Goal: Navigation & Orientation: Find specific page/section

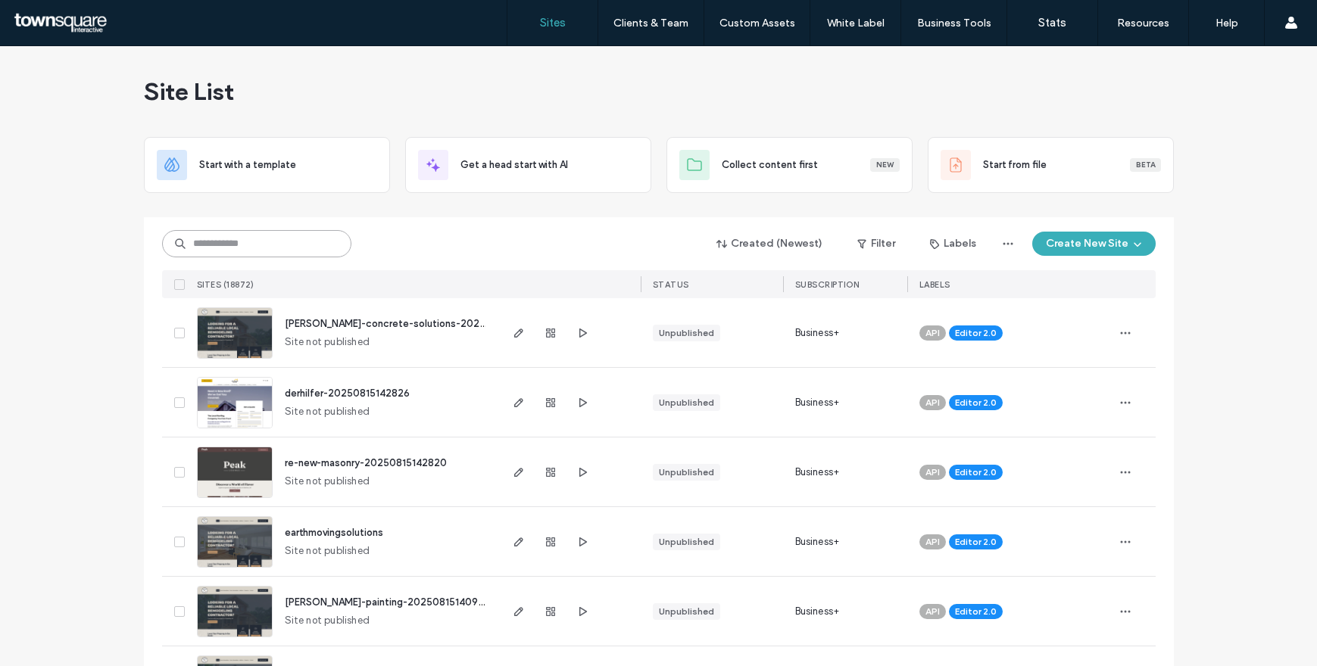
click at [267, 251] on input at bounding box center [256, 243] width 189 height 27
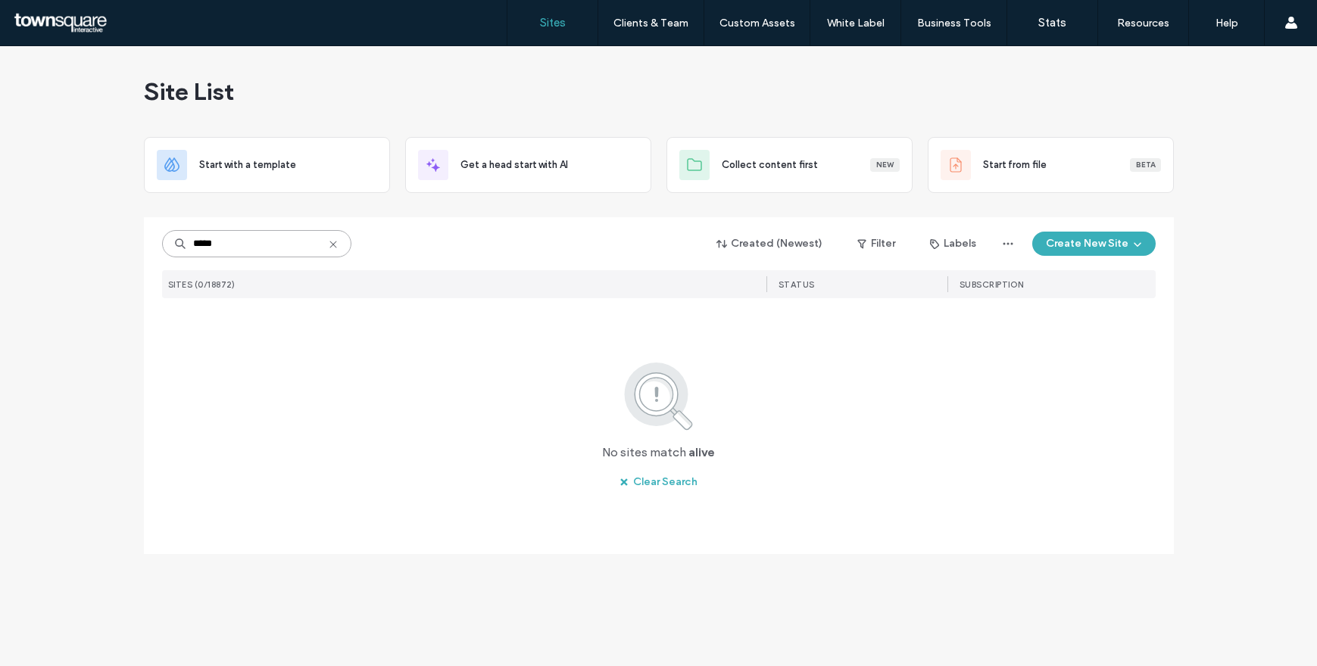
click at [198, 239] on input "*****" at bounding box center [256, 243] width 189 height 27
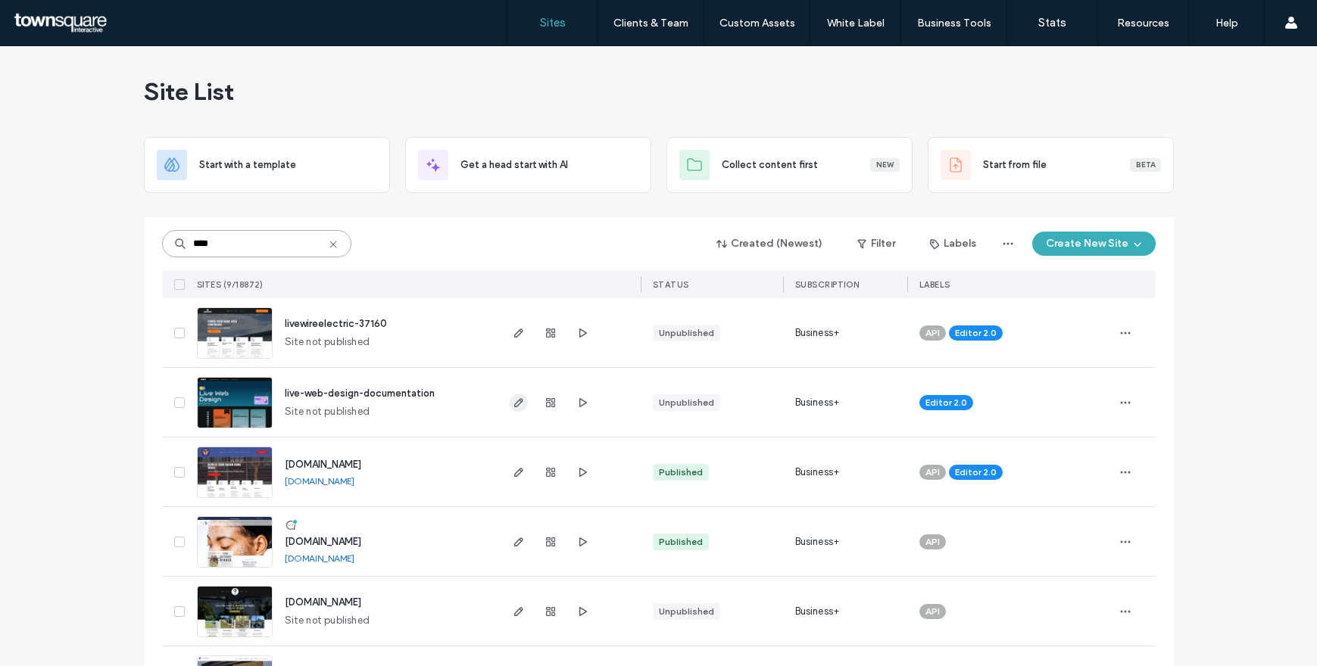
type input "****"
click at [516, 402] on icon "button" at bounding box center [519, 403] width 12 height 12
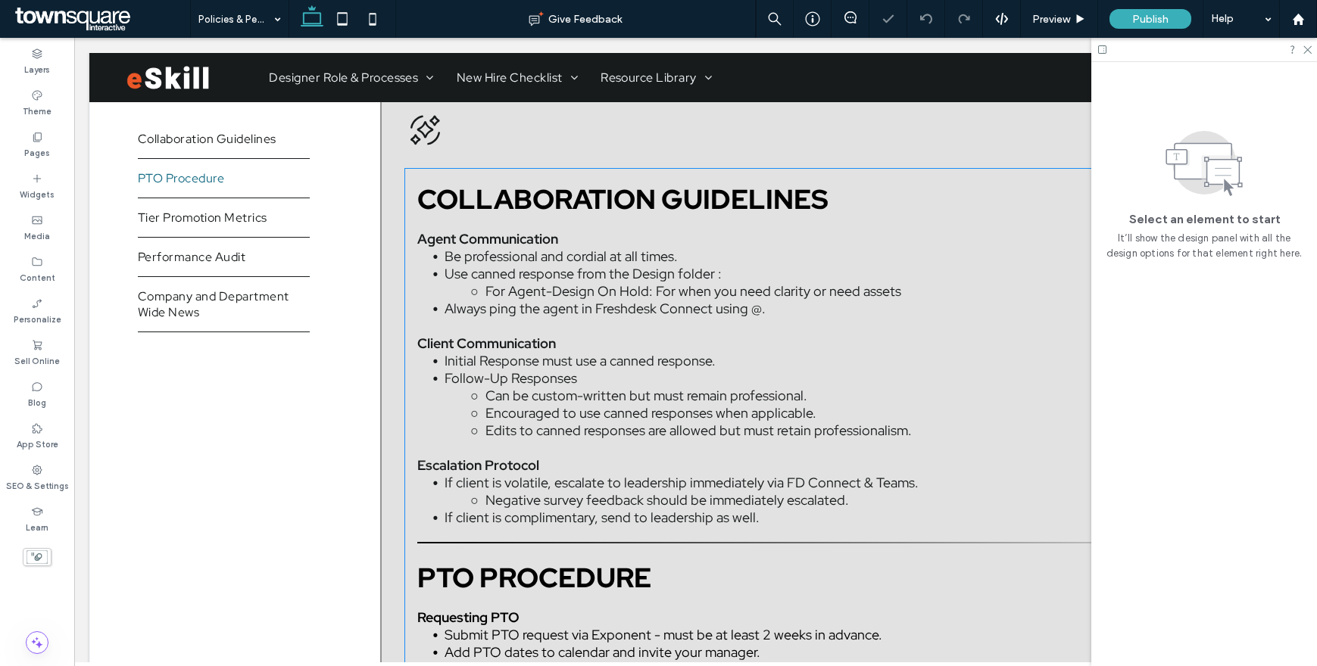
scroll to position [267, 0]
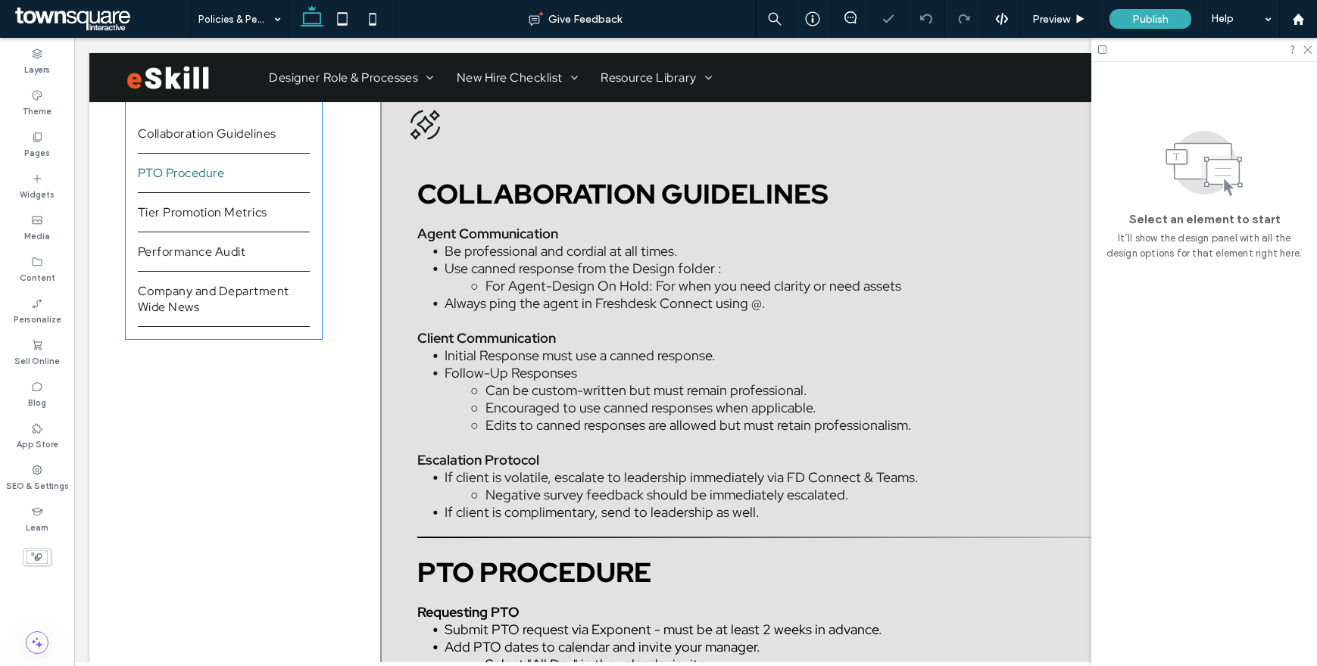
click at [207, 182] on link "PTO Procedure" at bounding box center [224, 173] width 172 height 39
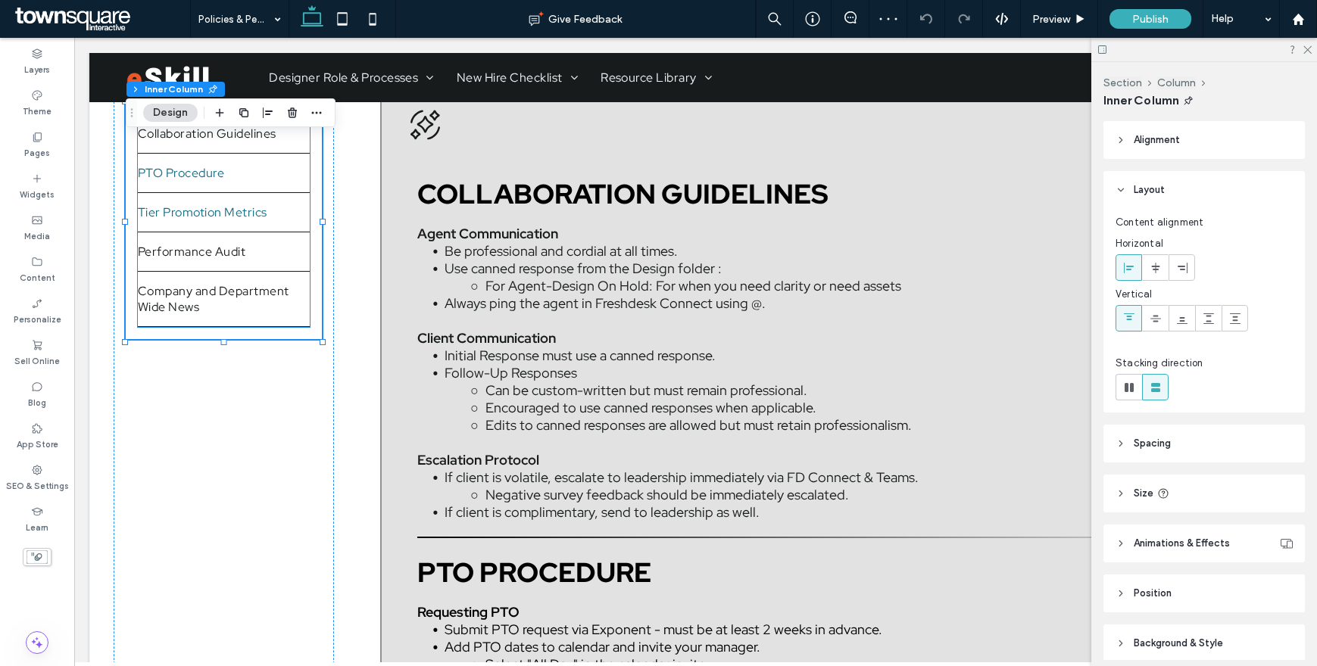
click at [200, 211] on span "Tier Promotion Metrics" at bounding box center [203, 212] width 130 height 16
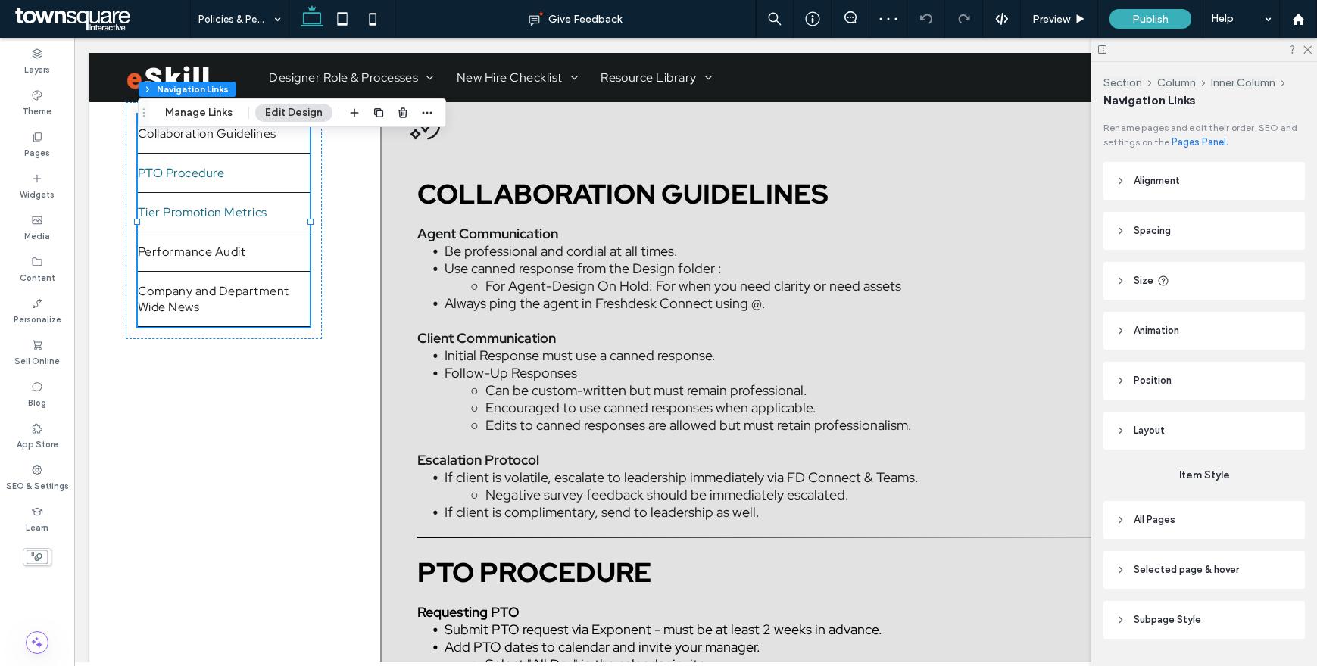
type input "*"
type input "***"
type input "****"
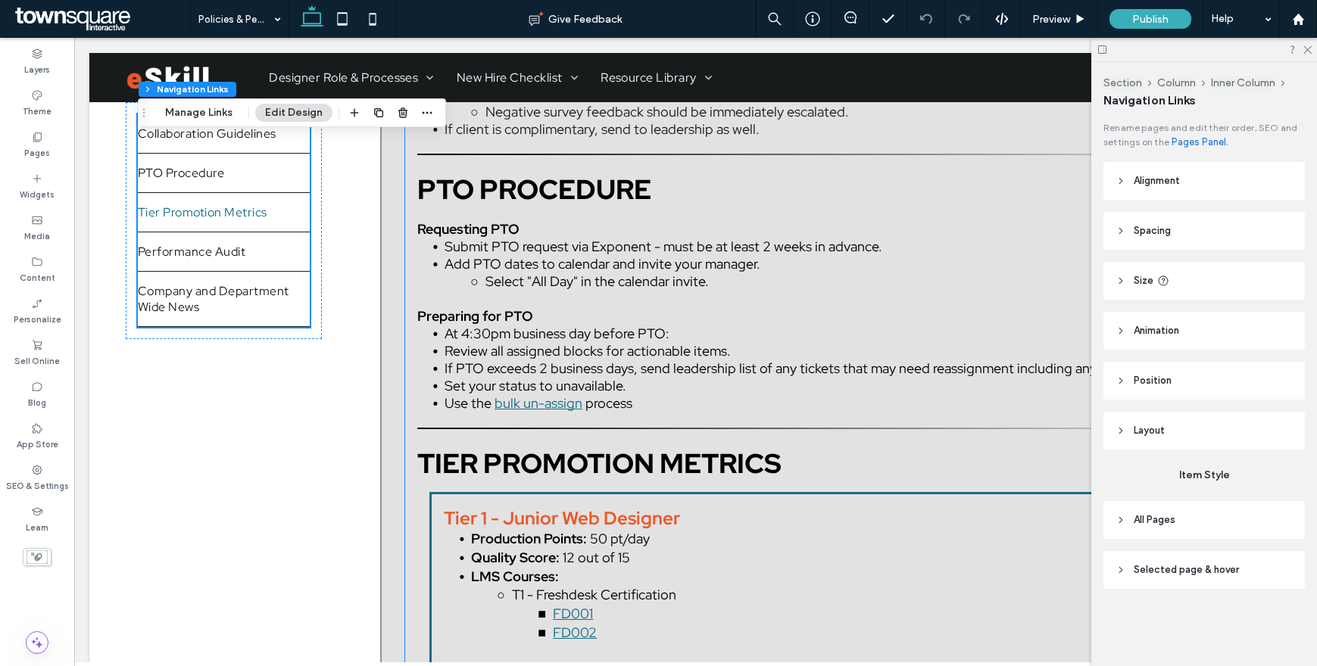
scroll to position [865, 0]
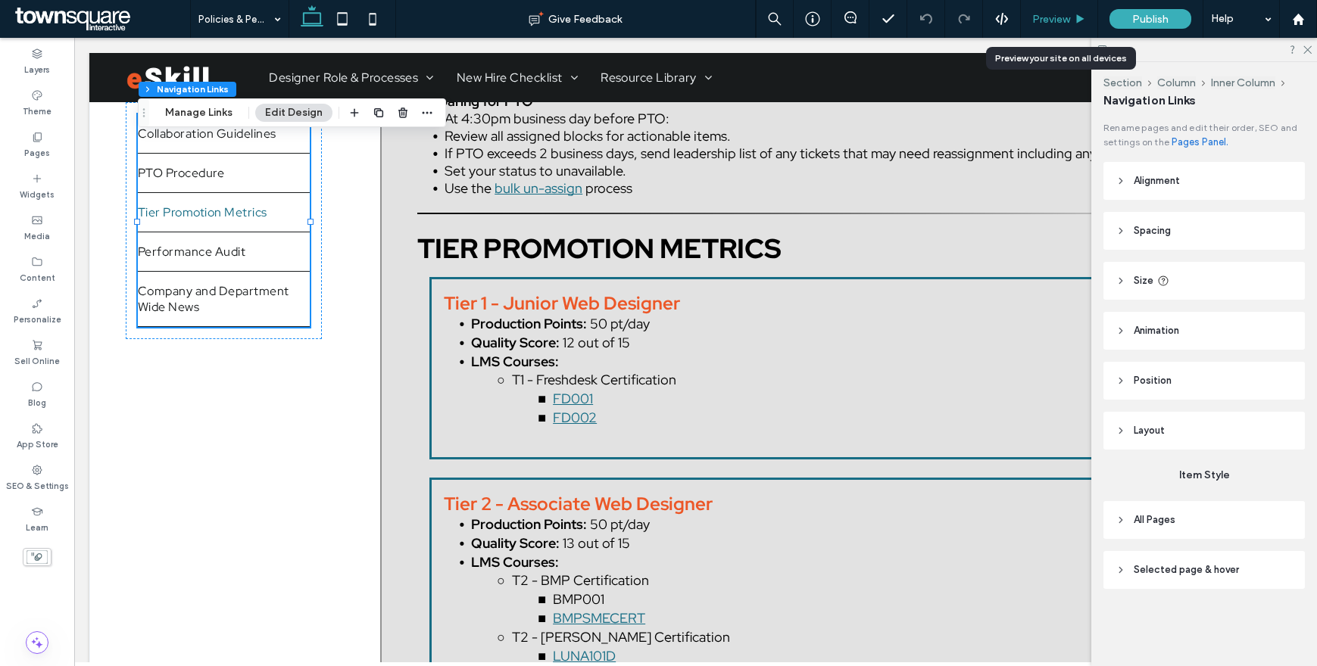
click at [1053, 20] on span "Preview" at bounding box center [1051, 19] width 38 height 13
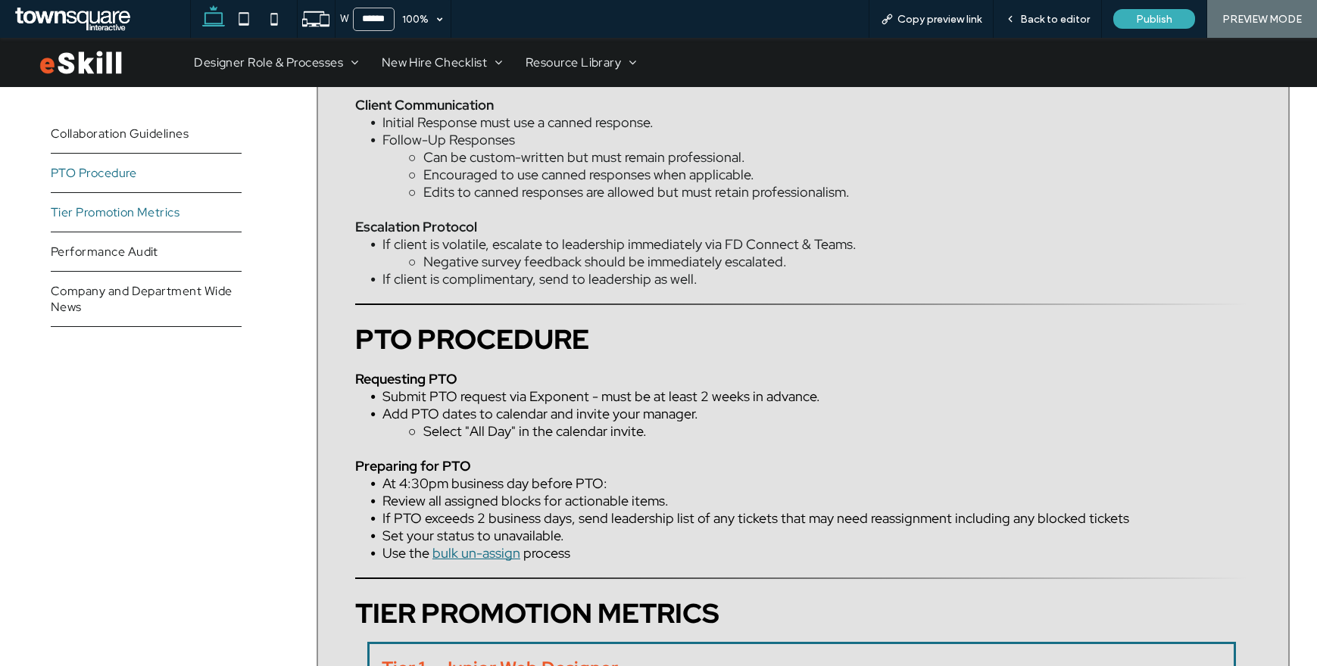
click at [83, 210] on span "Tier Promotion Metrics" at bounding box center [116, 212] width 130 height 16
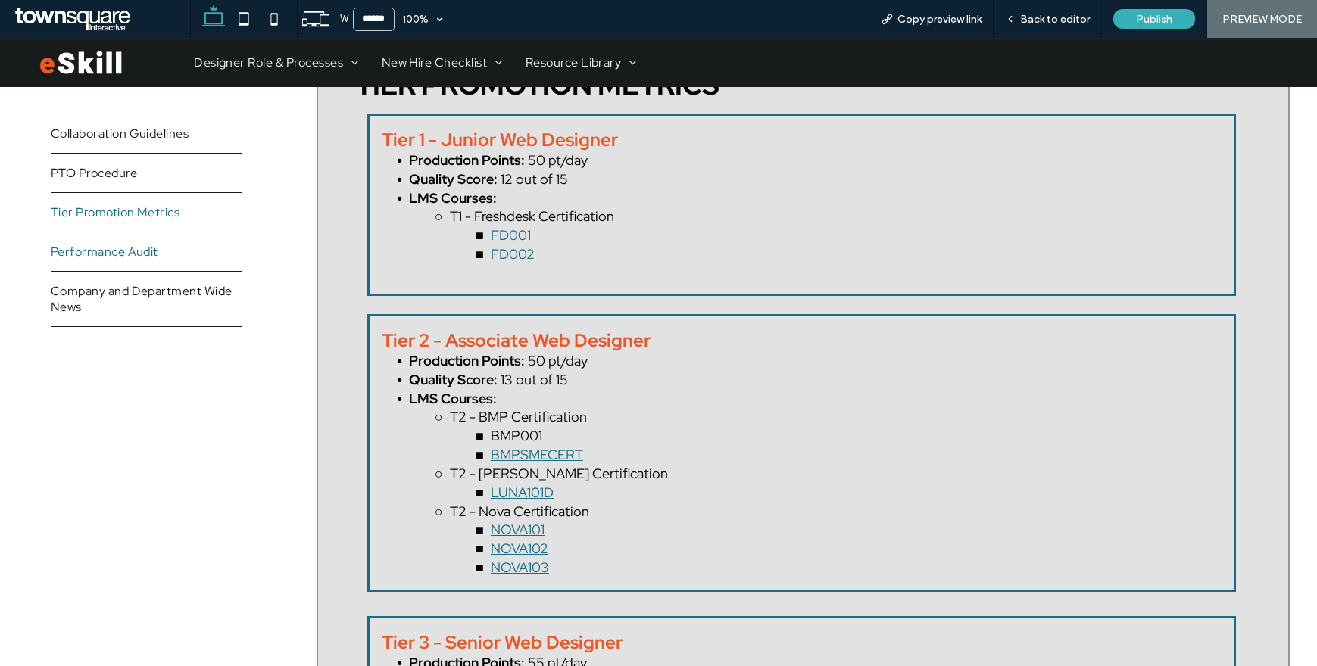
click at [89, 249] on span "Performance Audit" at bounding box center [105, 252] width 108 height 16
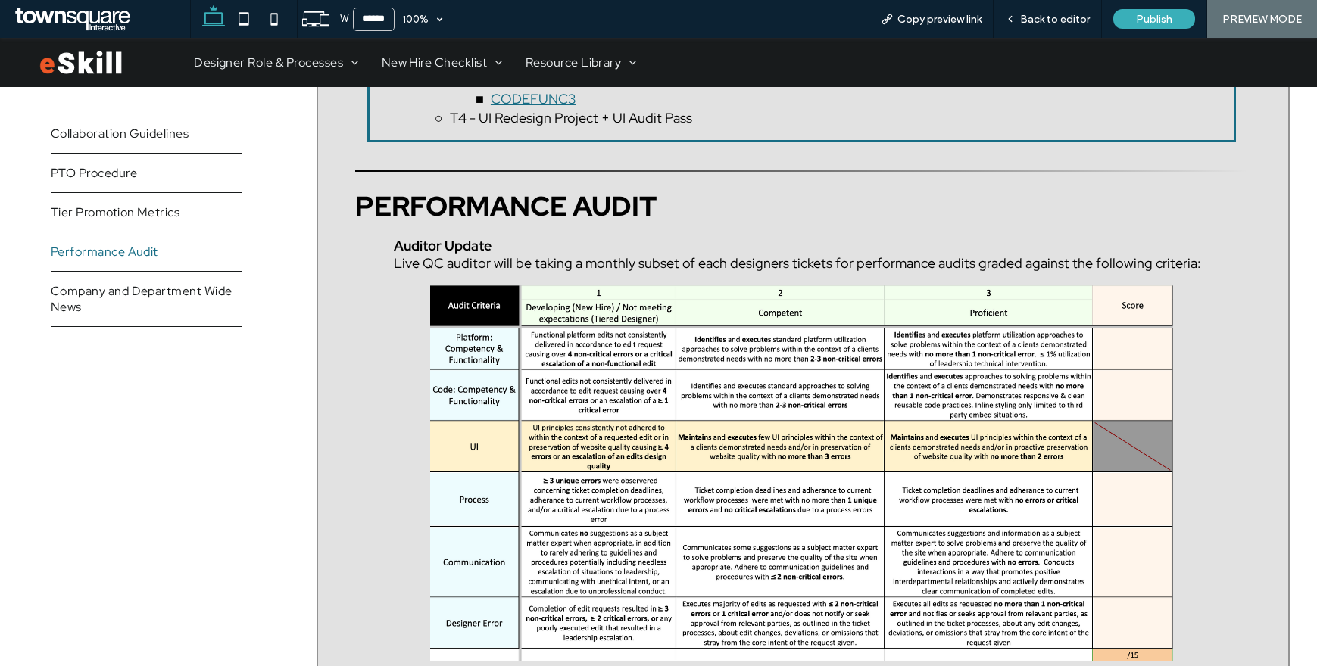
scroll to position [2091, 0]
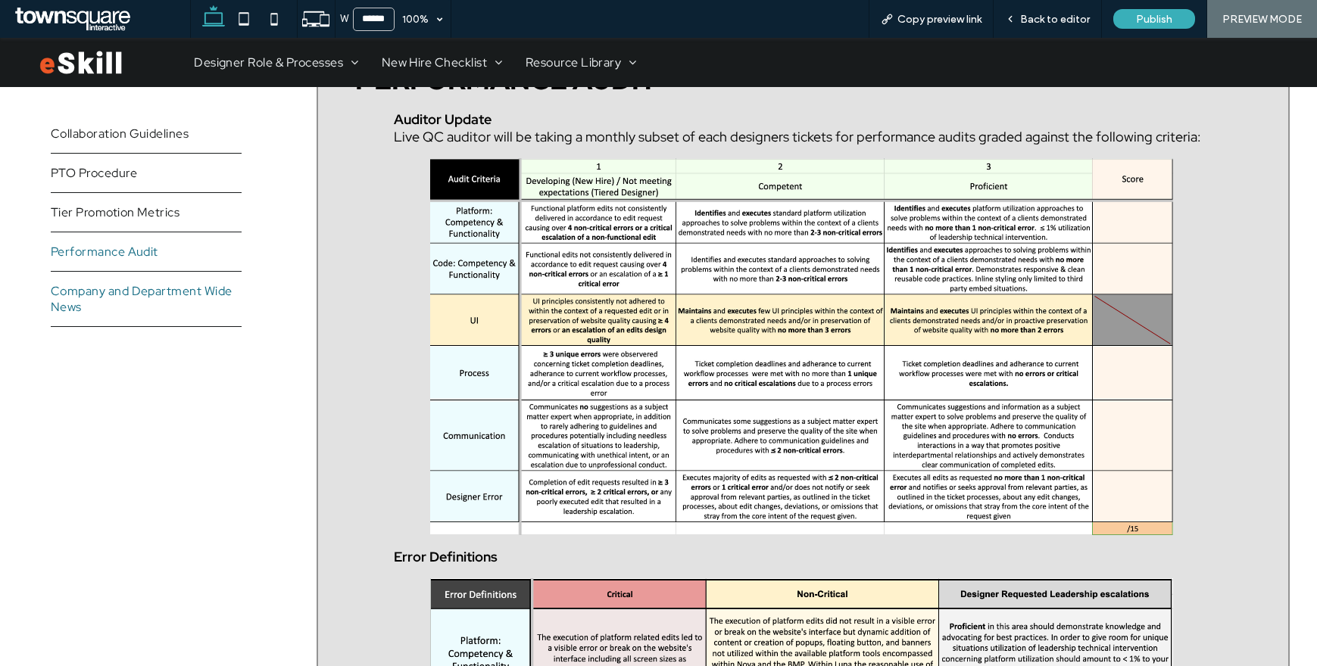
click at [119, 291] on span "Company and Department Wide News" at bounding box center [146, 299] width 191 height 32
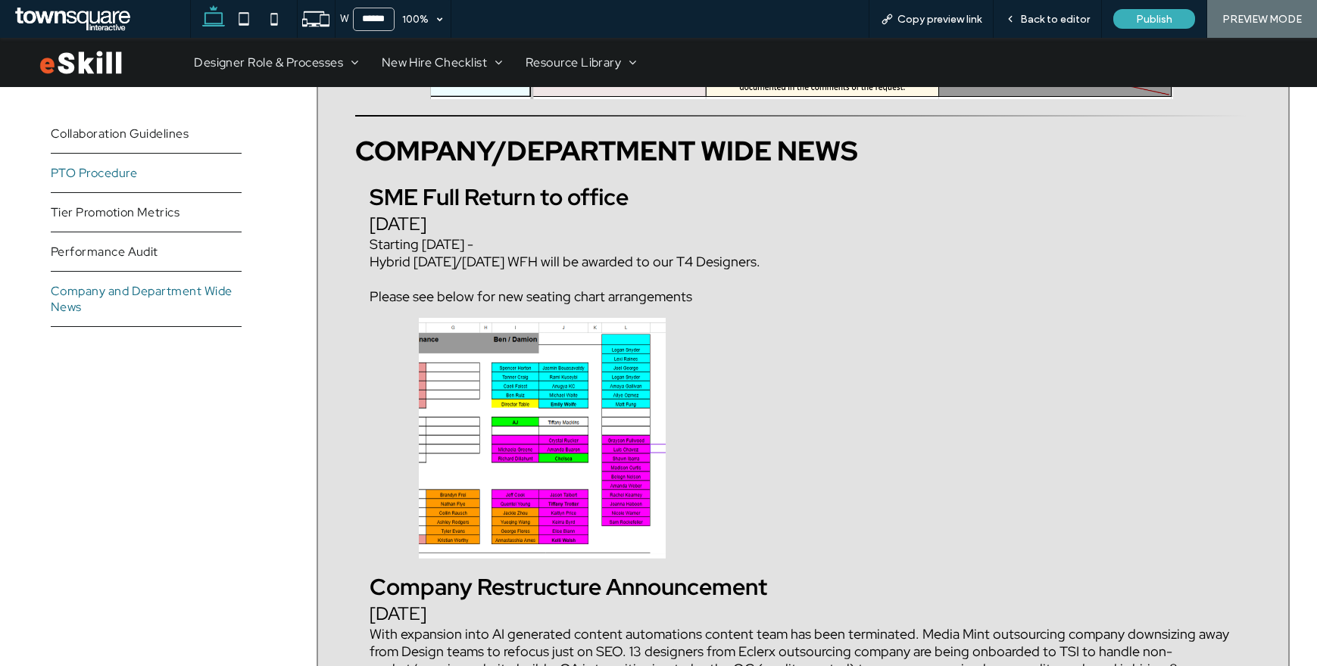
scroll to position [3080, 0]
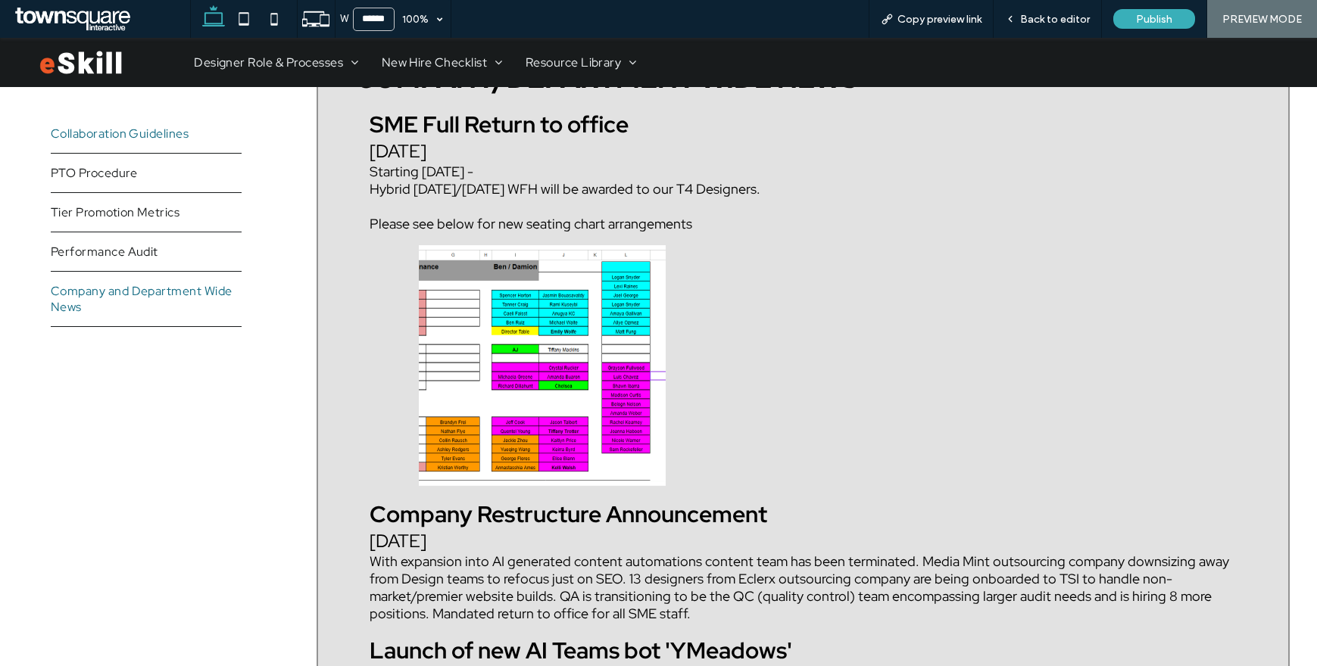
click at [137, 136] on span "Collaboration Guidelines" at bounding box center [120, 134] width 139 height 16
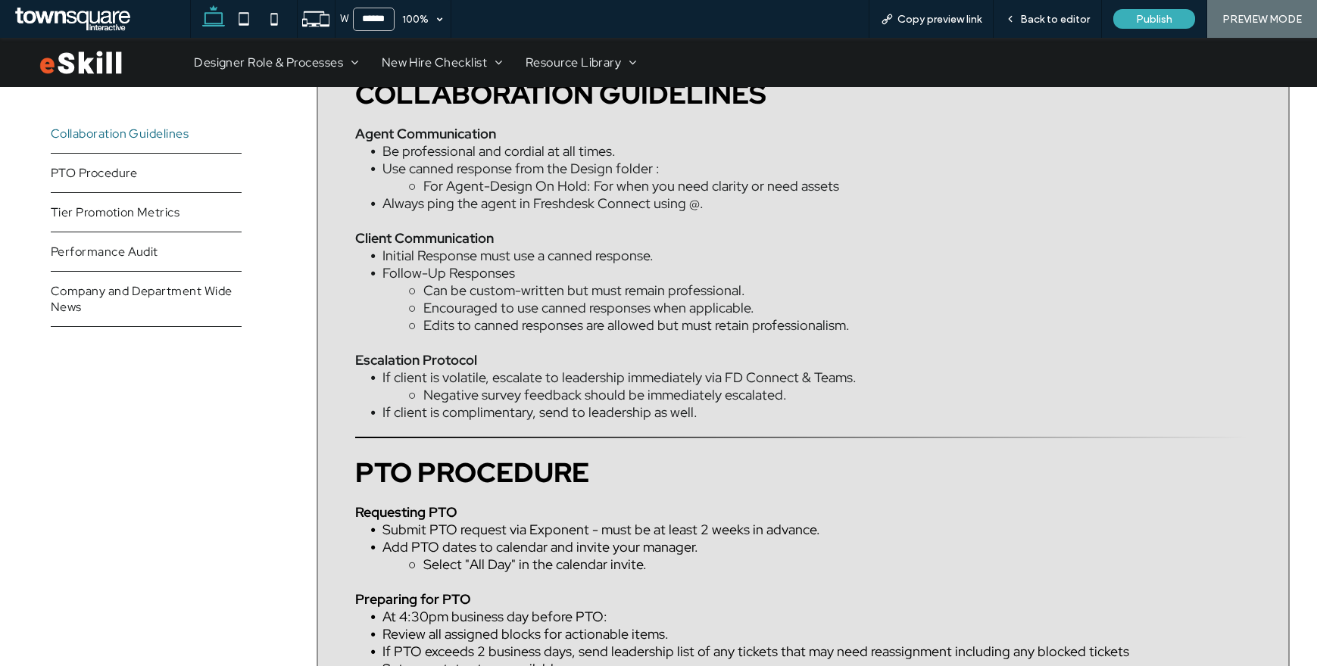
scroll to position [340, 0]
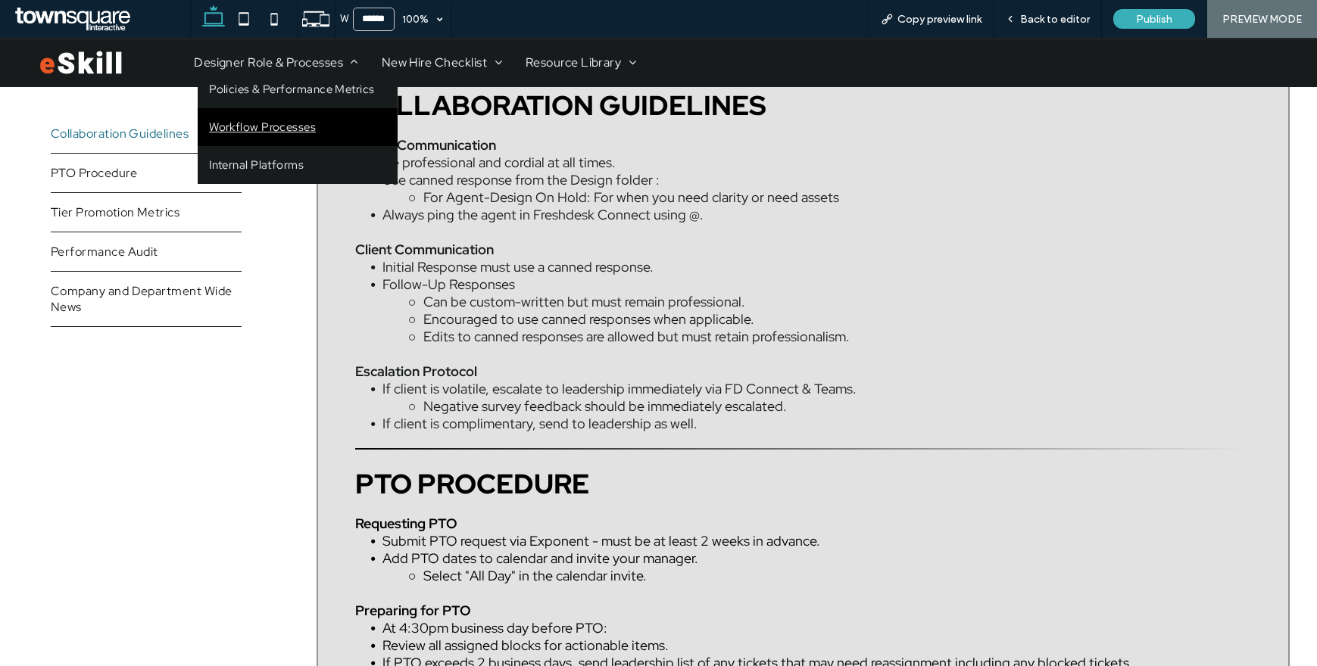
click at [266, 133] on span "Workflow Processes" at bounding box center [262, 127] width 107 height 15
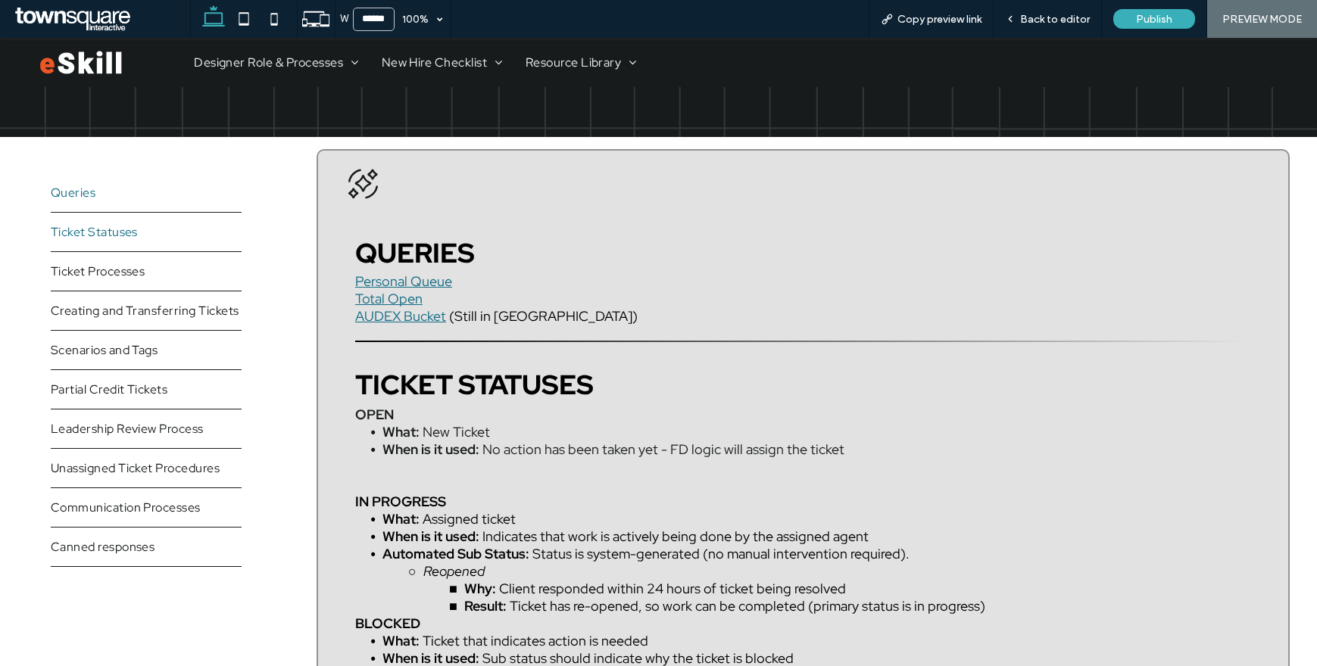
click at [92, 193] on span "Queries" at bounding box center [73, 193] width 45 height 16
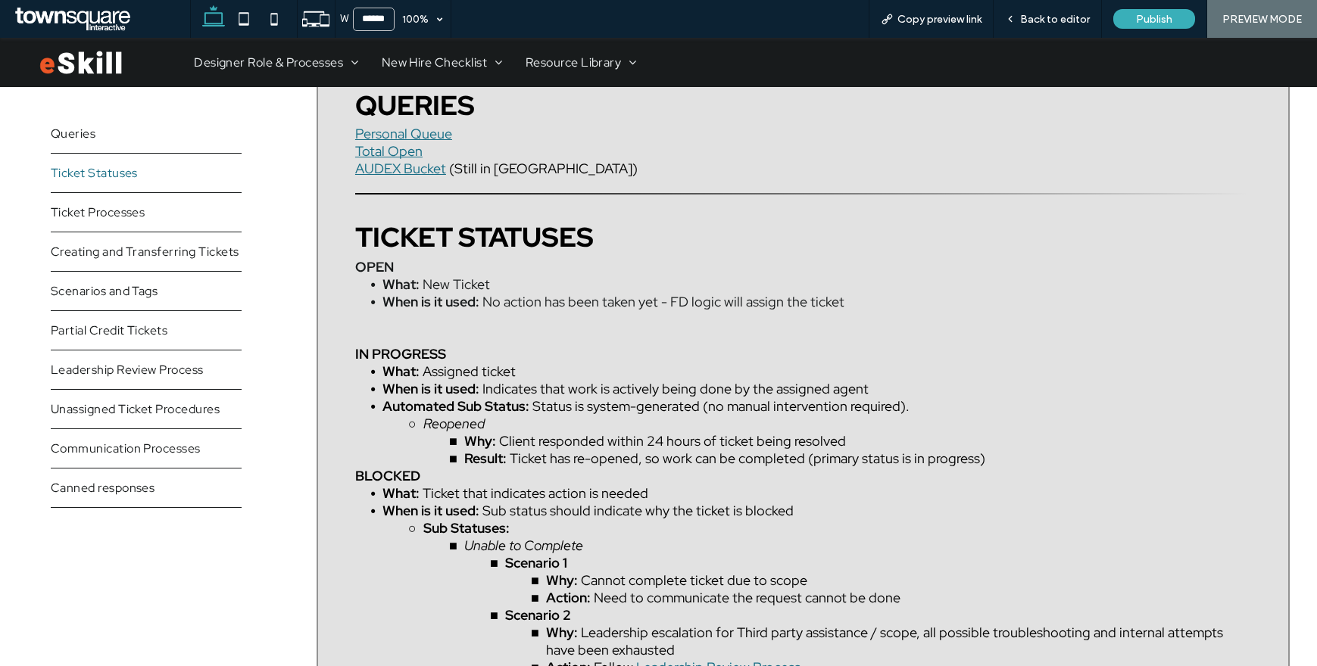
click at [114, 180] on span "Ticket Statuses" at bounding box center [94, 173] width 87 height 16
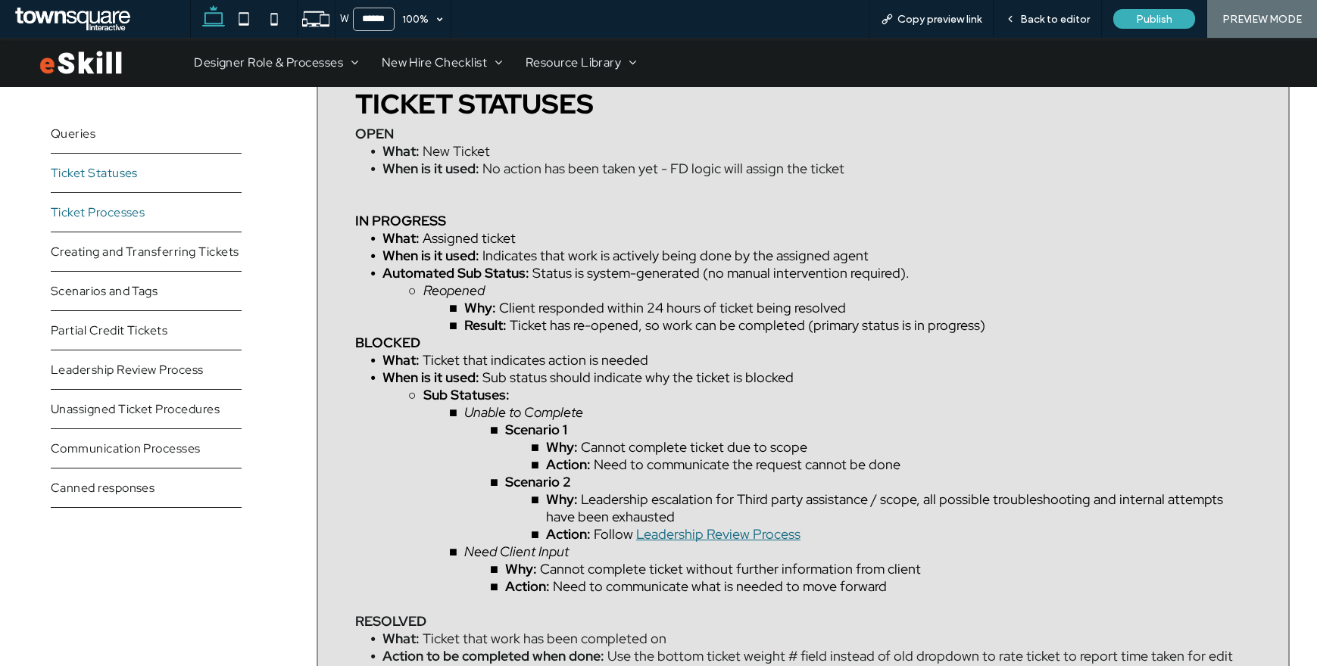
click at [129, 210] on span "Ticket Processes" at bounding box center [98, 212] width 95 height 16
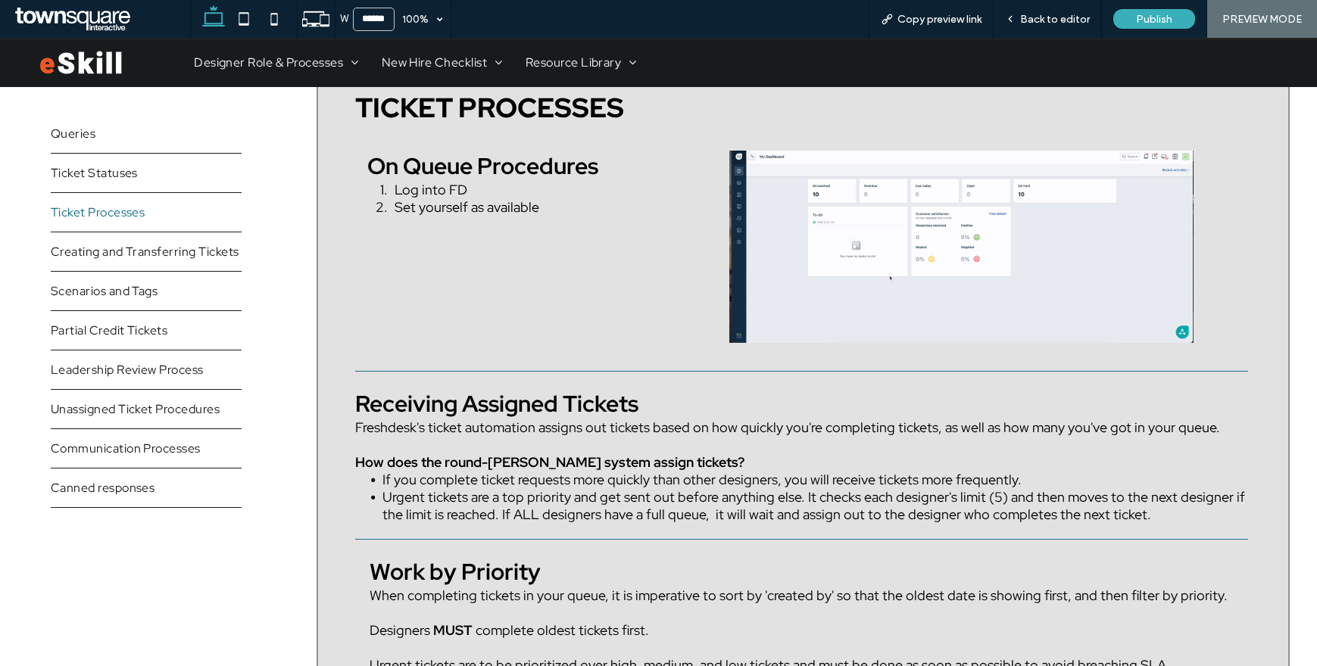
scroll to position [1244, 0]
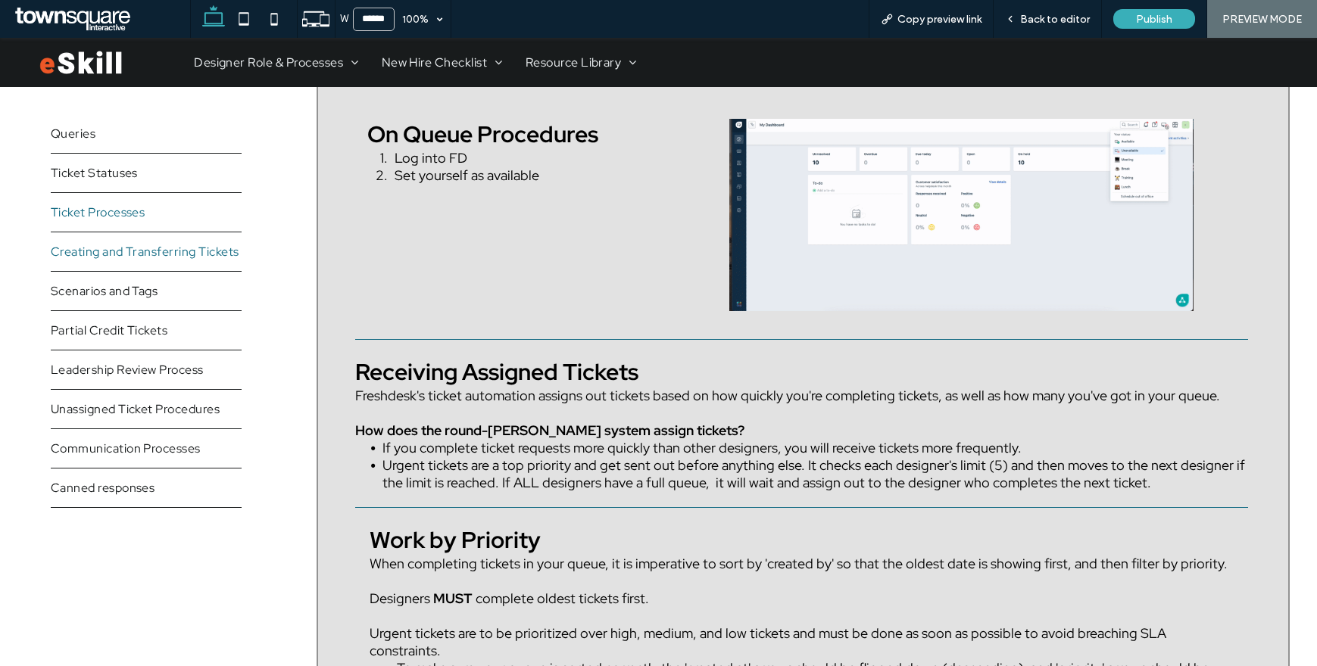
click at [135, 254] on span "Creating and Transferring Tickets" at bounding box center [145, 252] width 189 height 16
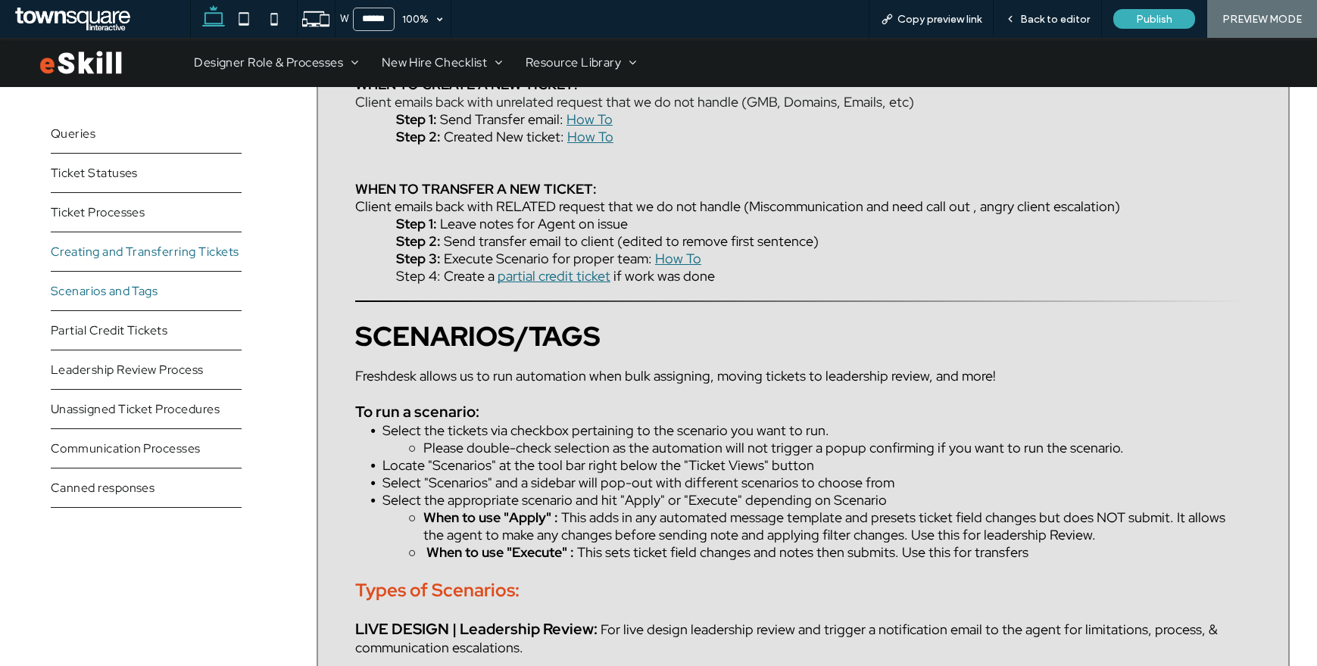
scroll to position [3842, 0]
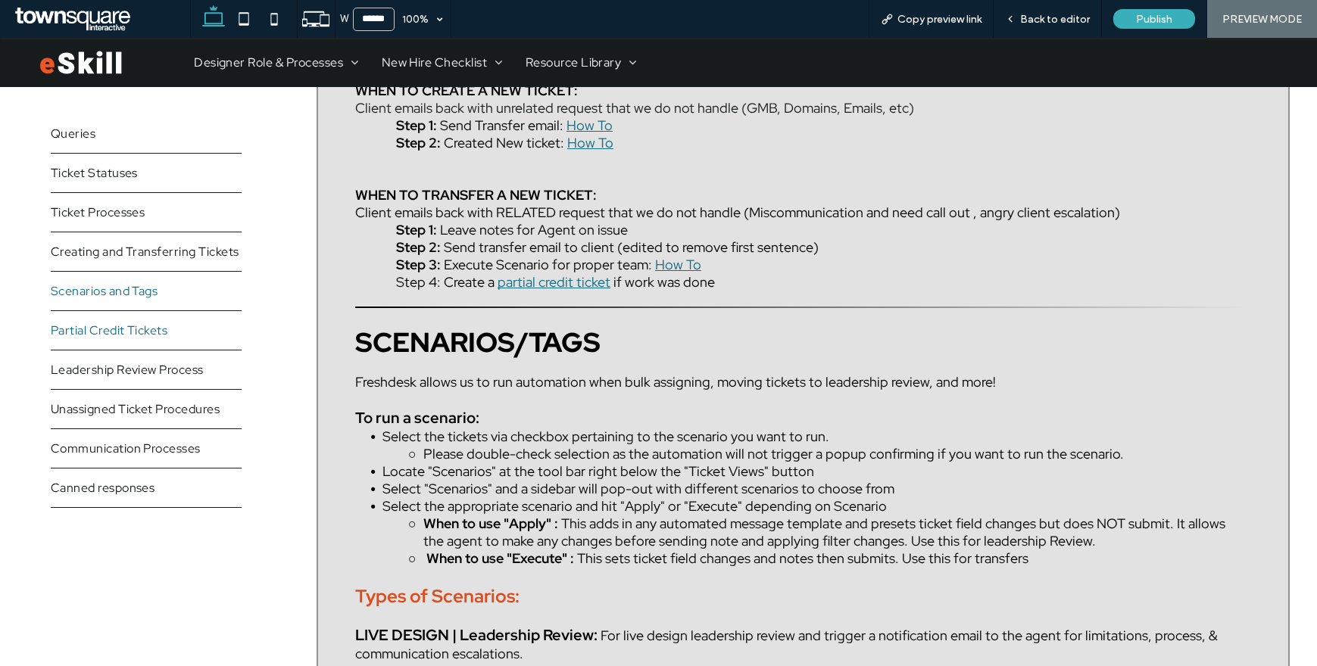
click at [155, 334] on span "Partial Credit Tickets" at bounding box center [109, 331] width 117 height 16
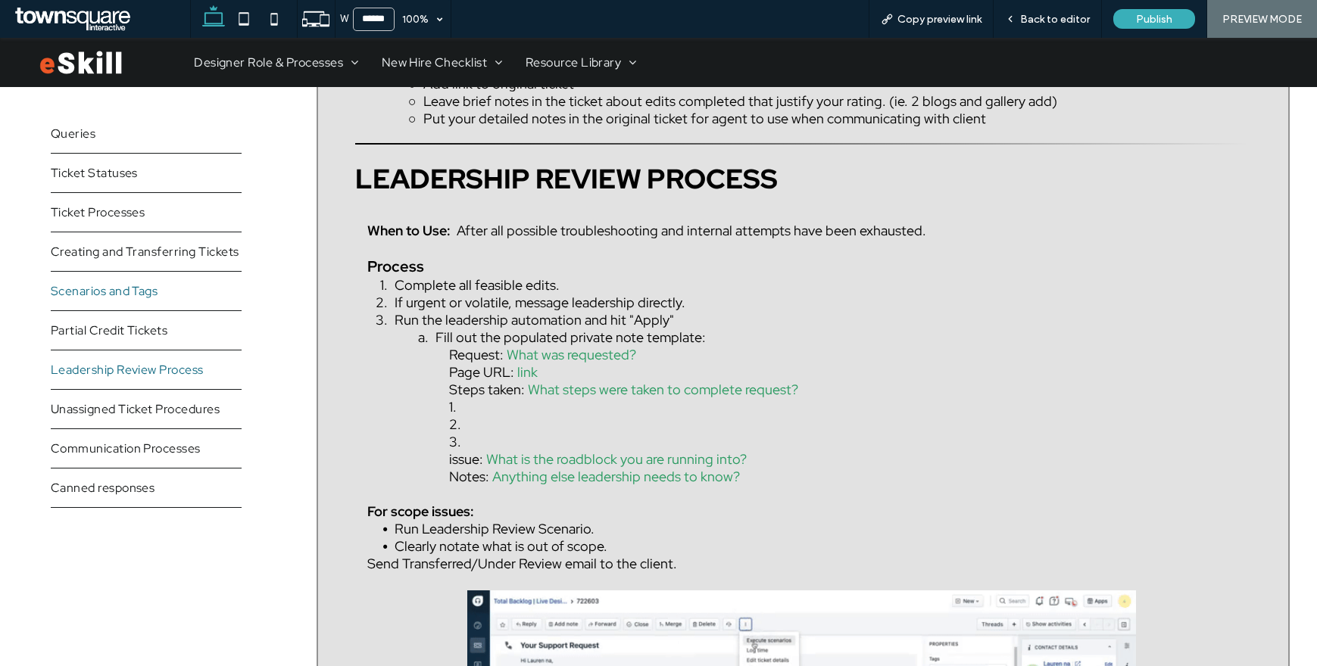
click at [123, 295] on span "Scenarios and Tags" at bounding box center [105, 291] width 108 height 16
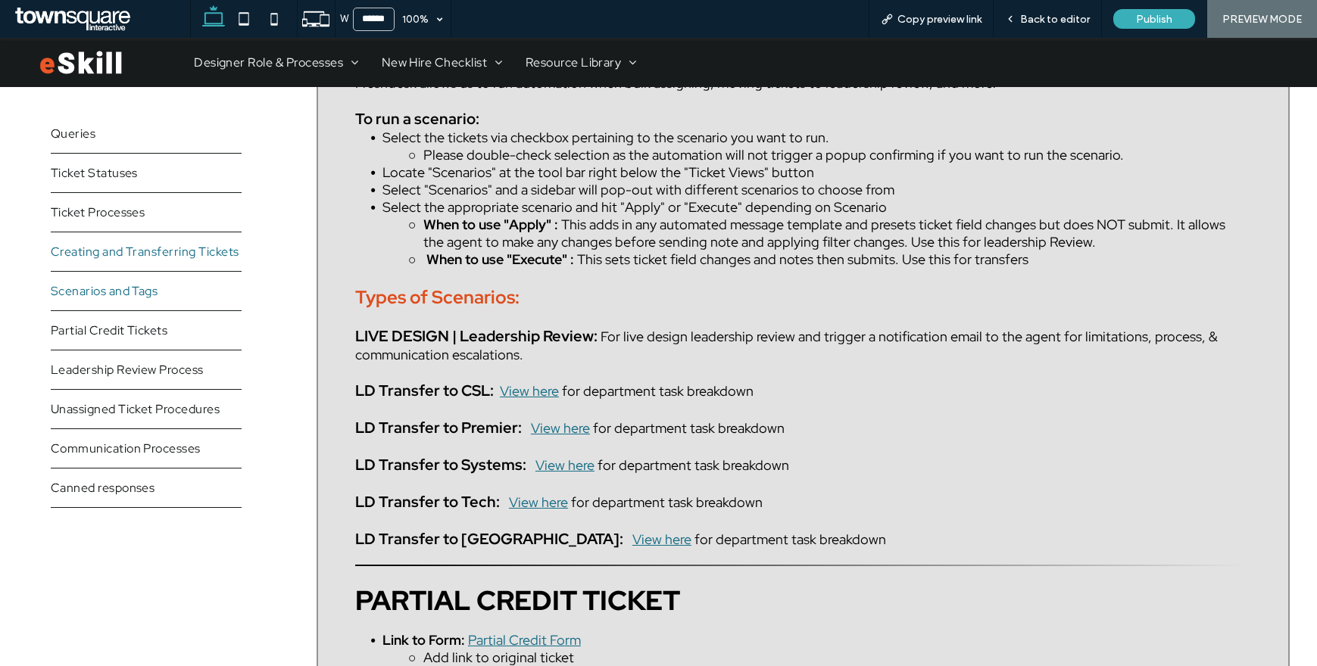
click at [145, 257] on span "Creating and Transferring Tickets" at bounding box center [145, 252] width 189 height 16
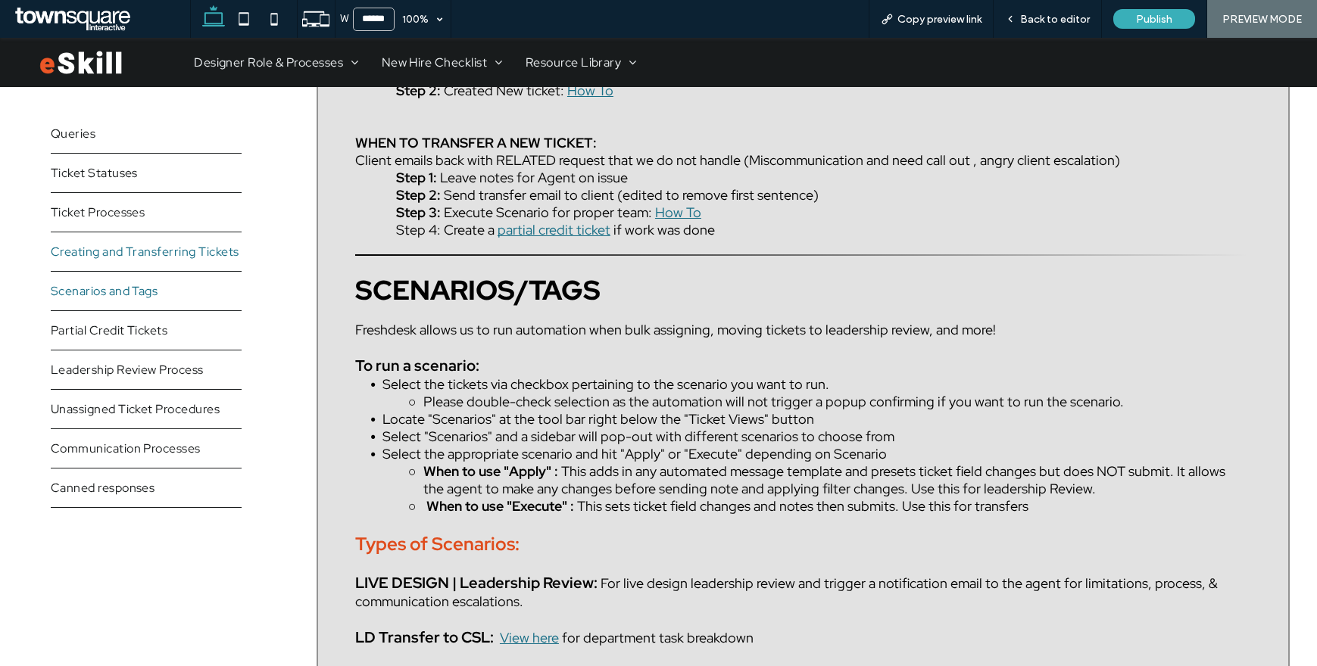
scroll to position [3841, 0]
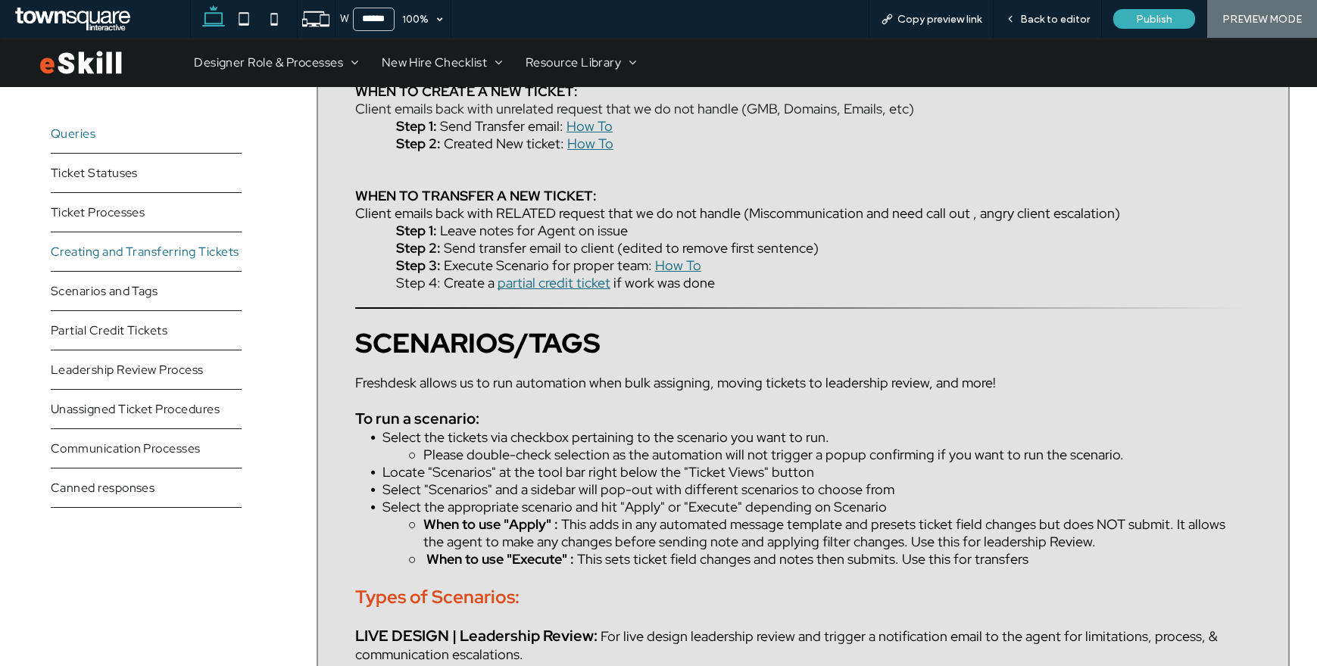
click at [92, 136] on span "Queries" at bounding box center [73, 134] width 45 height 16
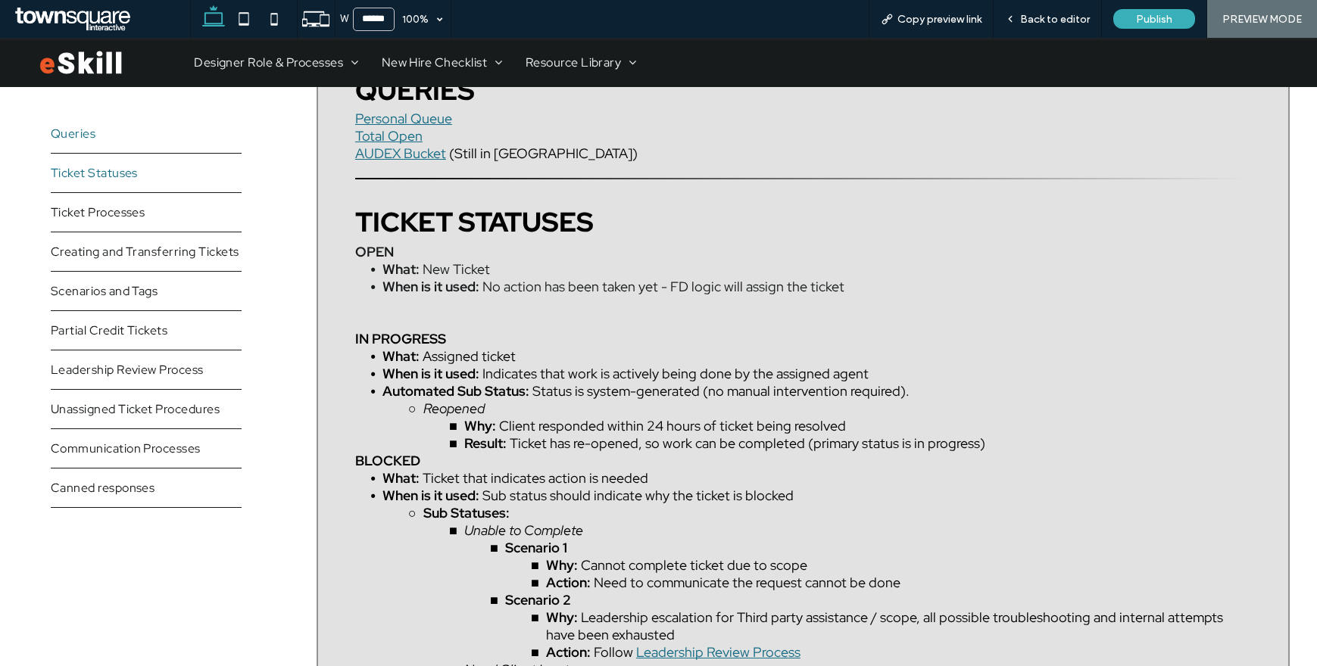
scroll to position [340, 0]
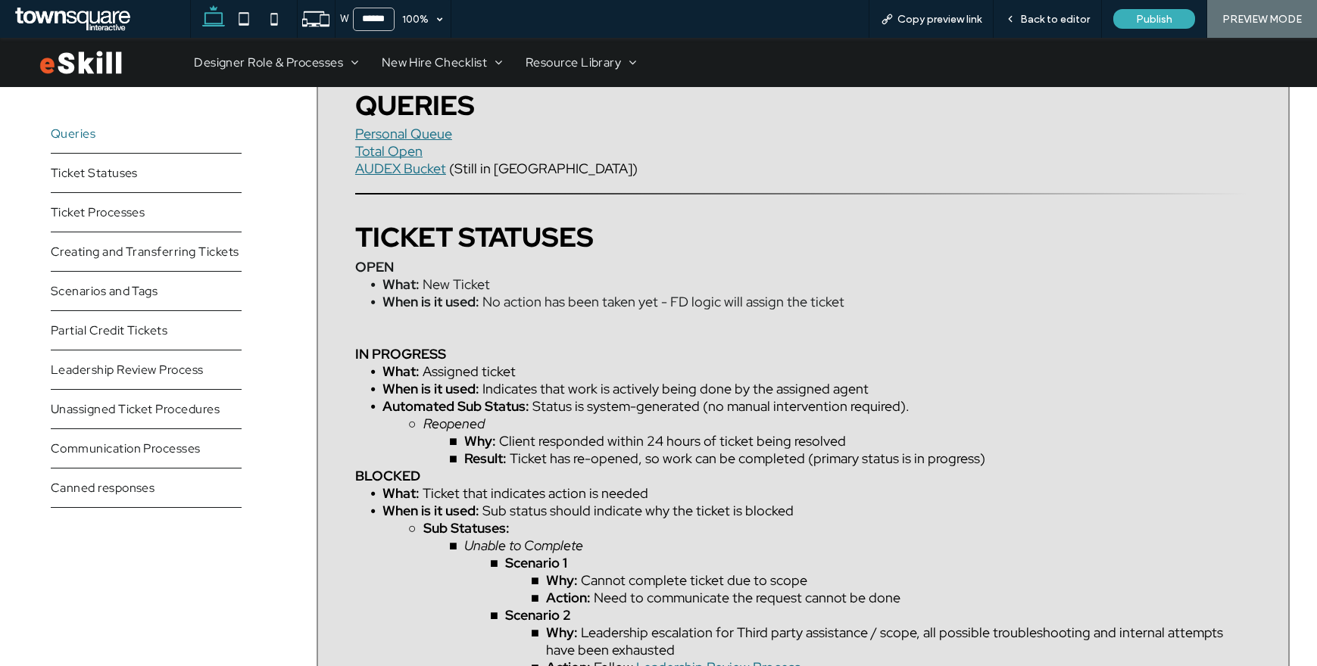
click at [93, 59] on img at bounding box center [80, 62] width 83 height 25
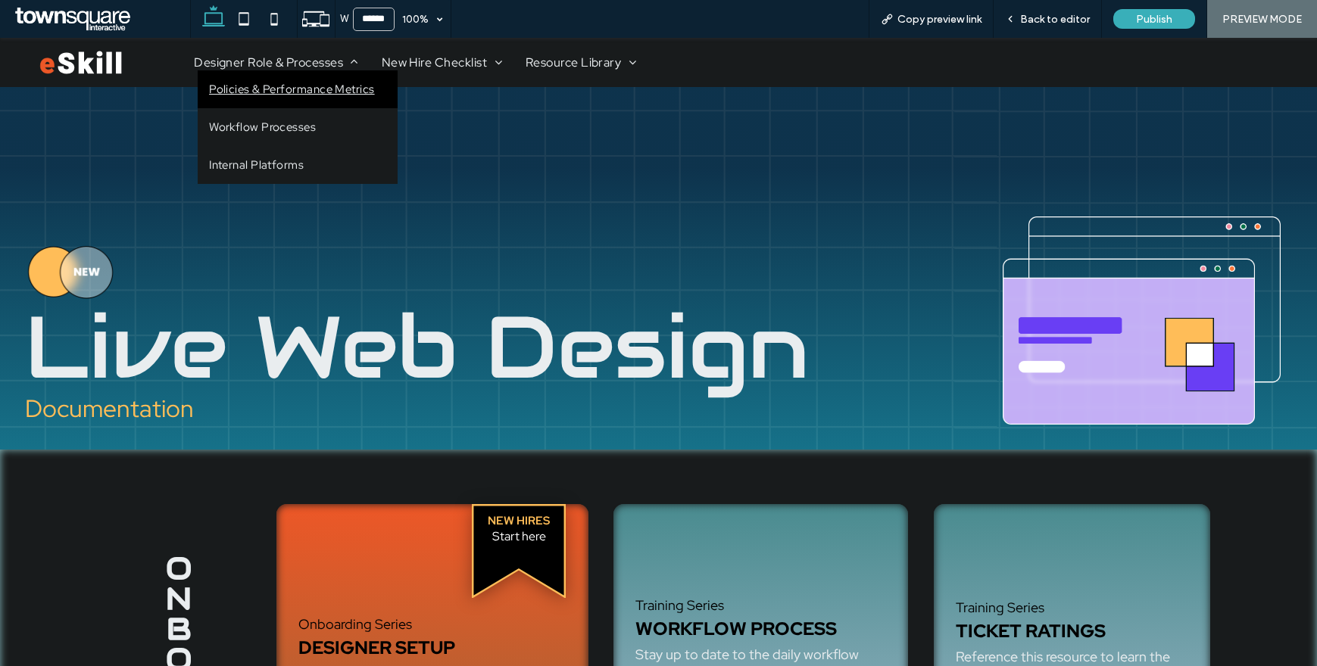
click at [307, 88] on span "Policies & Performance Metrics" at bounding box center [292, 89] width 166 height 15
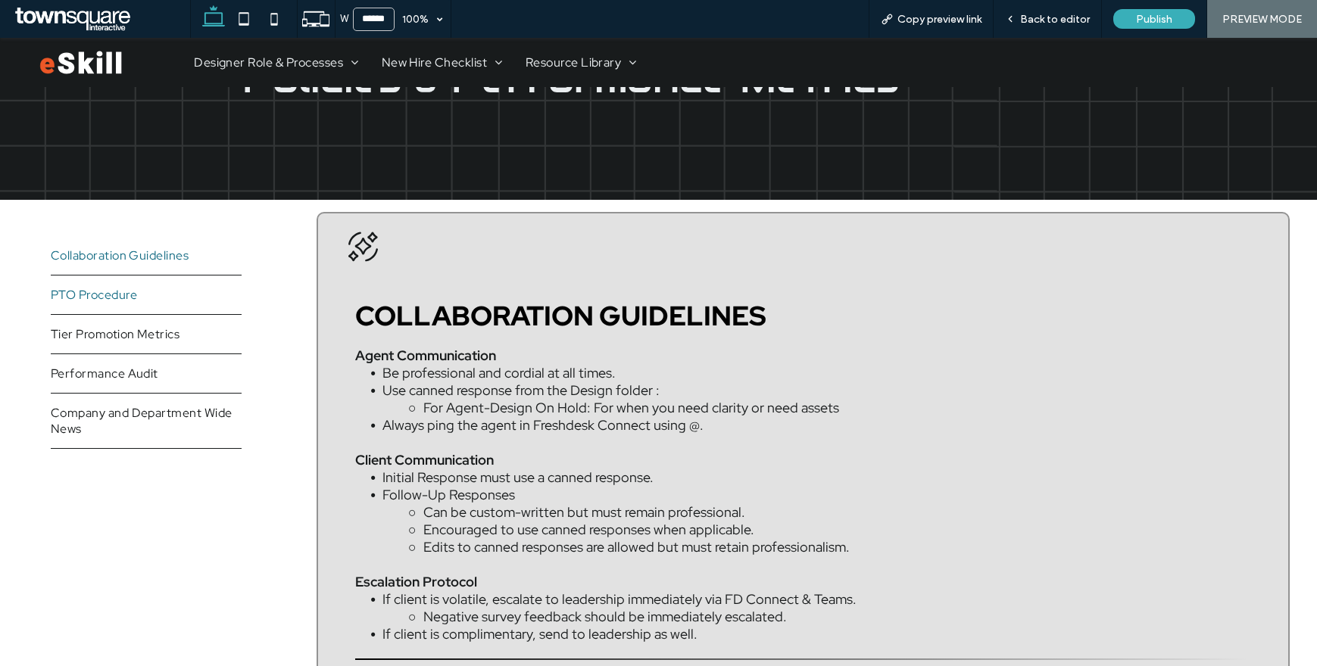
click at [117, 304] on link "PTO Procedure" at bounding box center [146, 295] width 191 height 39
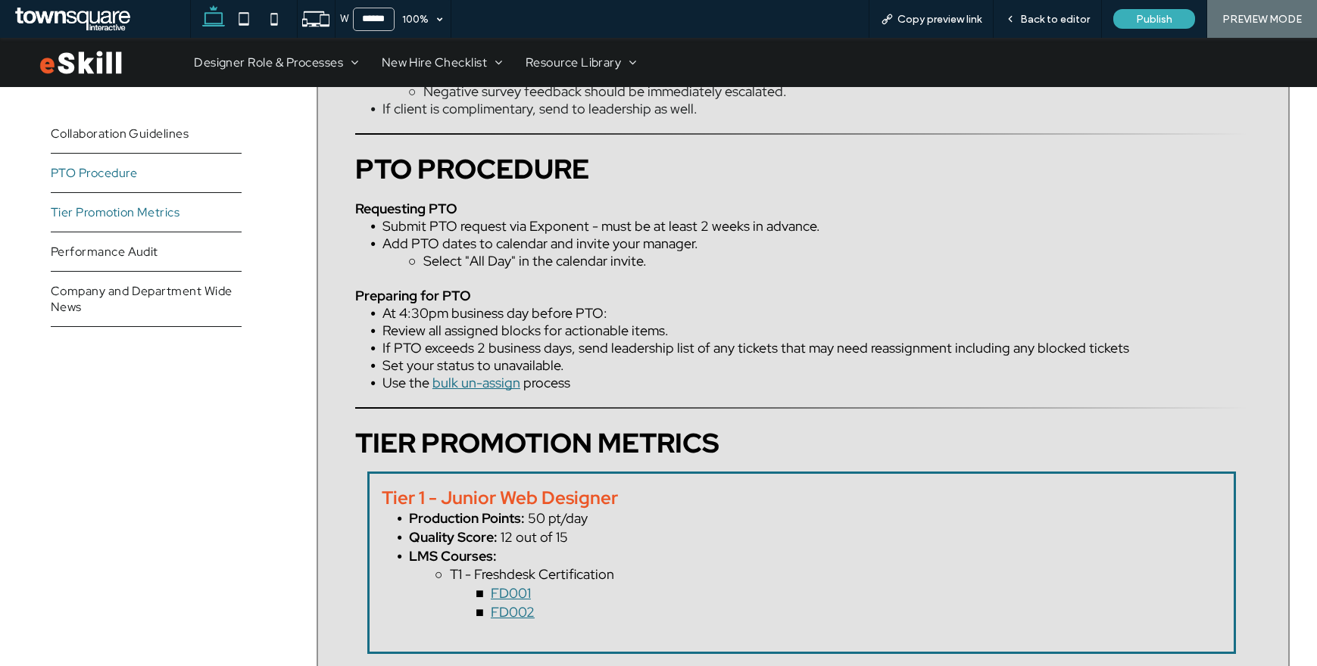
scroll to position [731, 0]
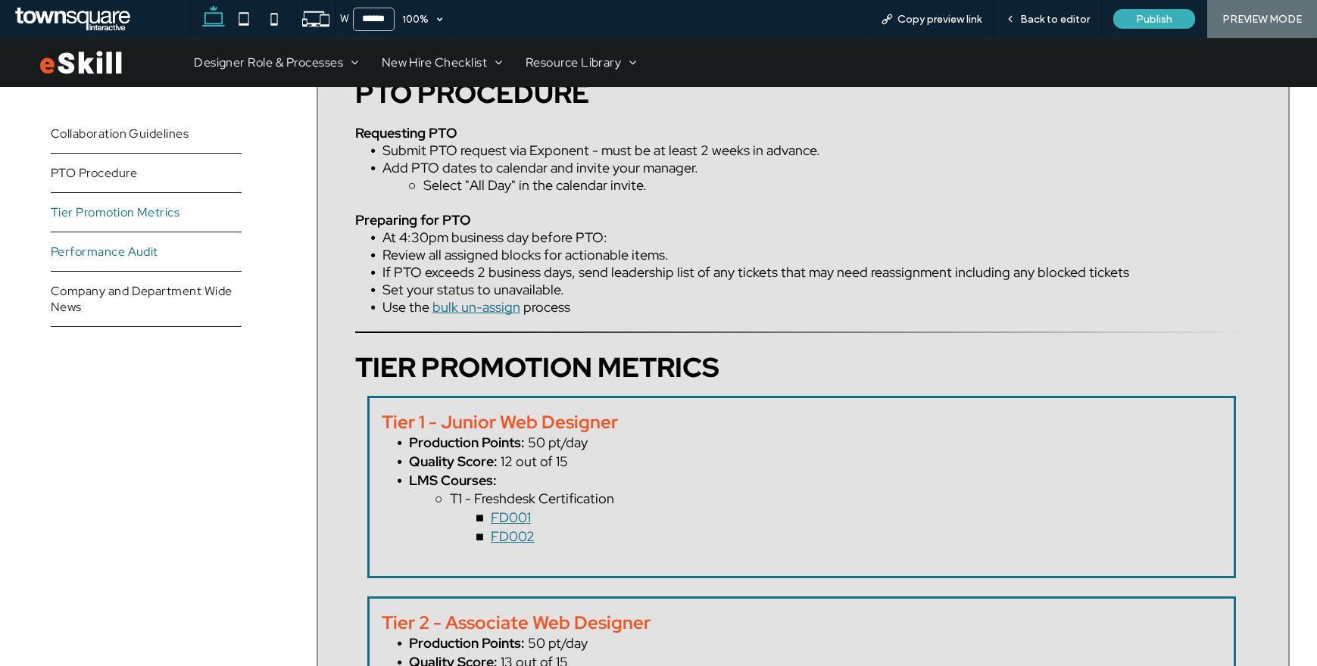
click at [105, 247] on span "Performance Audit" at bounding box center [105, 252] width 108 height 16
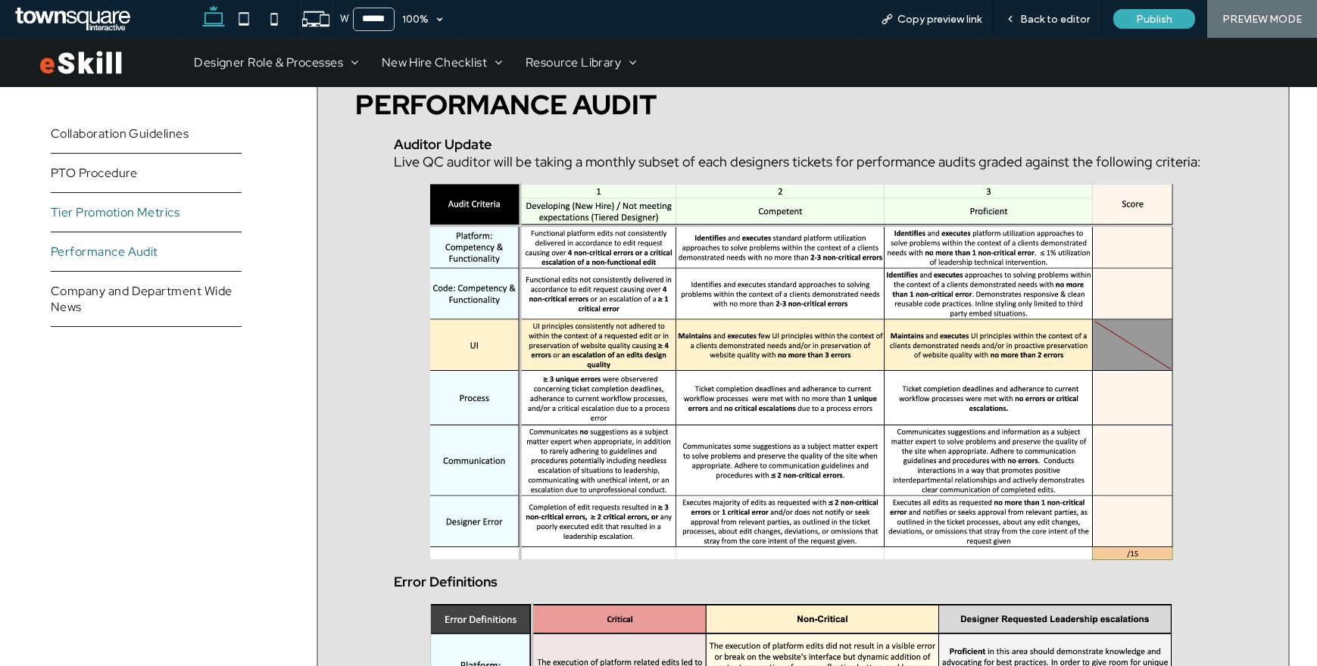
scroll to position [2091, 0]
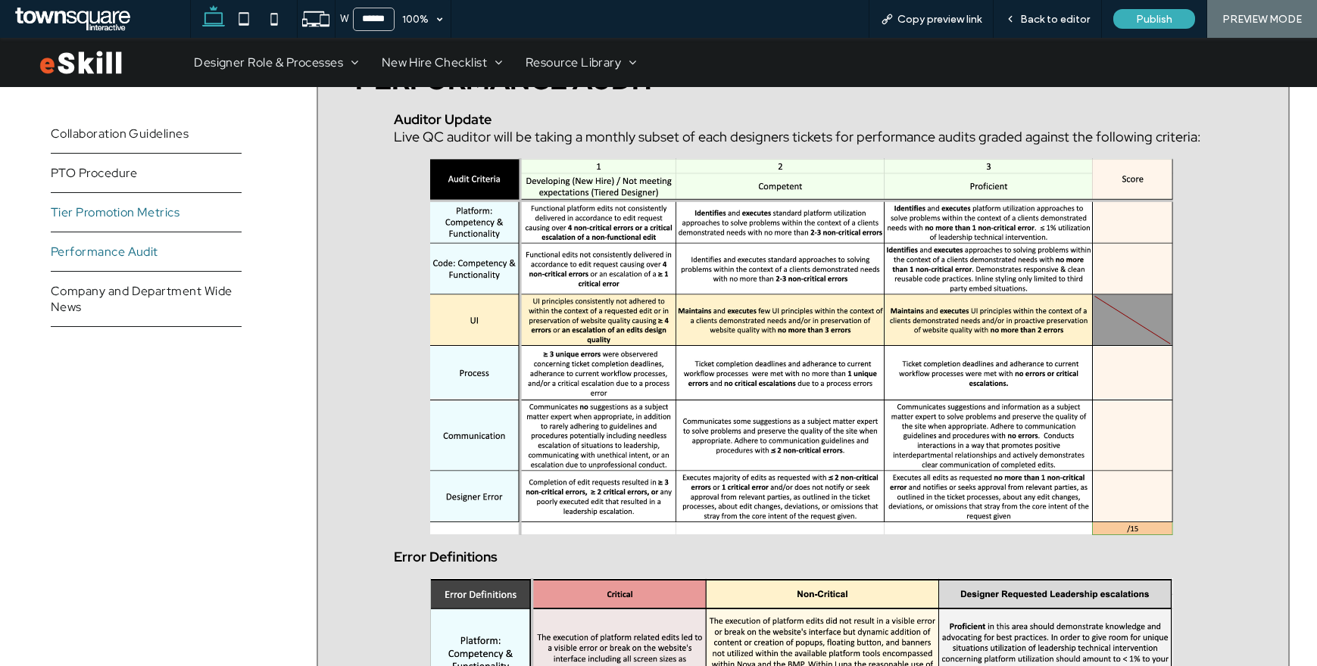
click at [135, 209] on span "Tier Promotion Metrics" at bounding box center [116, 212] width 130 height 16
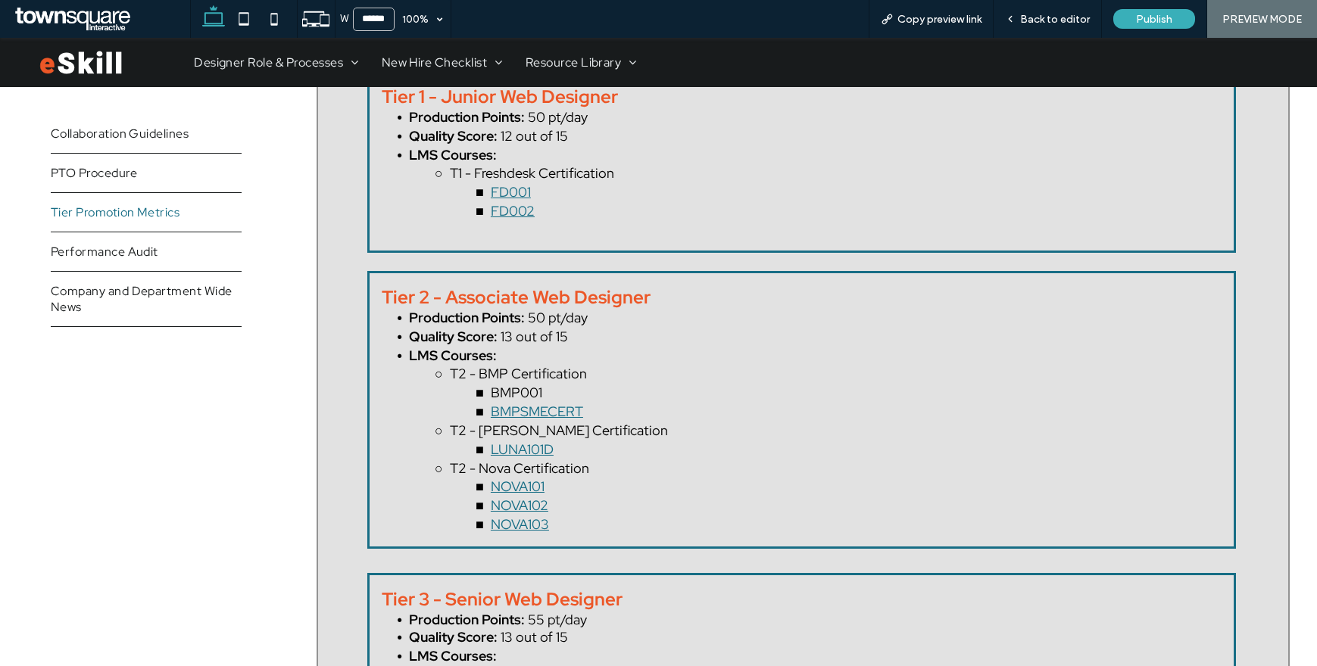
scroll to position [1013, 0]
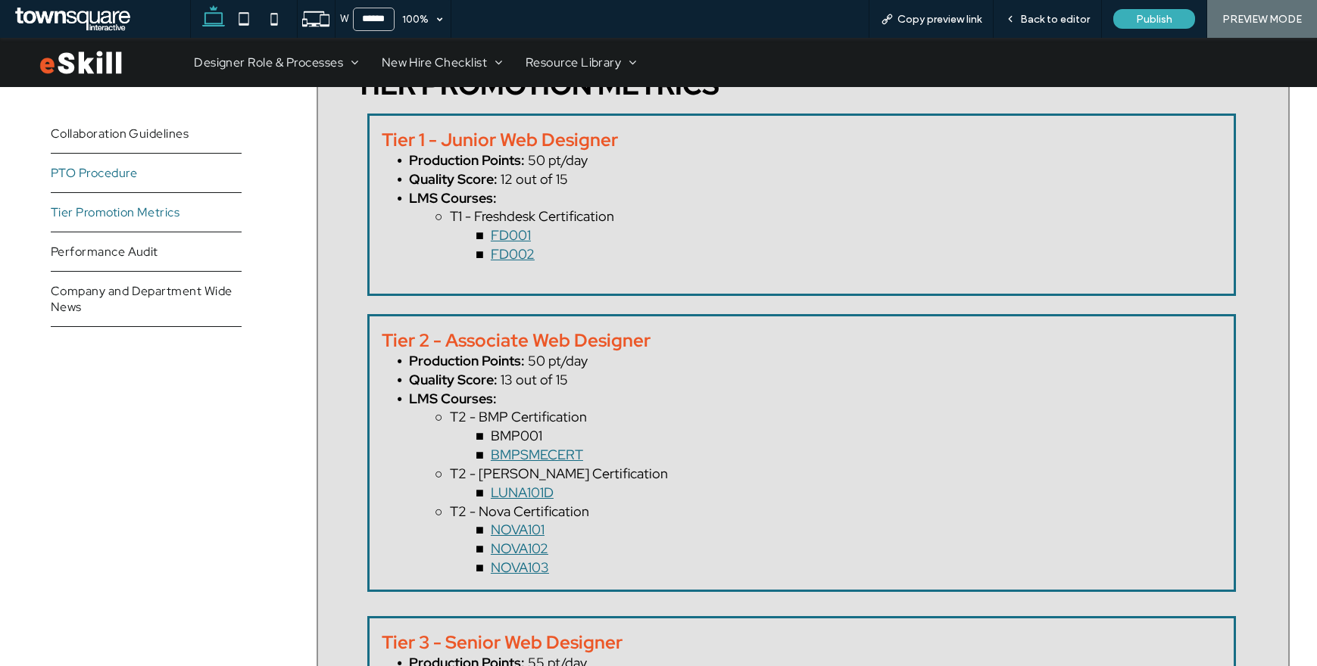
click at [125, 170] on span "PTO Procedure" at bounding box center [94, 173] width 86 height 16
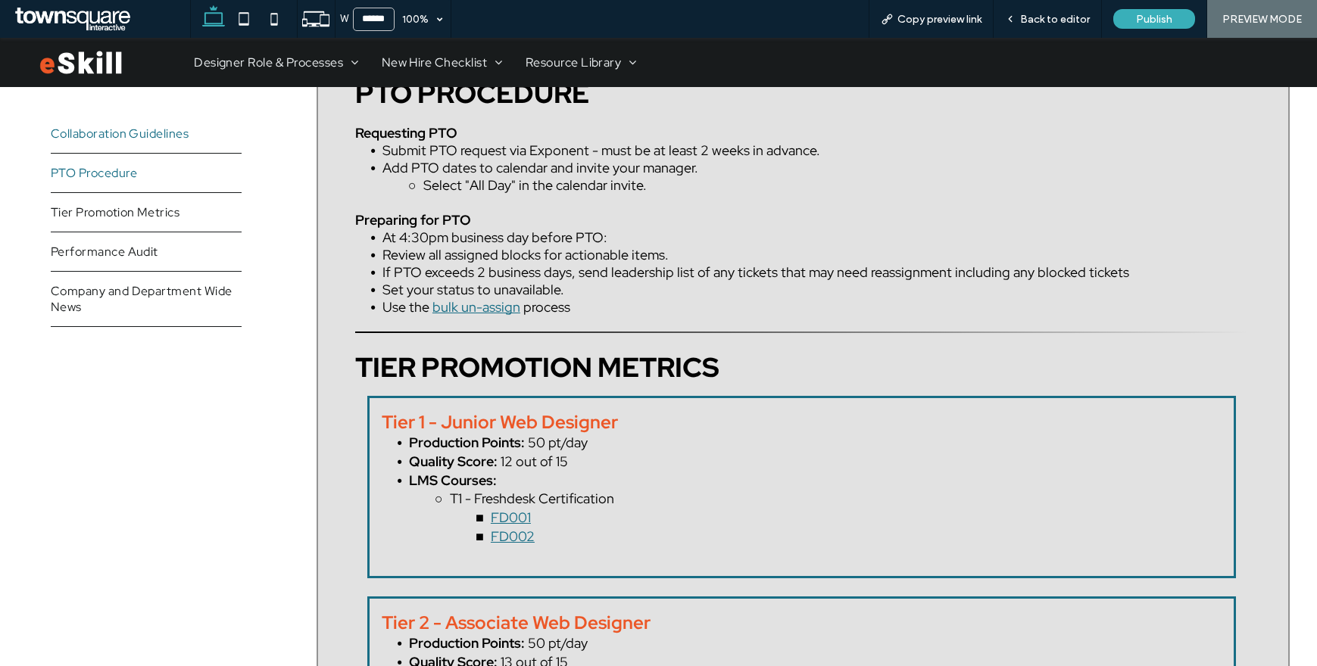
click at [127, 130] on span "Collaboration Guidelines" at bounding box center [120, 134] width 139 height 16
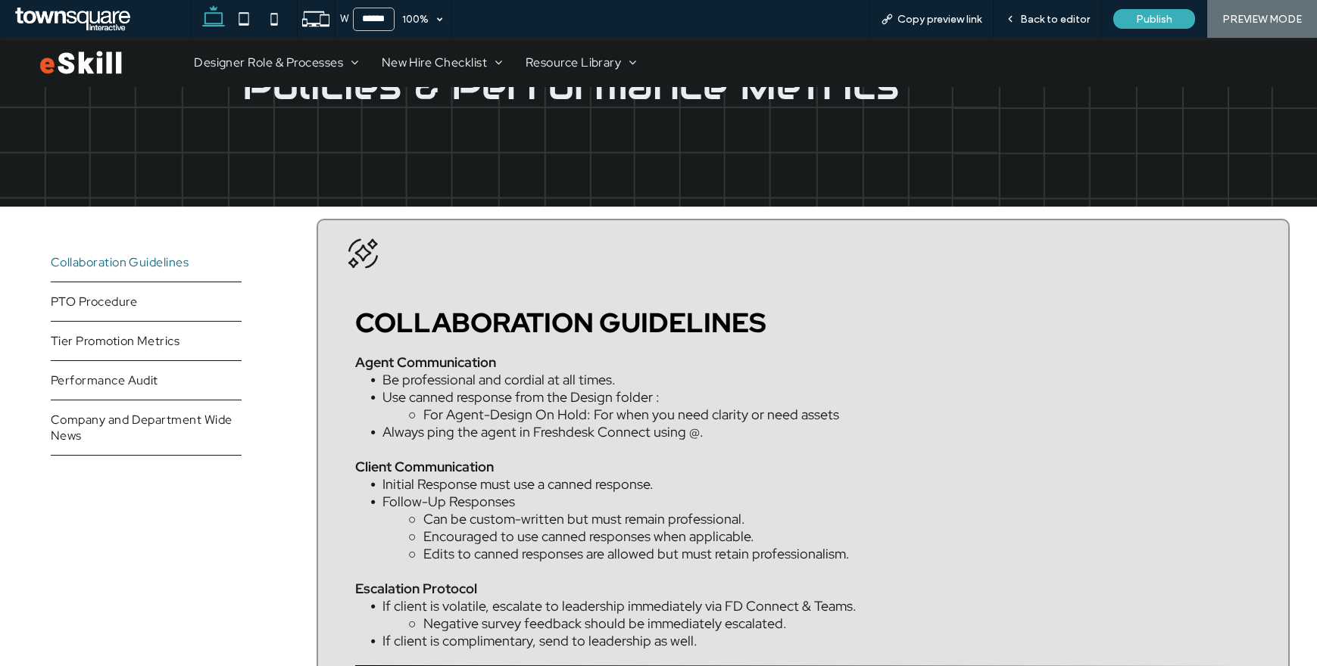
scroll to position [0, 0]
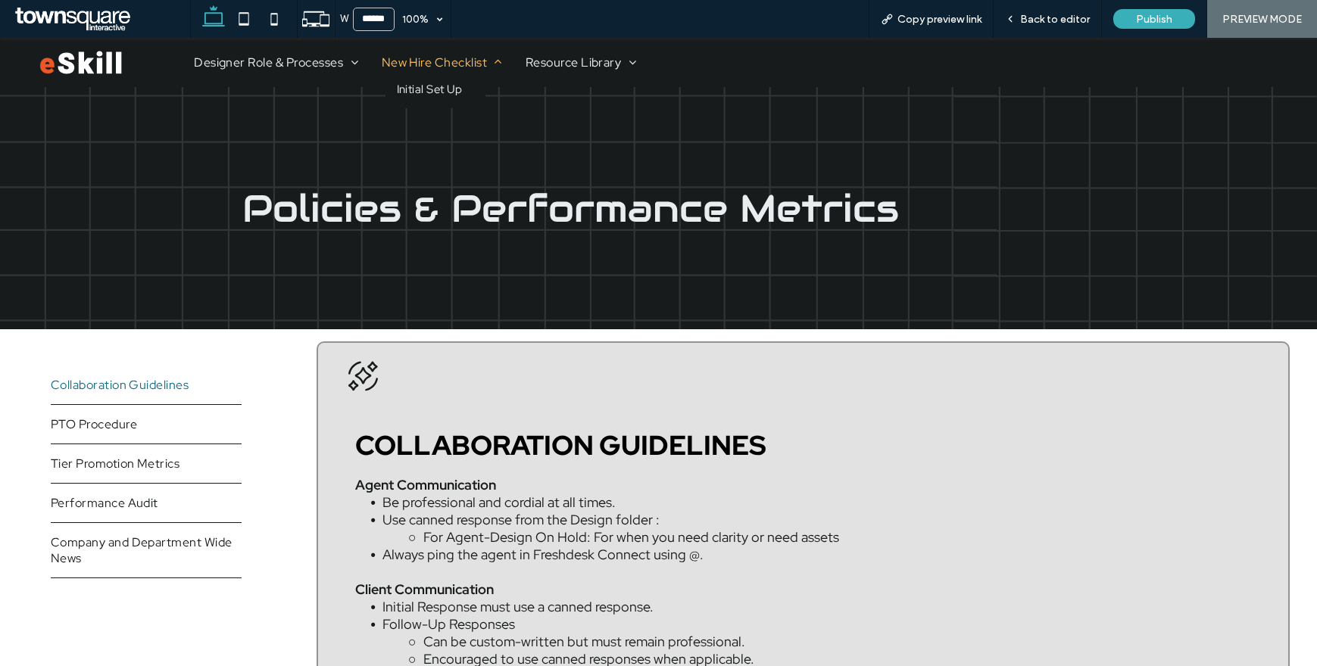
click at [428, 57] on span "New Hire Checklist" at bounding box center [442, 63] width 121 height 16
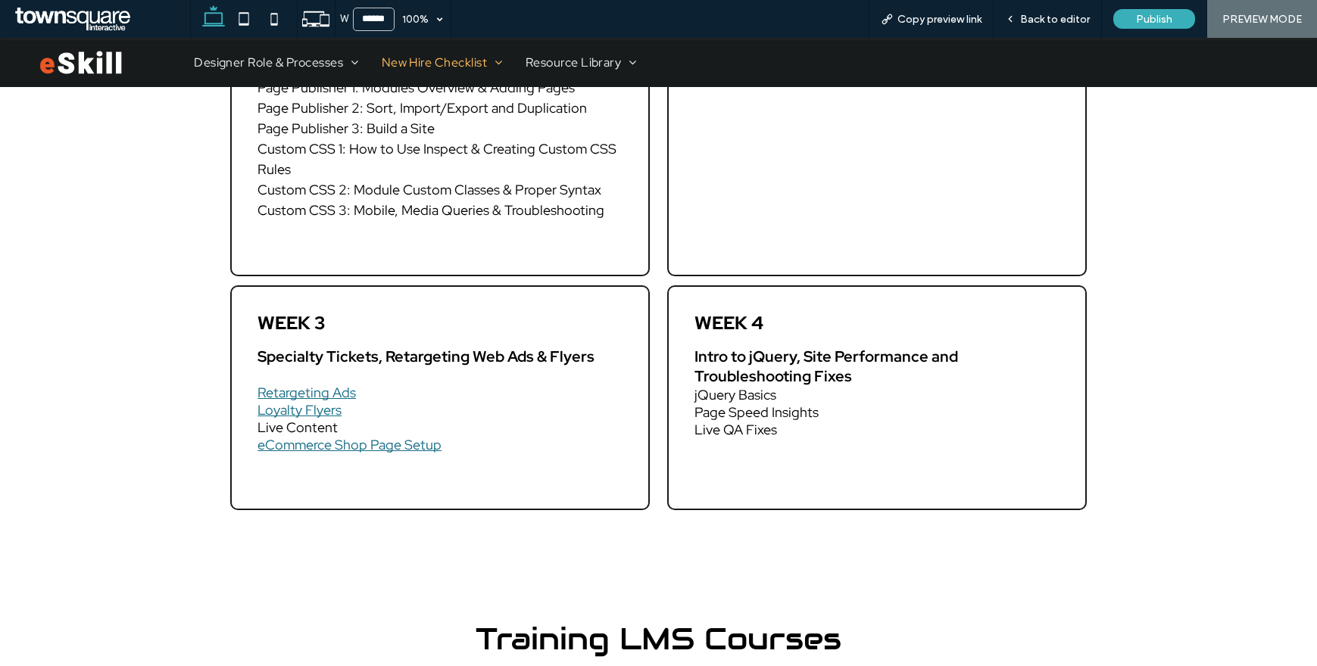
scroll to position [1291, 0]
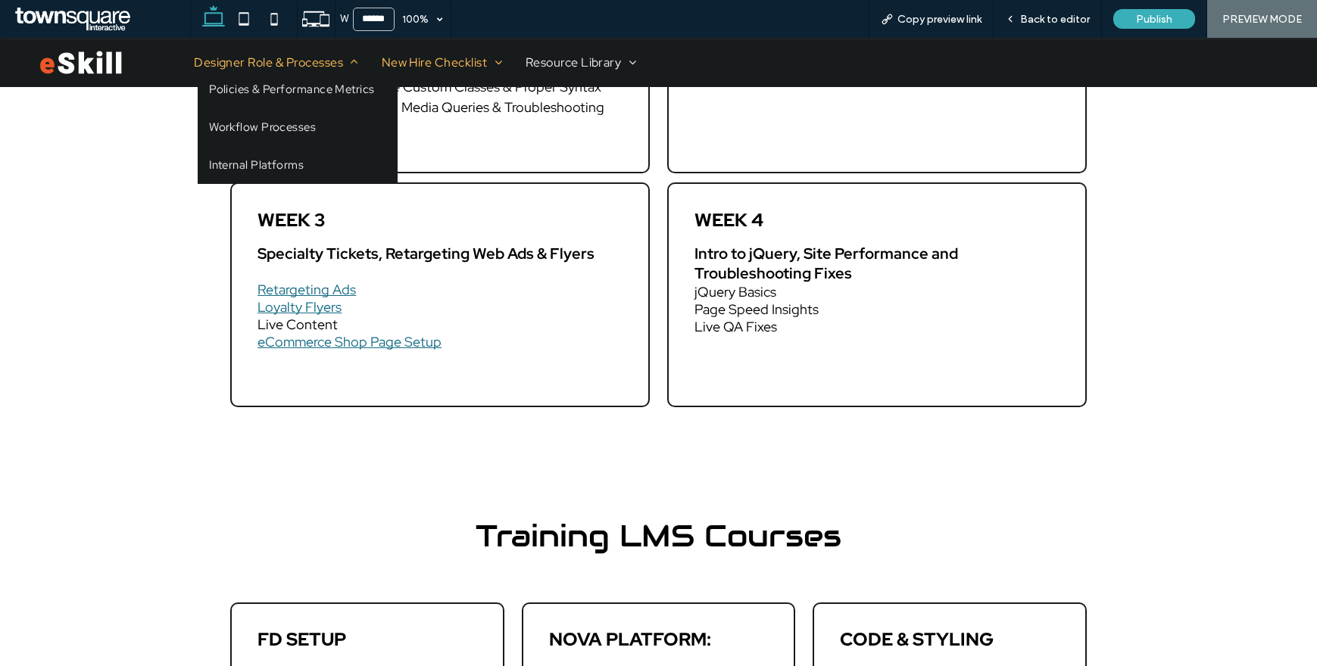
click at [267, 55] on span "Designer Role & Processes" at bounding box center [276, 63] width 164 height 16
click at [267, 89] on span "Policies & Performance Metrics" at bounding box center [292, 89] width 166 height 15
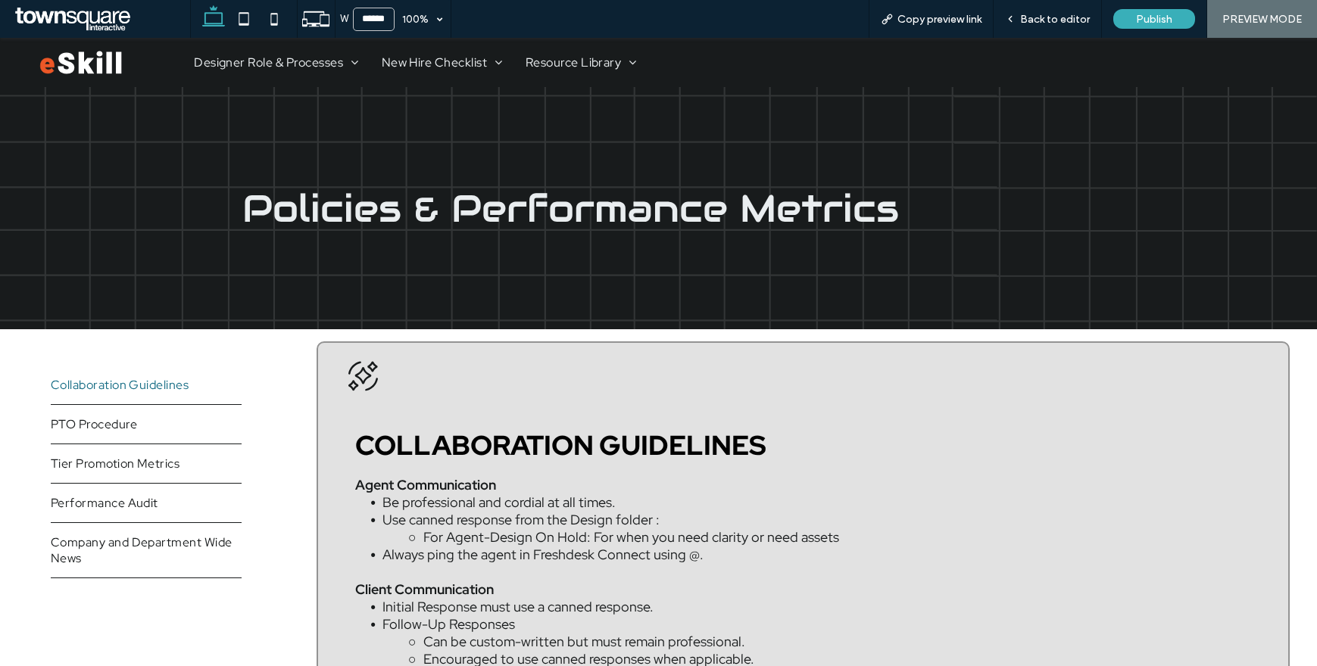
click at [99, 20] on span at bounding box center [100, 19] width 179 height 30
click at [1031, 11] on div "Back to editor" at bounding box center [1048, 19] width 108 height 38
click at [96, 62] on img at bounding box center [80, 62] width 83 height 25
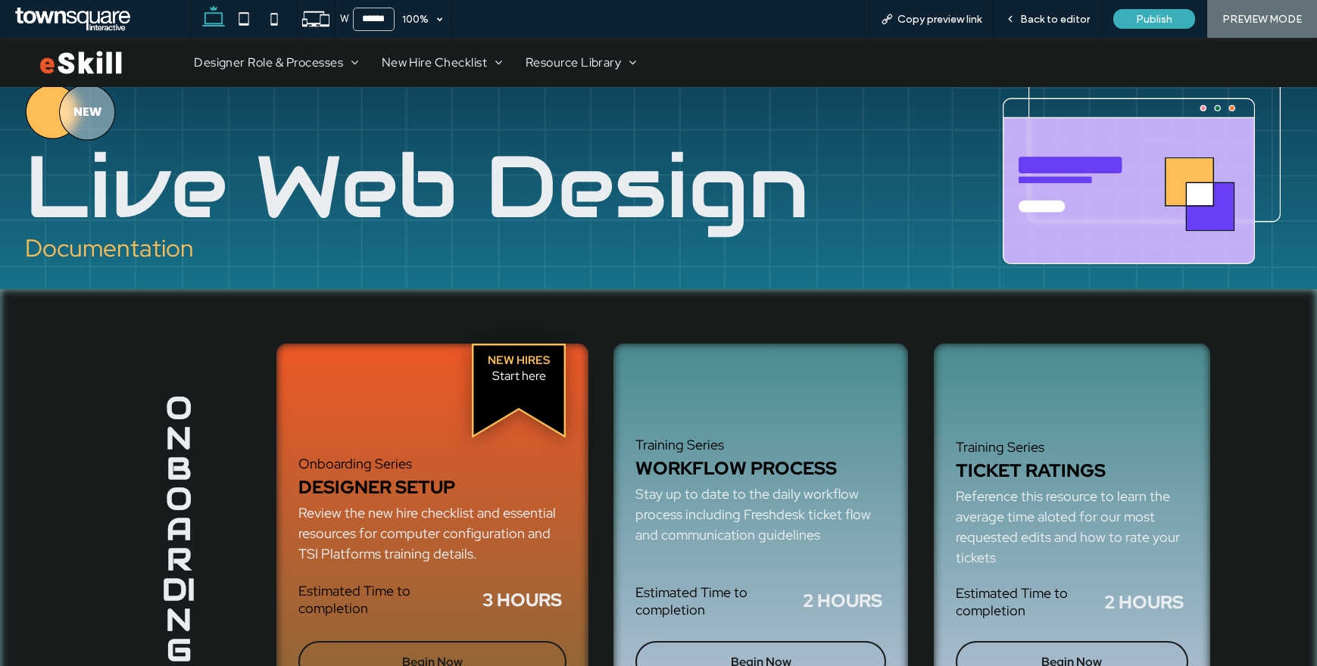
scroll to position [225, 0]
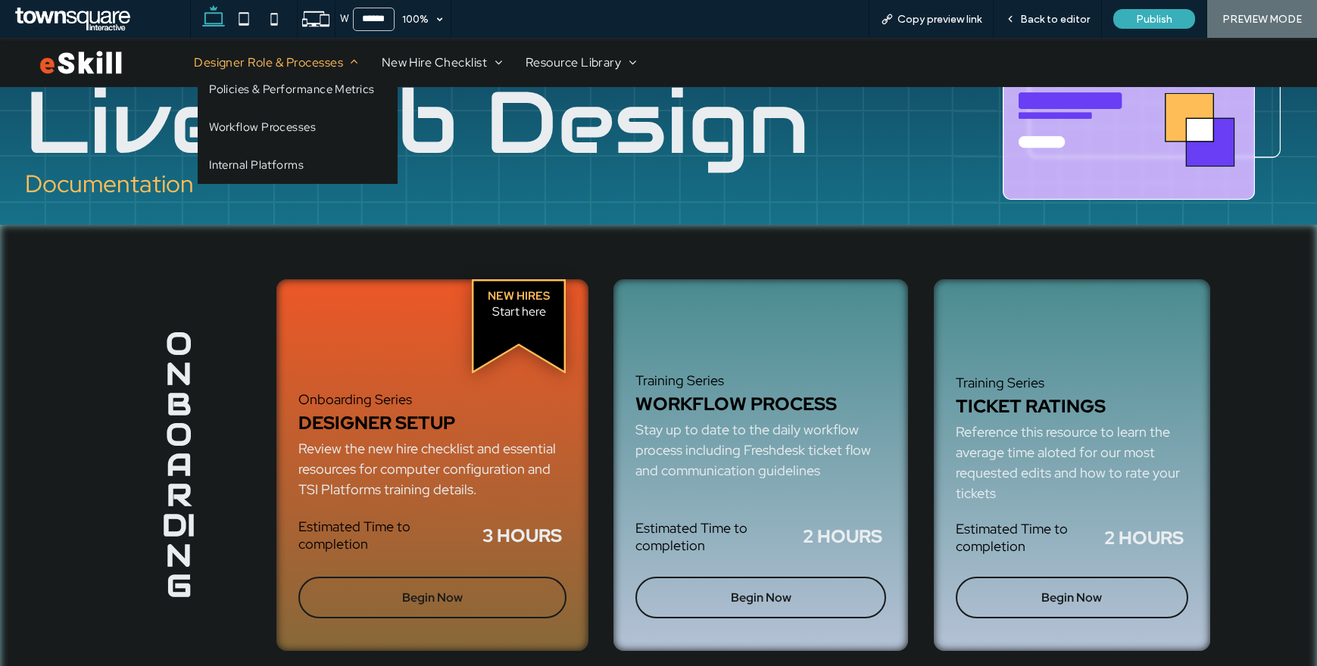
click at [263, 63] on span "Designer Role & Processes" at bounding box center [276, 63] width 164 height 16
click at [261, 87] on span "Policies & Performance Metrics" at bounding box center [292, 89] width 166 height 15
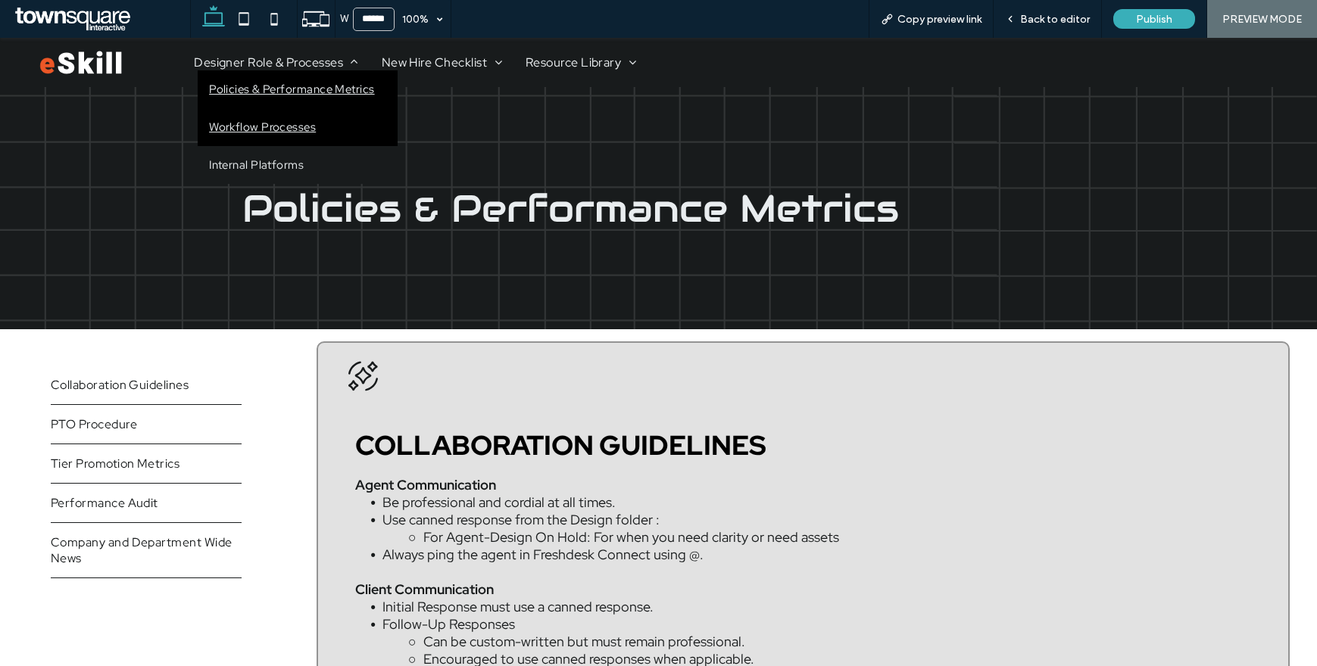
click at [244, 124] on span "Workflow Processes" at bounding box center [262, 127] width 107 height 15
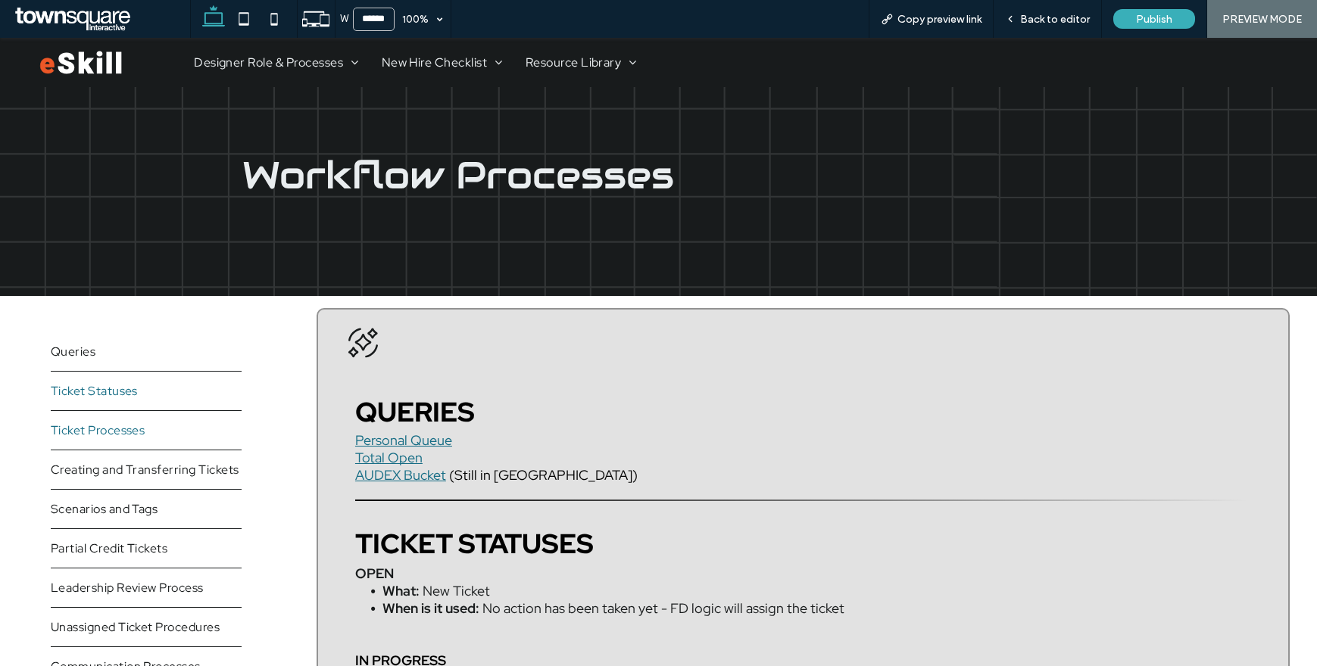
click at [82, 429] on span "Ticket Processes" at bounding box center [98, 431] width 95 height 16
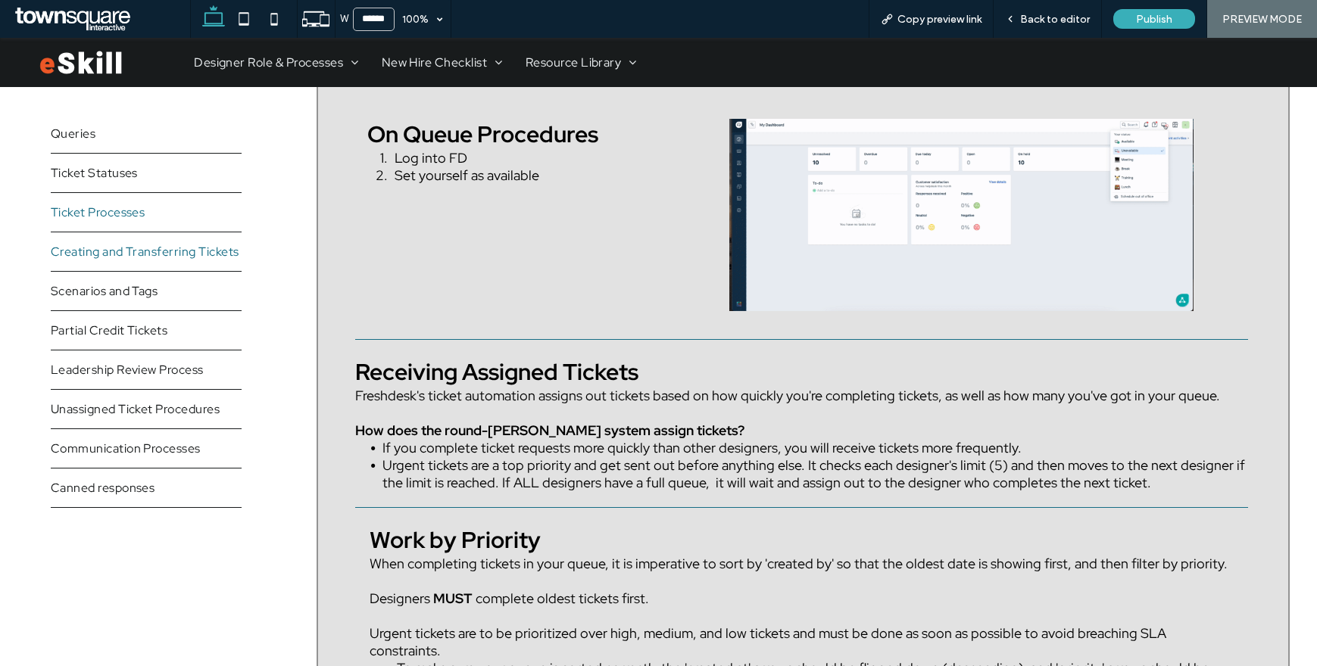
click at [105, 254] on span "Creating and Transferring Tickets" at bounding box center [145, 252] width 189 height 16
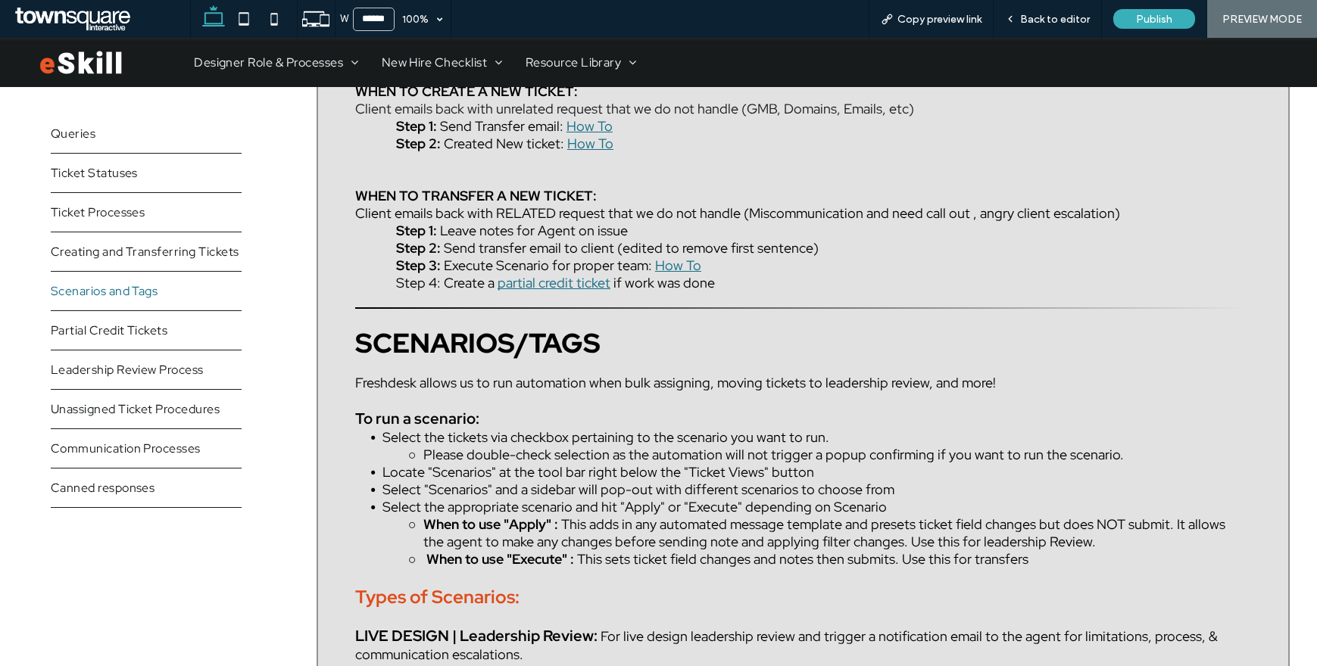
click at [87, 292] on span "Scenarios and Tags" at bounding box center [105, 291] width 108 height 16
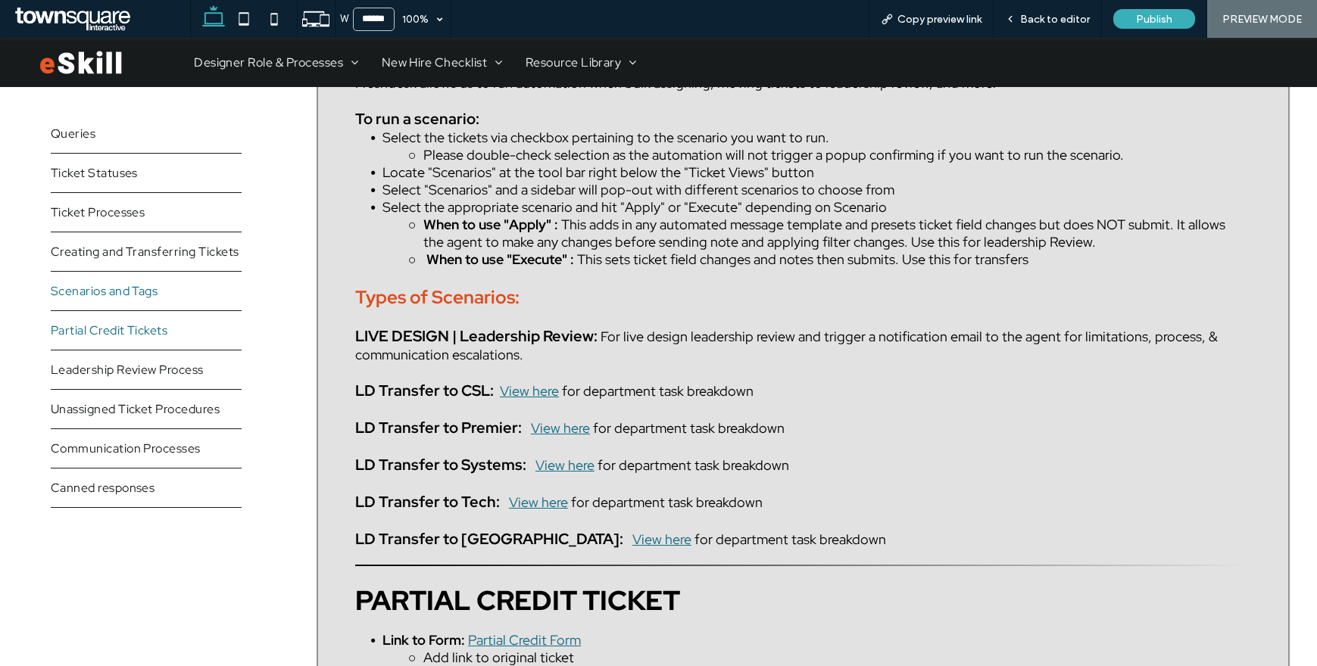
click at [85, 337] on span "Partial Credit Tickets" at bounding box center [109, 331] width 117 height 16
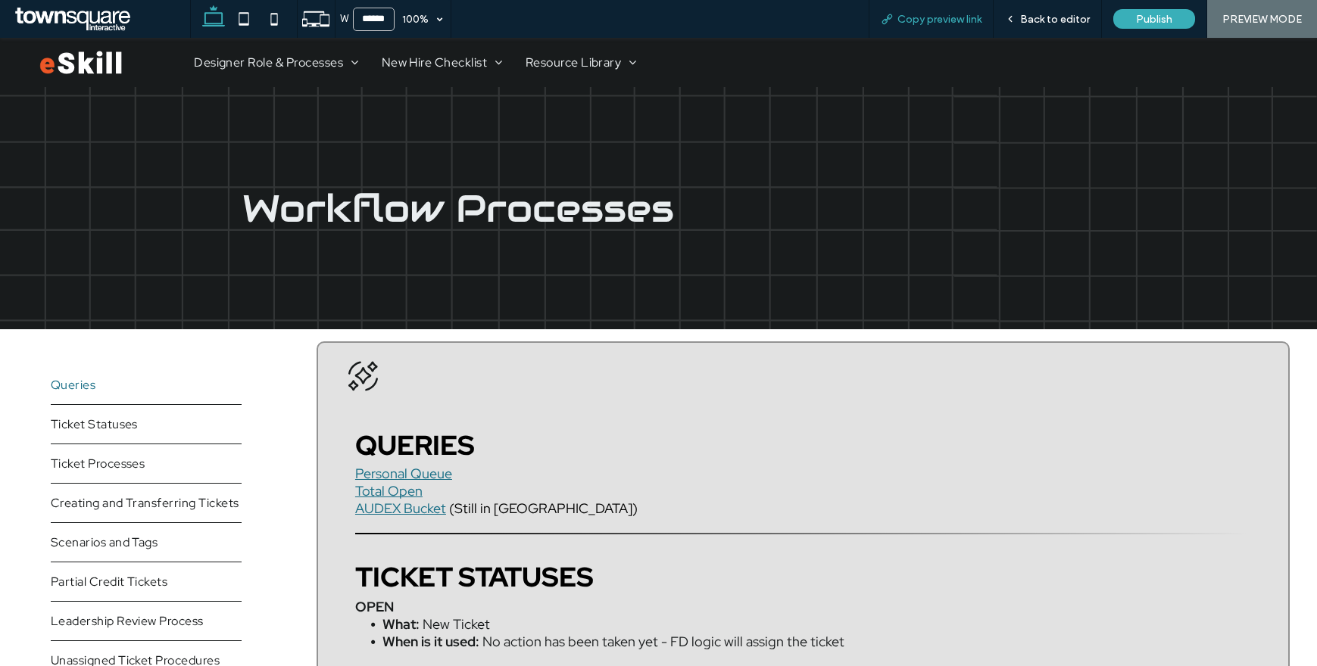
click at [925, 14] on span "Copy preview link" at bounding box center [939, 19] width 84 height 13
click at [89, 66] on img at bounding box center [80, 62] width 83 height 25
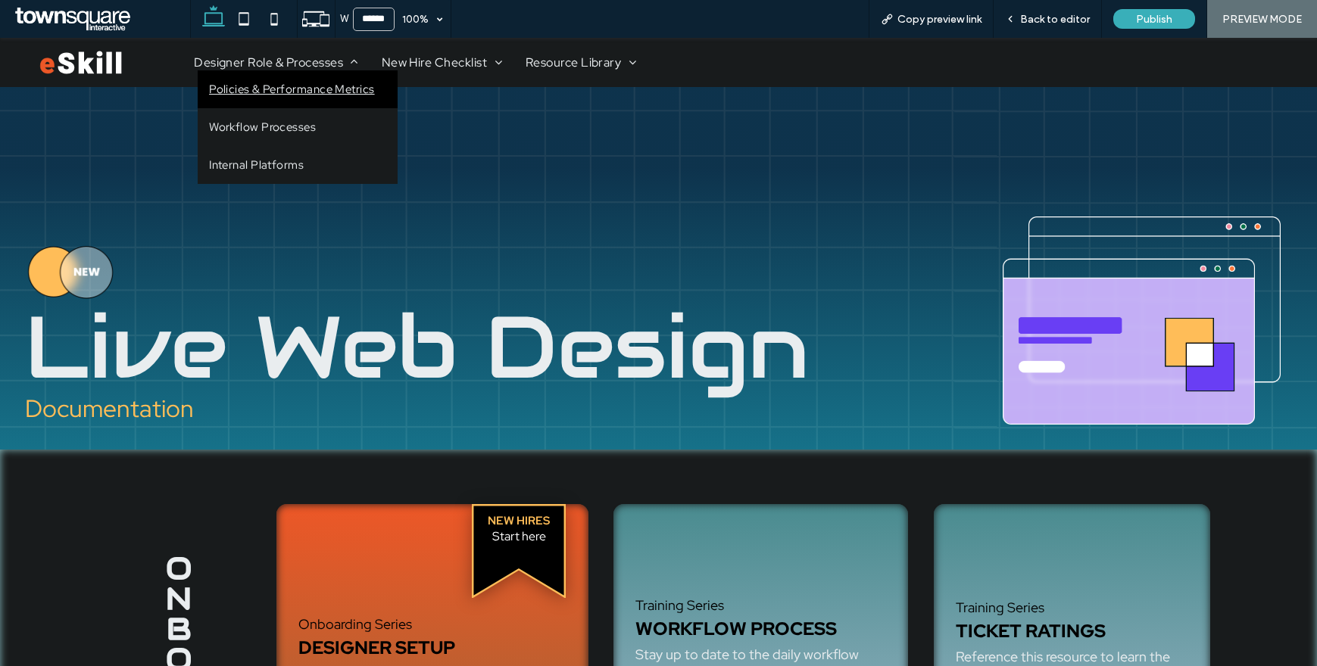
click at [287, 93] on span "Policies & Performance Metrics" at bounding box center [292, 89] width 166 height 15
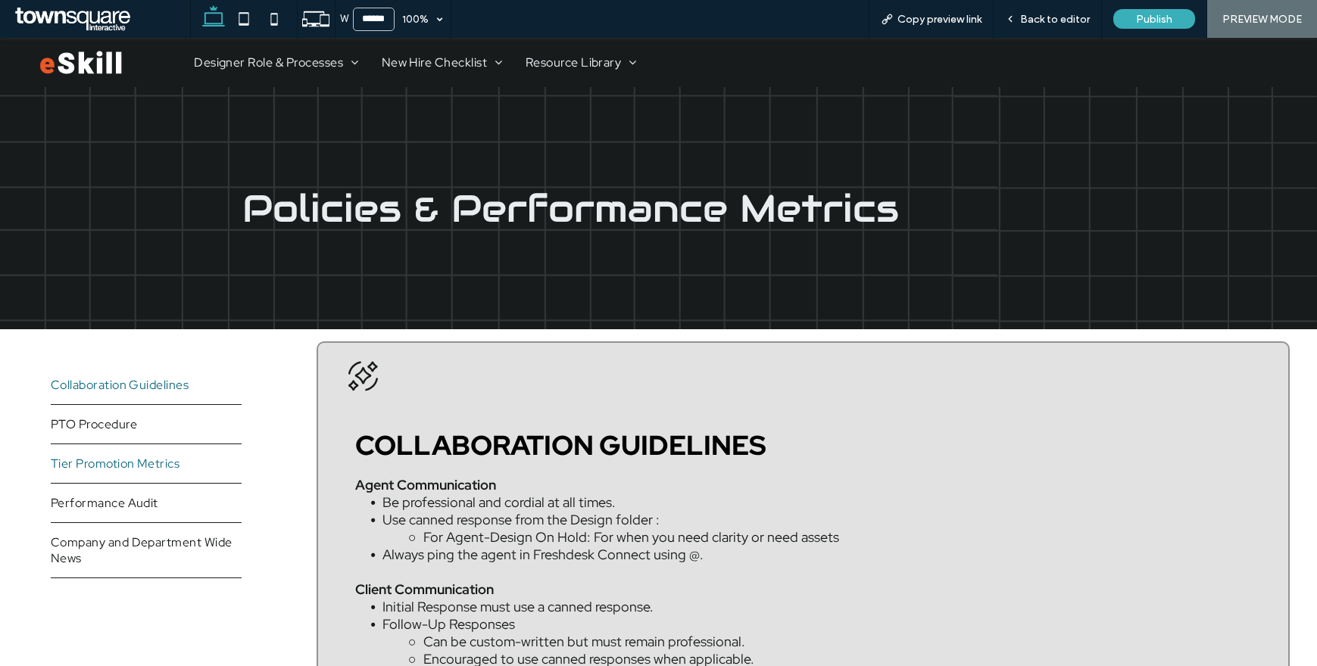
click at [122, 452] on link "Tier Promotion Metrics" at bounding box center [146, 464] width 191 height 39
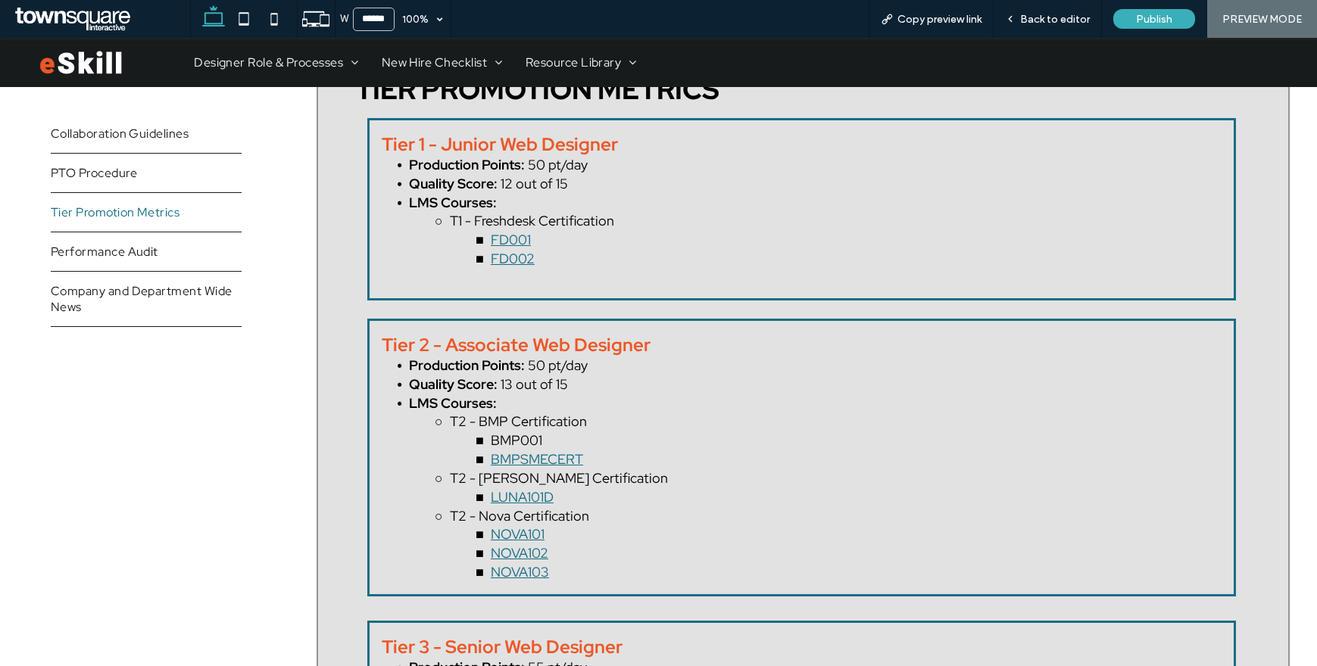
scroll to position [1013, 0]
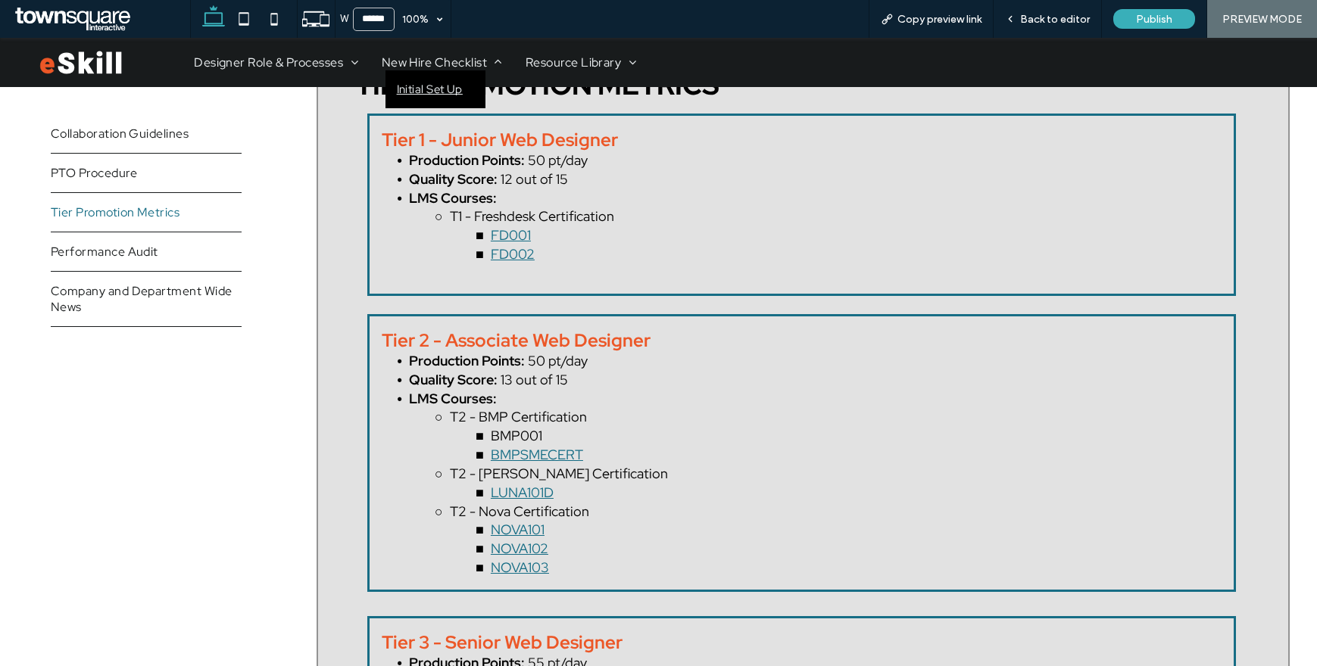
click at [445, 87] on span "Initial Set Up" at bounding box center [430, 89] width 66 height 15
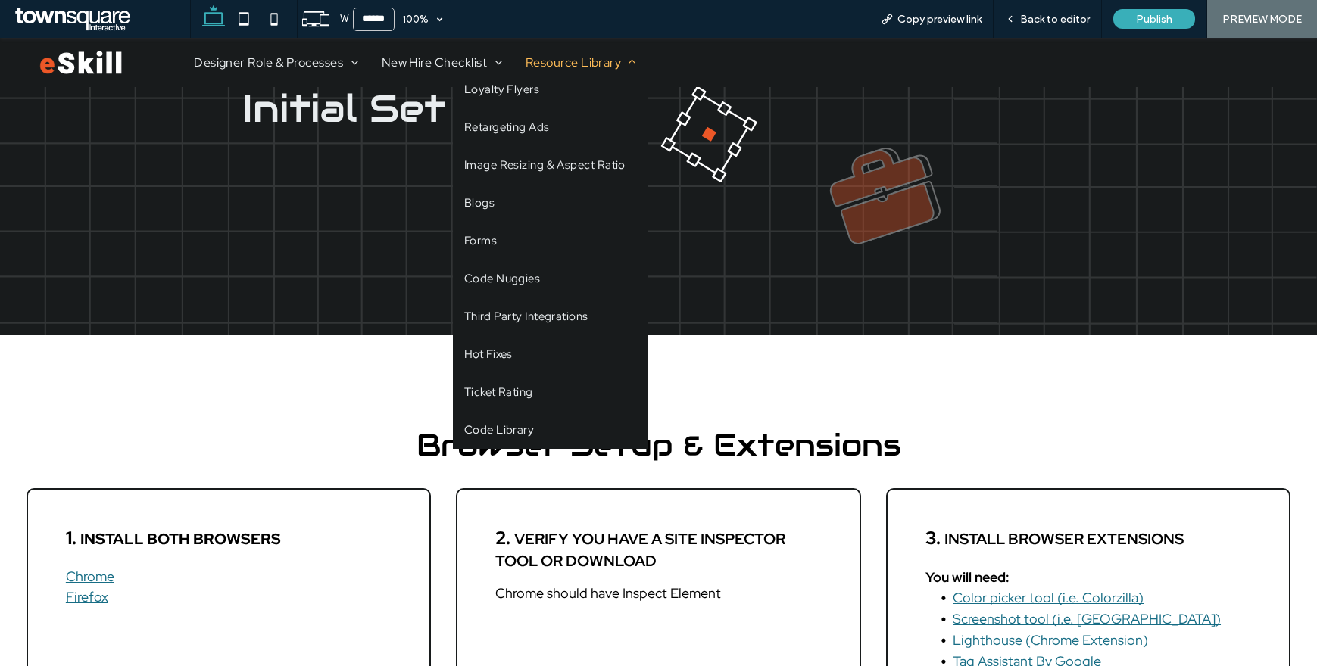
scroll to position [48, 0]
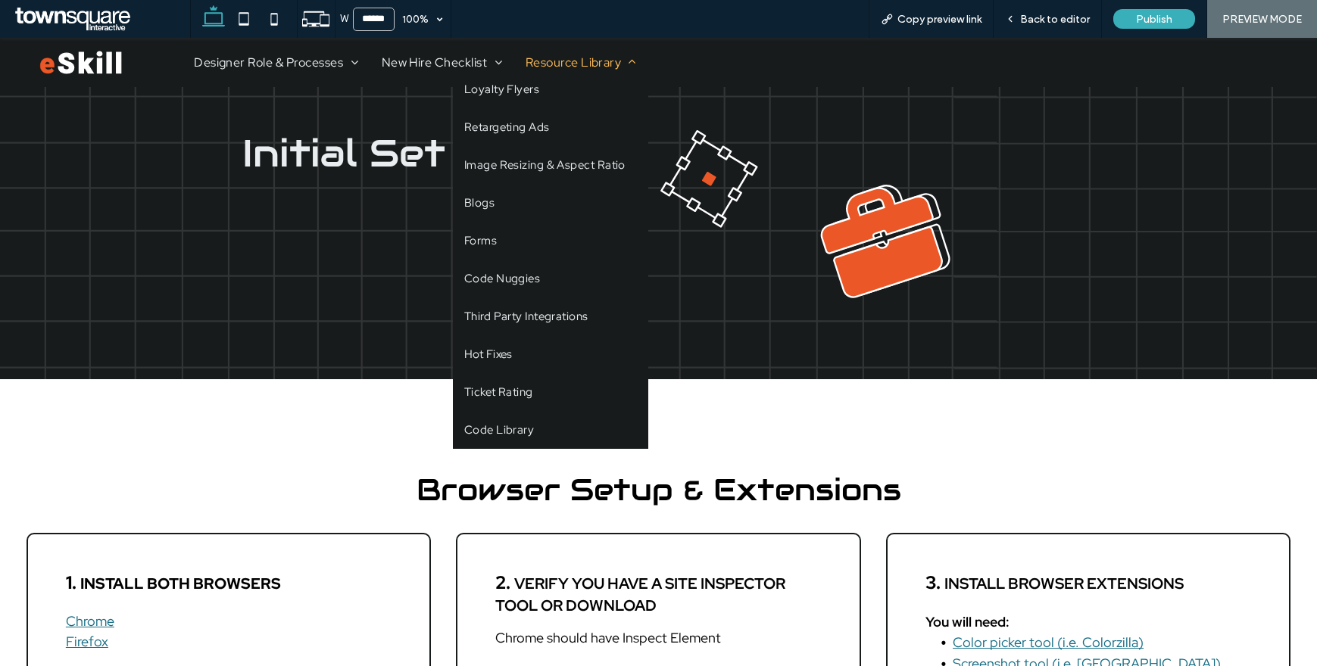
click at [560, 55] on span "Resource Library" at bounding box center [581, 63] width 111 height 16
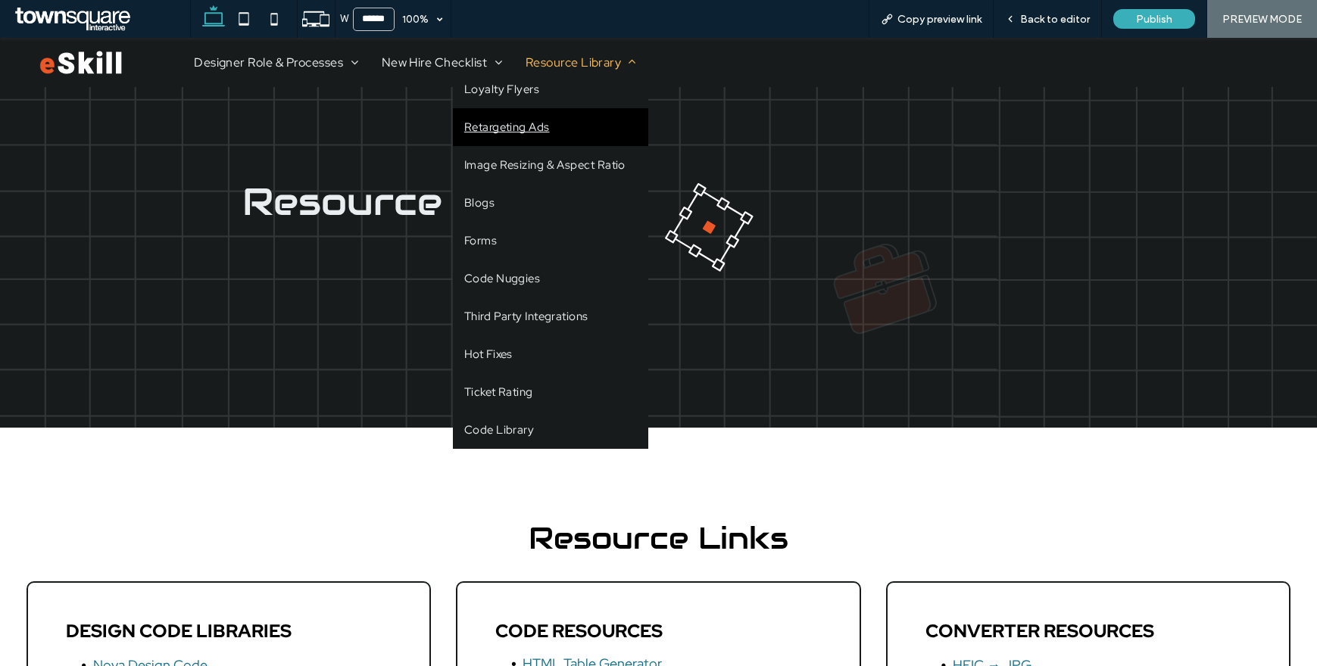
click at [523, 127] on span "Retargeting Ads" at bounding box center [507, 127] width 86 height 15
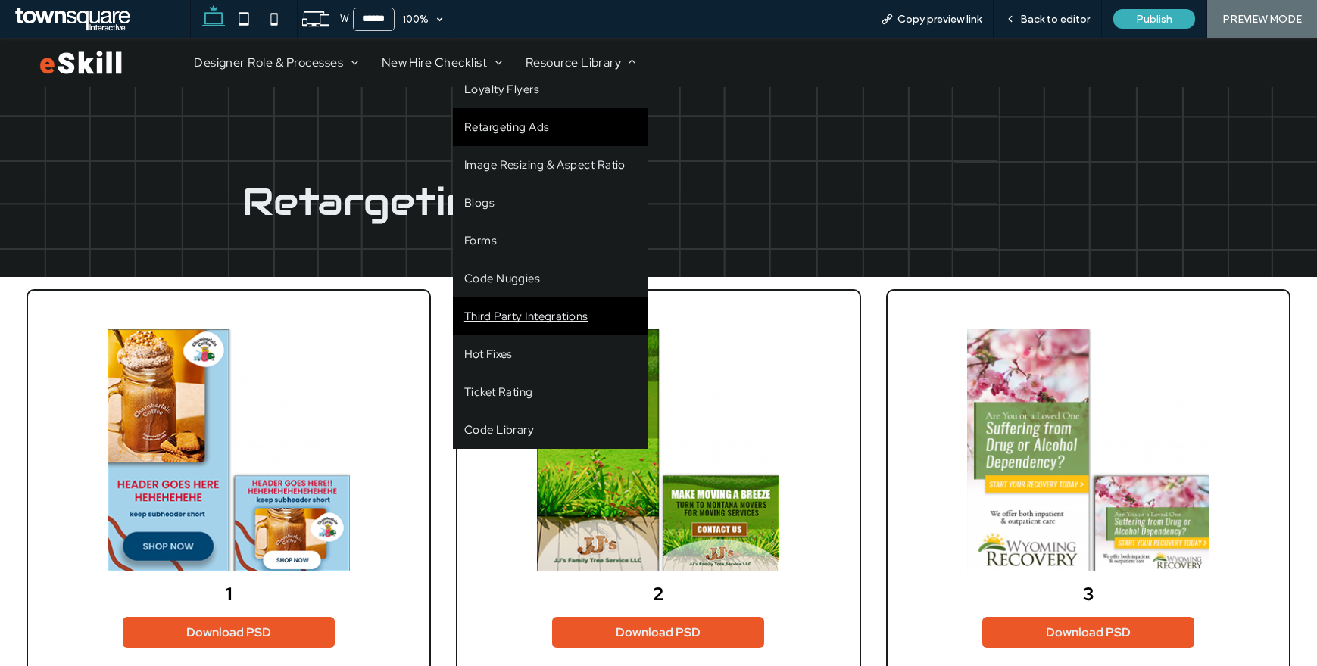
click at [534, 335] on link "Third Party Integrations" at bounding box center [550, 317] width 195 height 38
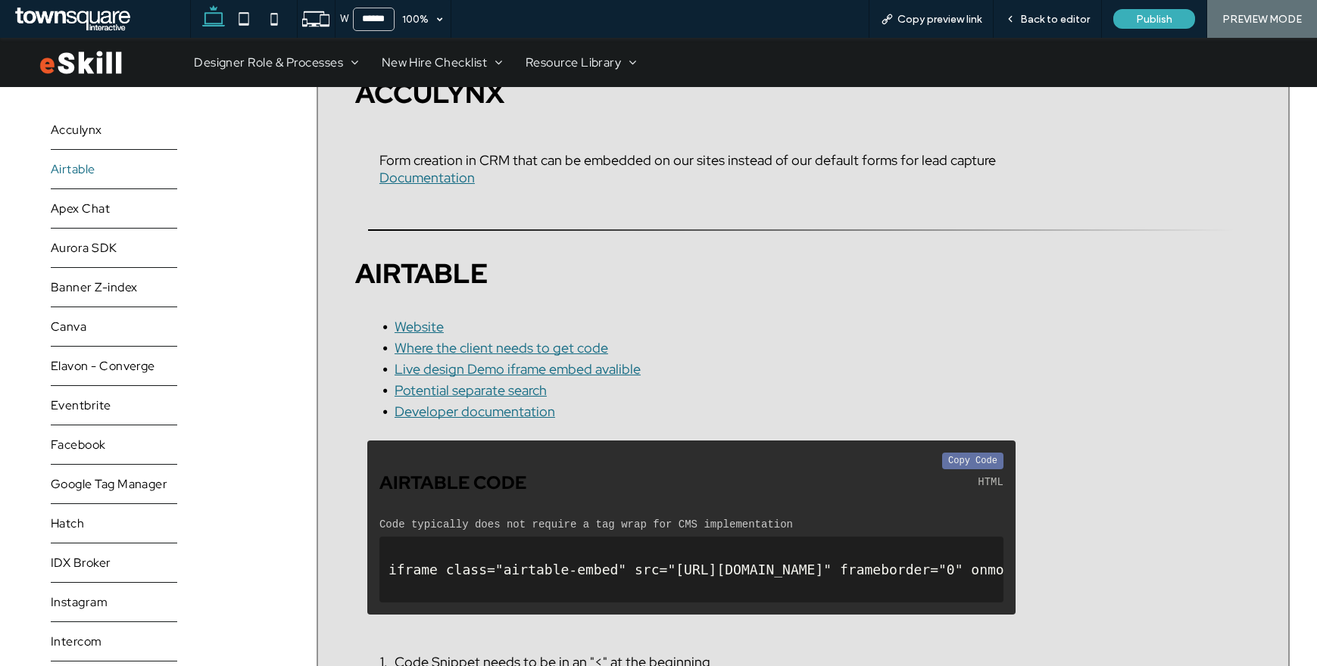
scroll to position [648, 0]
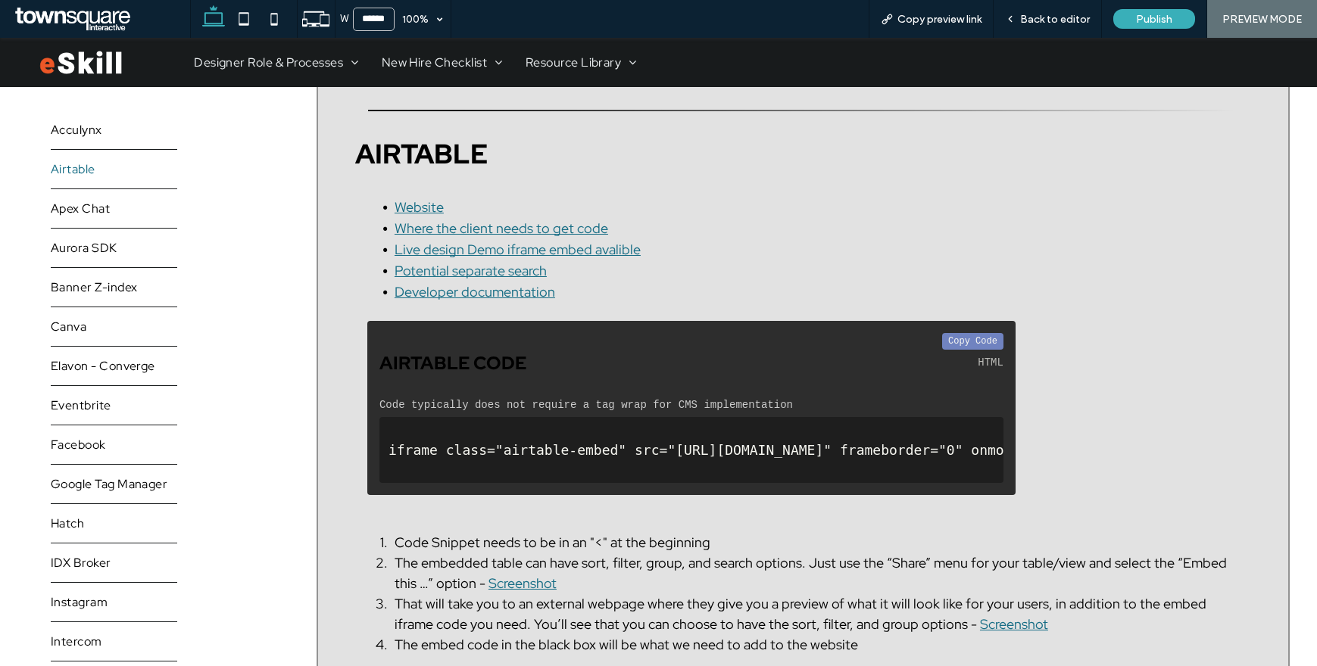
click at [978, 338] on button "Copy Code" at bounding box center [972, 341] width 61 height 17
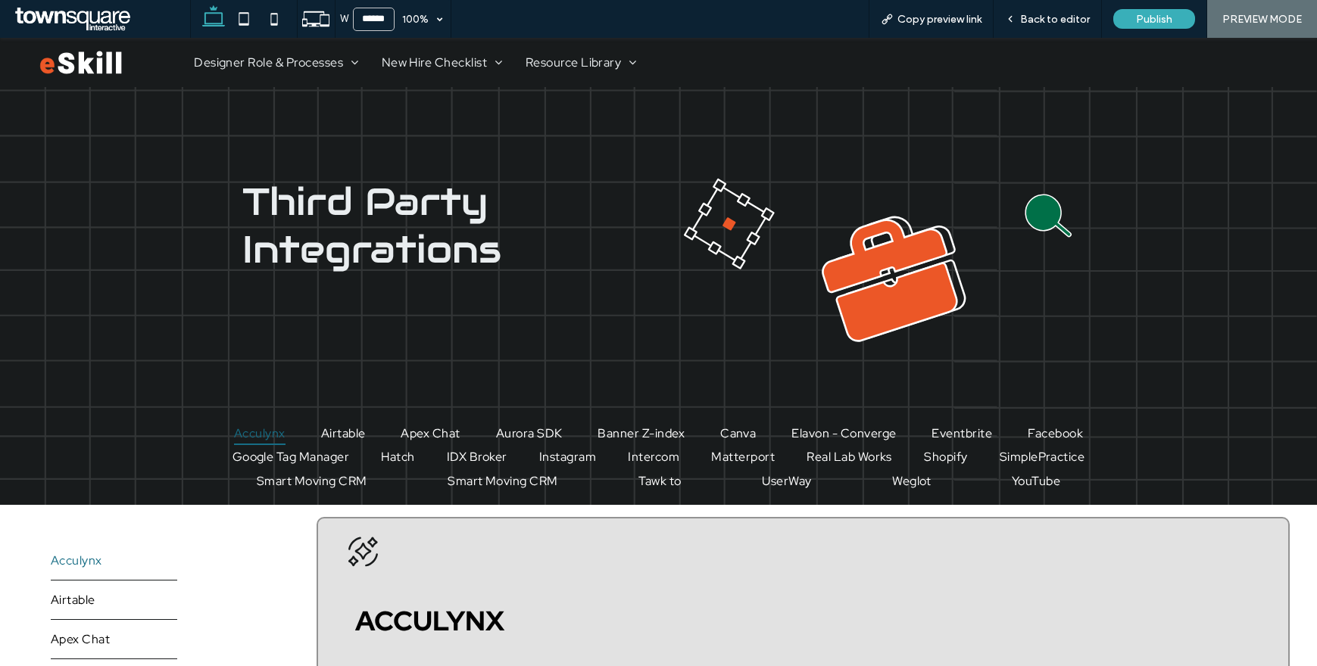
scroll to position [8, 0]
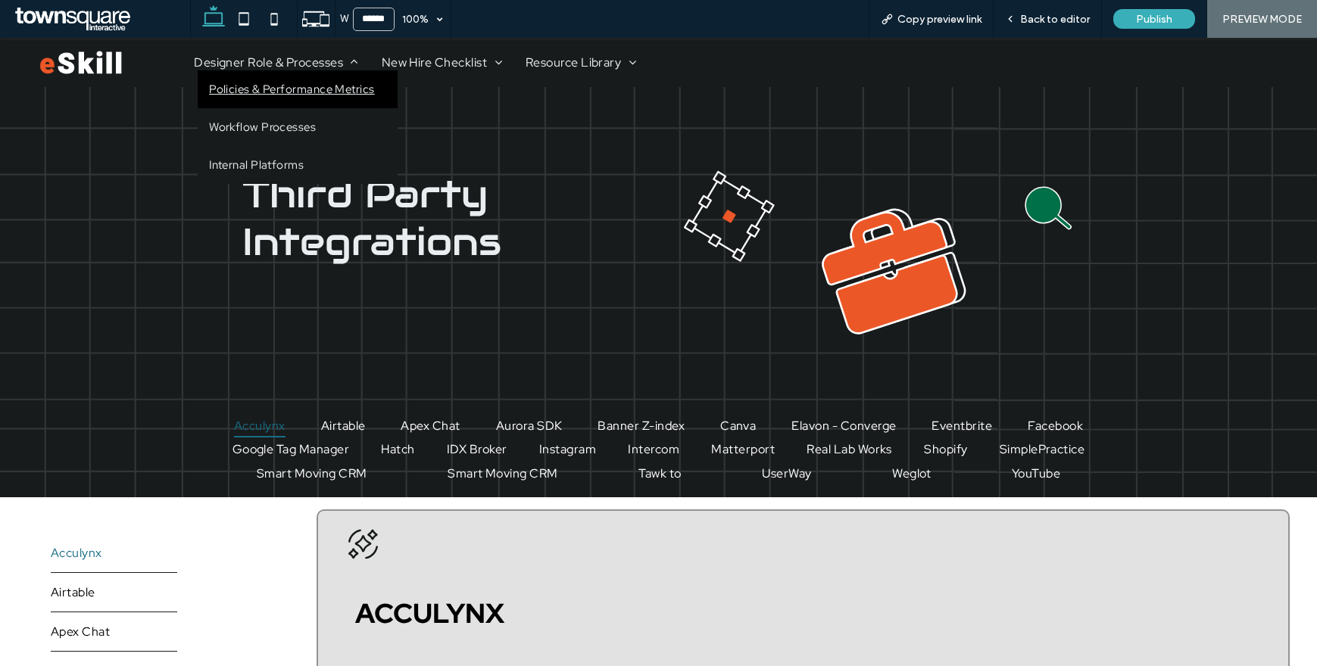
click at [262, 94] on span "Policies & Performance Metrics" at bounding box center [292, 89] width 166 height 15
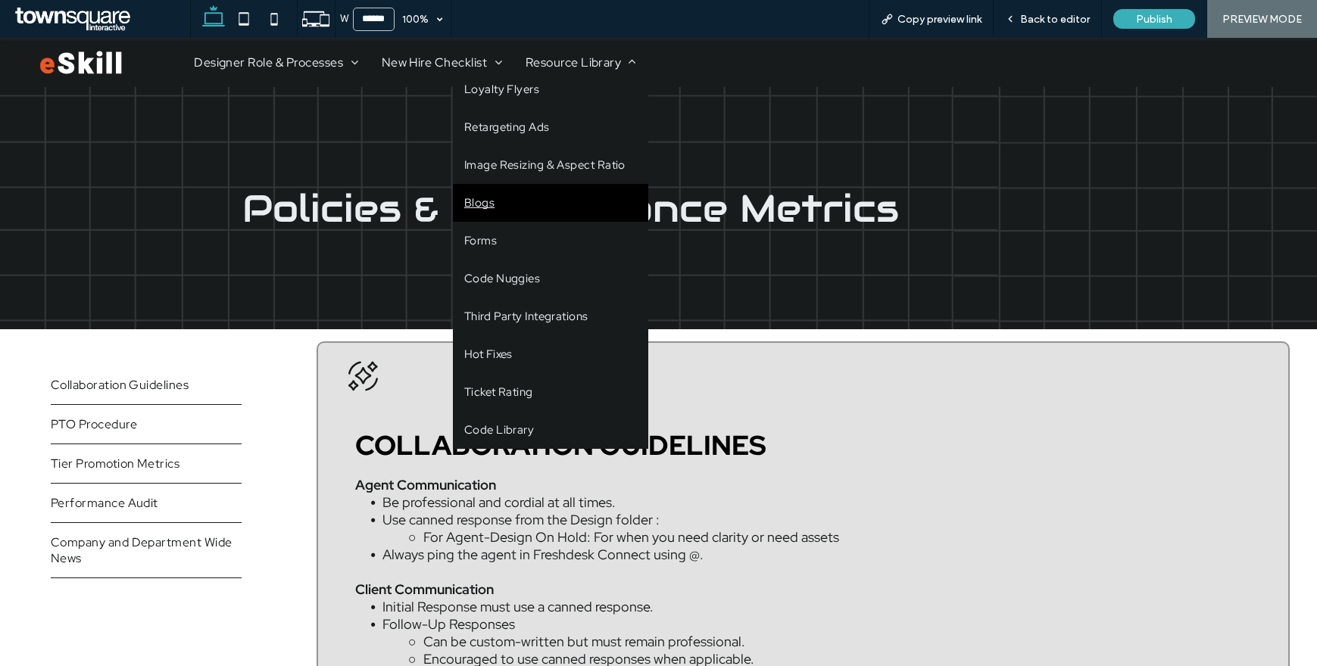
click at [507, 202] on link "Blogs" at bounding box center [550, 203] width 195 height 38
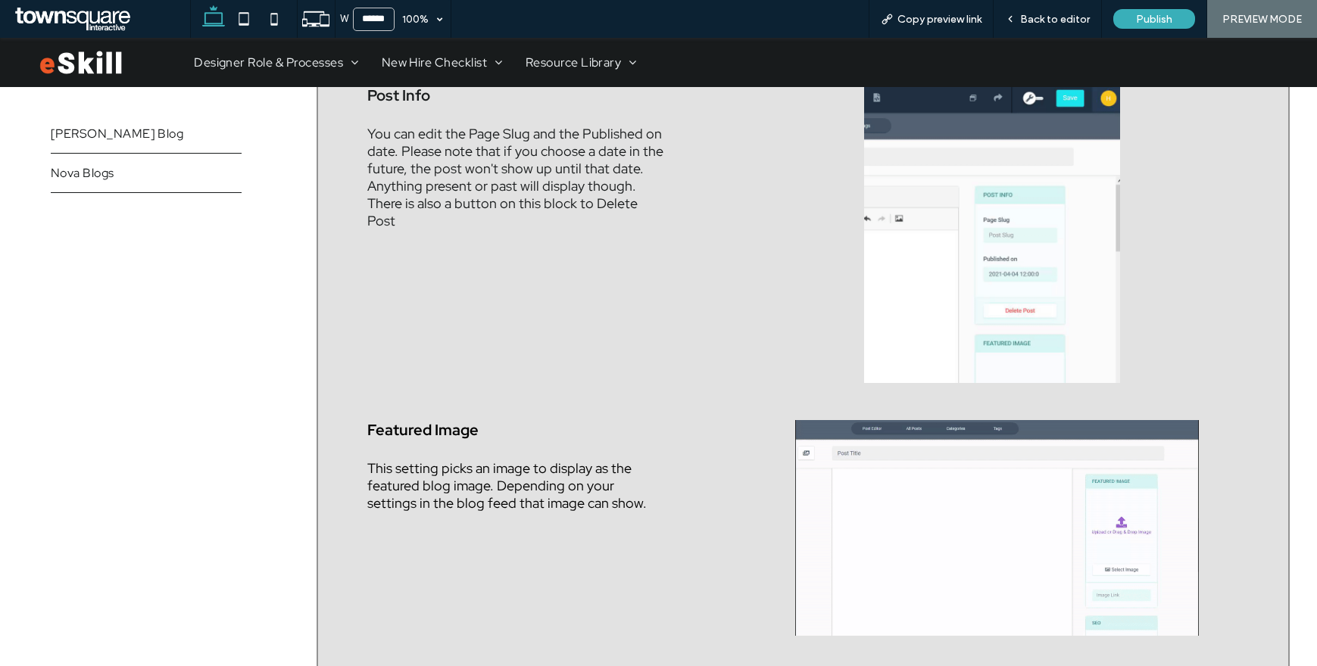
scroll to position [1254, 0]
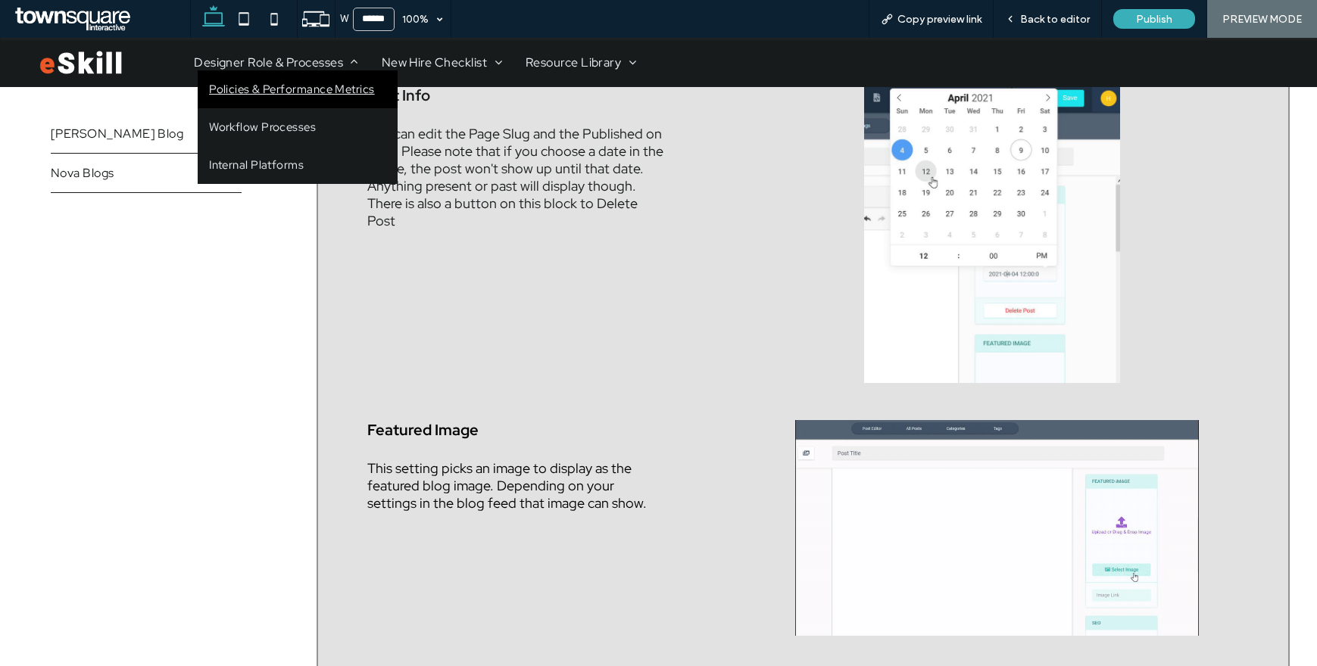
click at [216, 70] on link "Policies & Performance Metrics" at bounding box center [298, 89] width 200 height 38
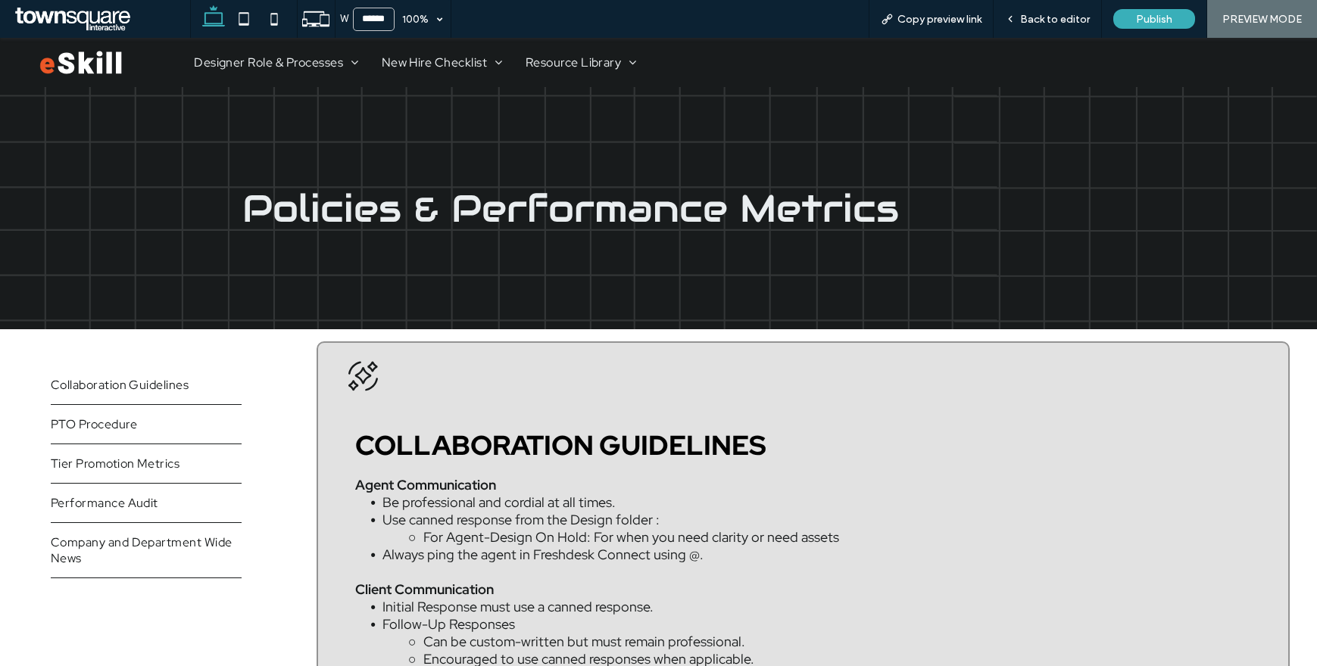
click at [108, 61] on img at bounding box center [80, 62] width 83 height 25
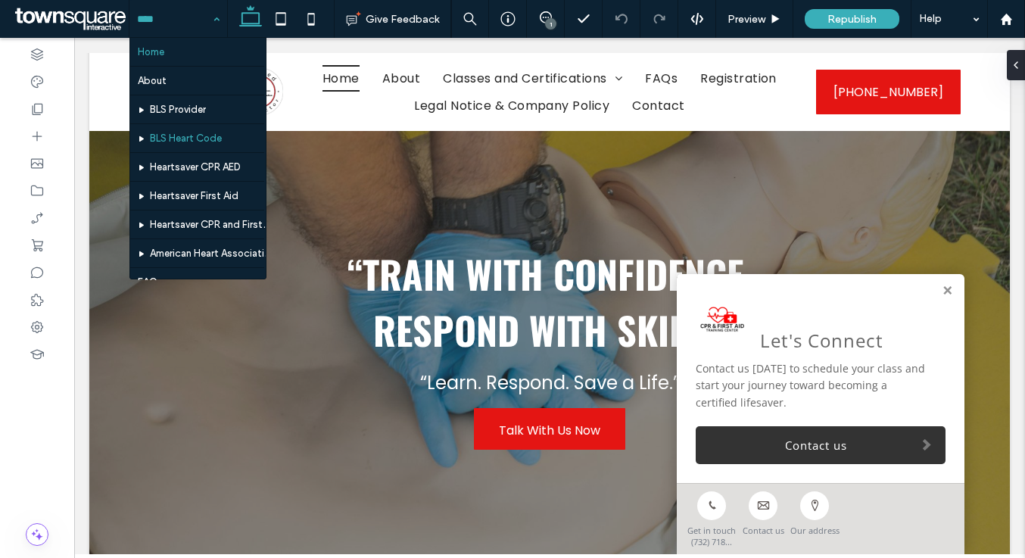
scroll to position [141, 0]
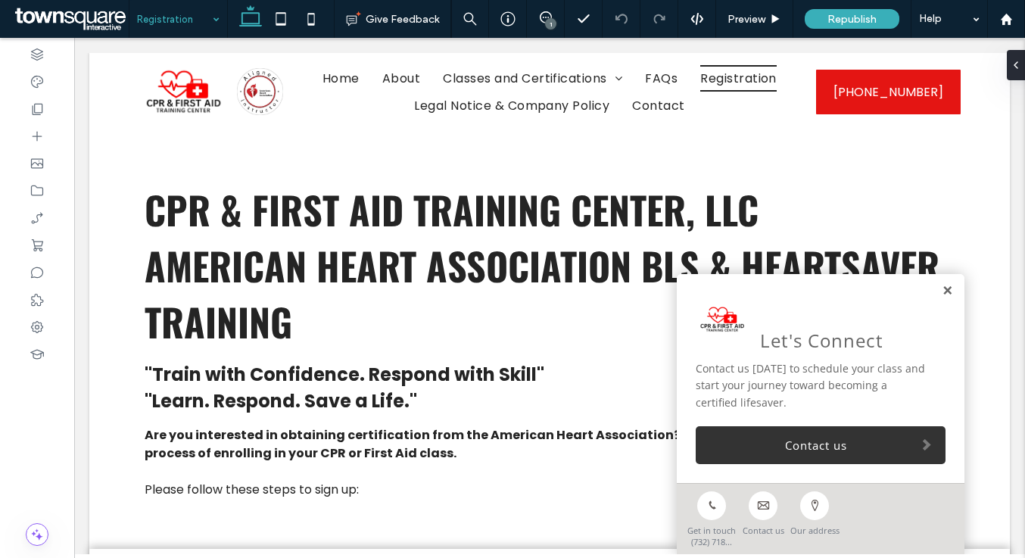
click at [943, 288] on link at bounding box center [947, 291] width 11 height 13
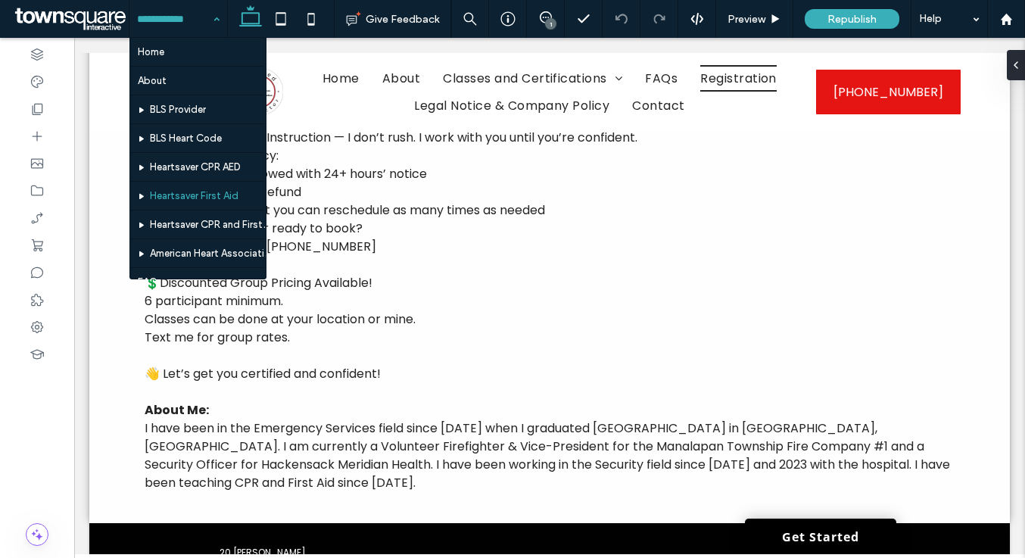
scroll to position [141, 0]
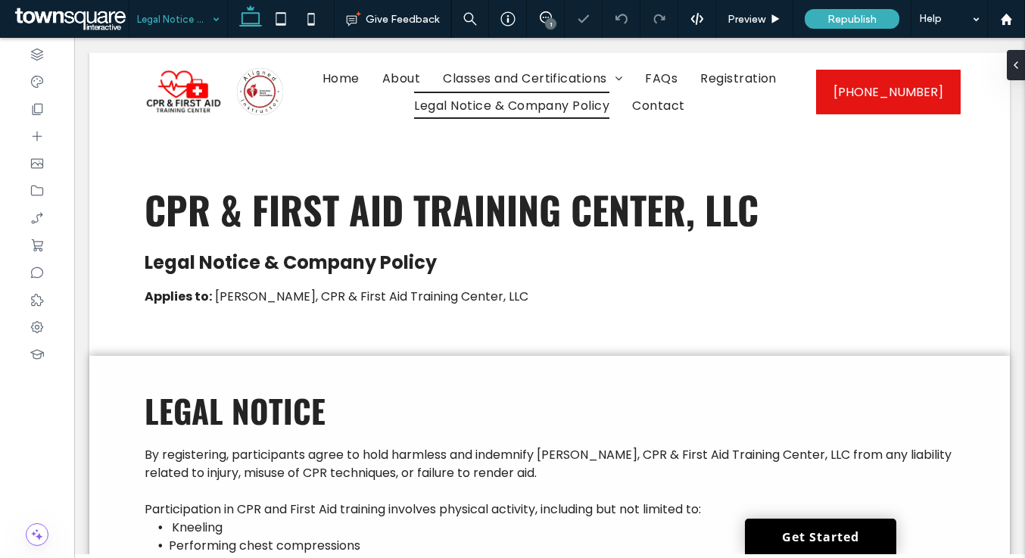
click at [156, 26] on input at bounding box center [174, 19] width 75 height 38
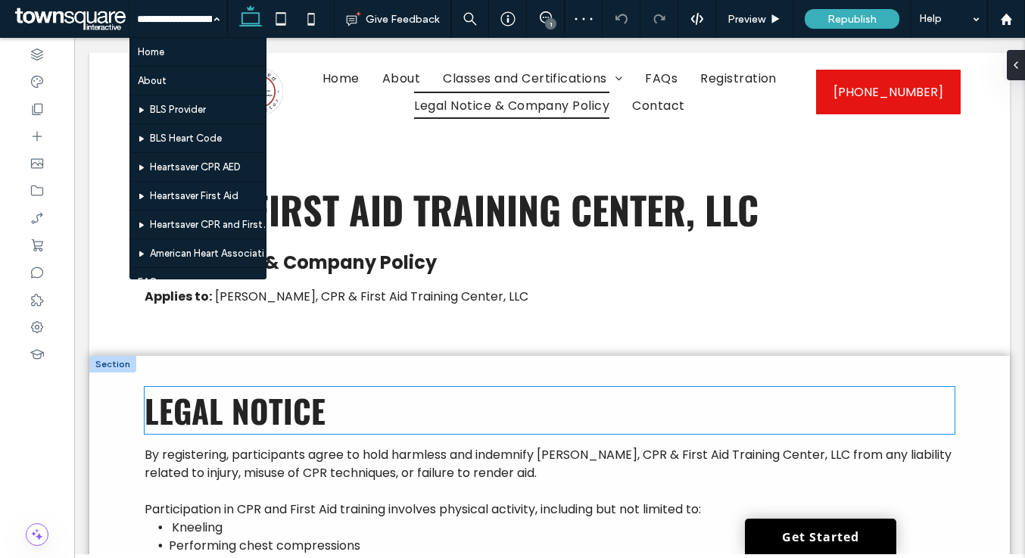
click at [510, 413] on h3 "Legal Notice" at bounding box center [550, 410] width 811 height 47
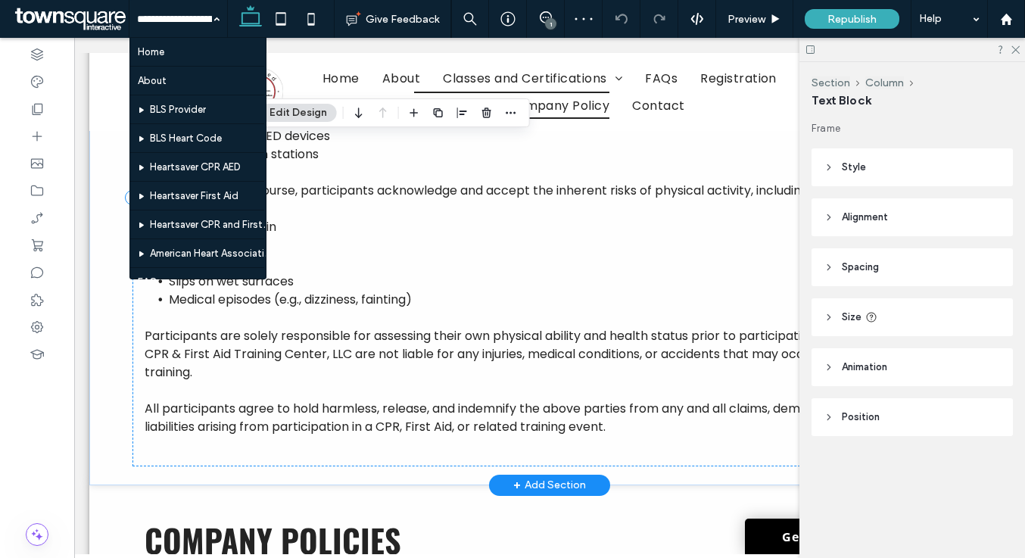
scroll to position [481, 0]
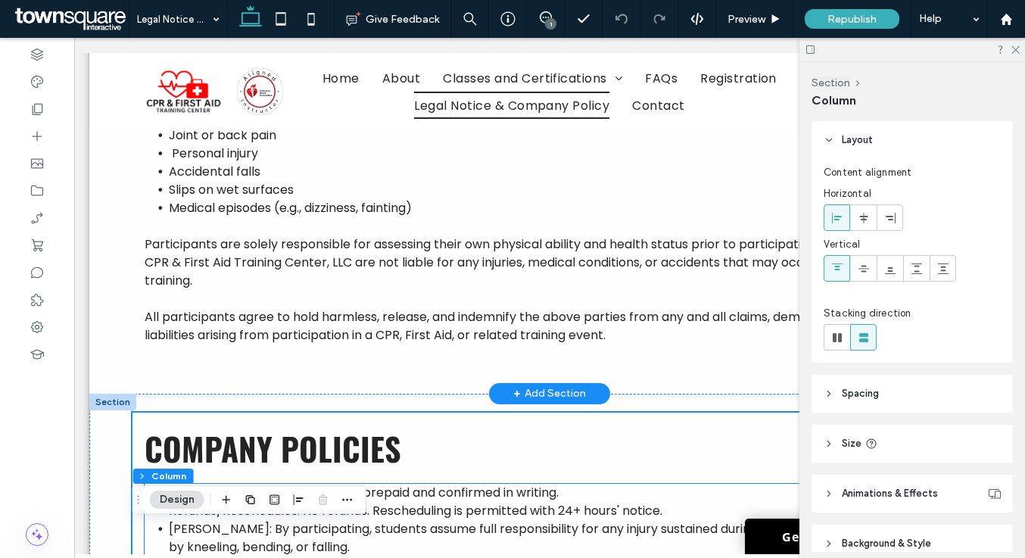
scroll to position [229, 0]
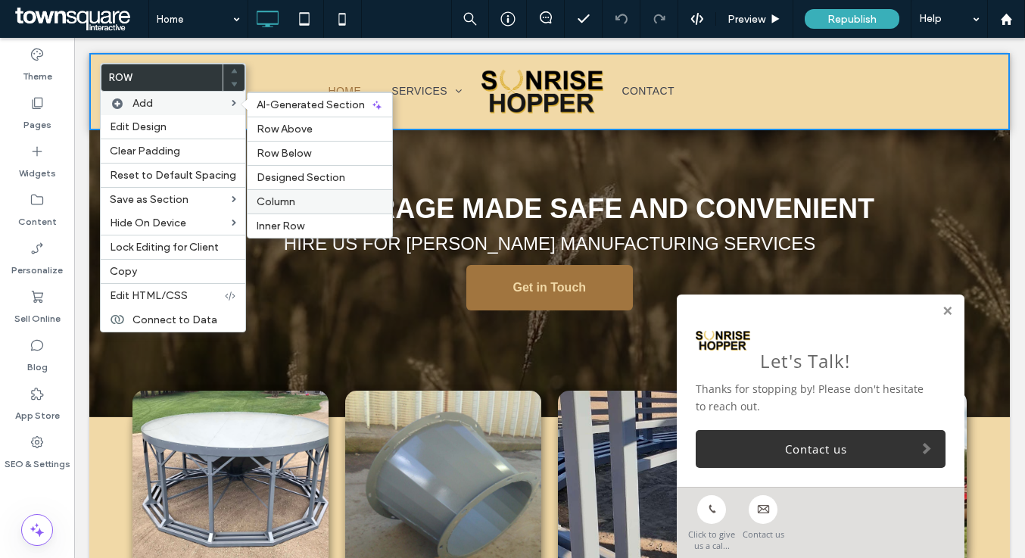
click at [296, 204] on label "Column" at bounding box center [320, 201] width 126 height 13
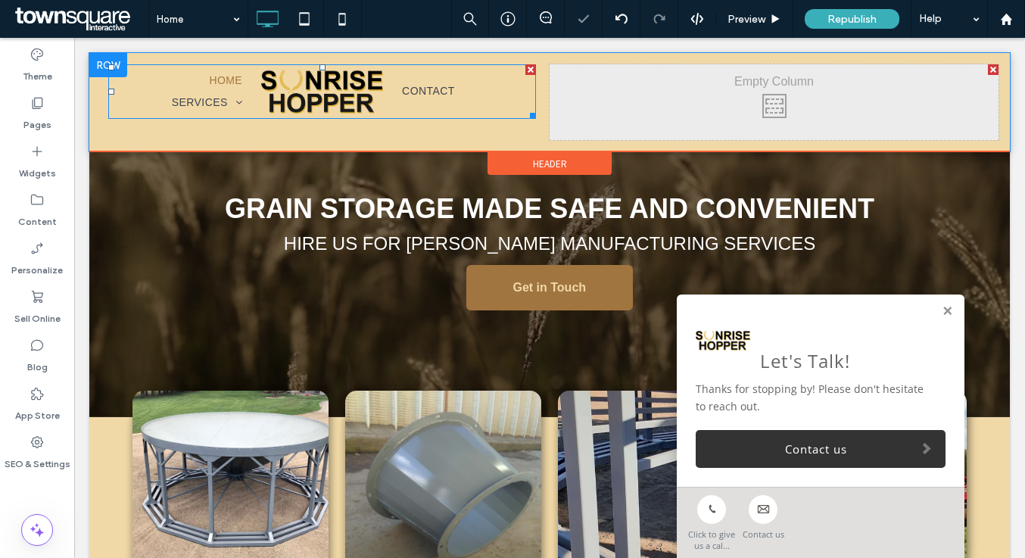
click at [501, 89] on ul "Contact" at bounding box center [456, 92] width 138 height 44
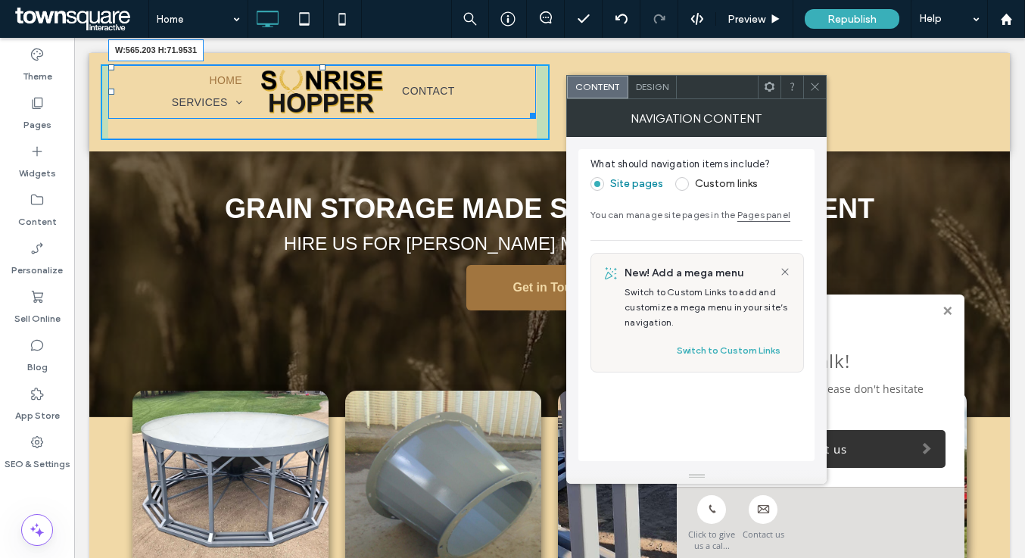
drag, startPoint x: 532, startPoint y: 115, endPoint x: 691, endPoint y: 117, distance: 159.8
click at [691, 117] on div "Home Services [PERSON_NAME] Bottoms [PERSON_NAME] Retrofitting Accessories USA …" at bounding box center [550, 102] width 898 height 76
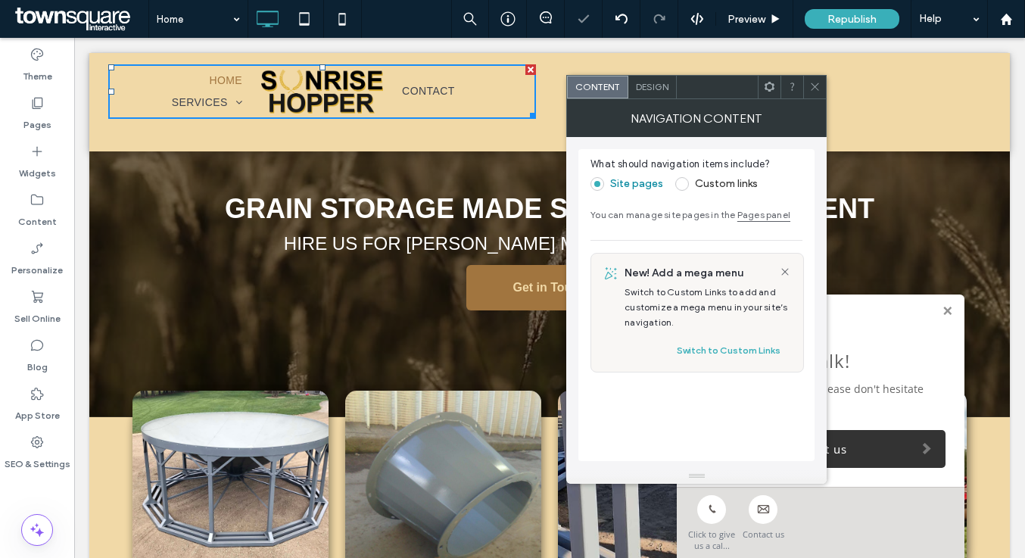
click at [844, 73] on div "Click To Paste Click To Paste" at bounding box center [774, 102] width 449 height 76
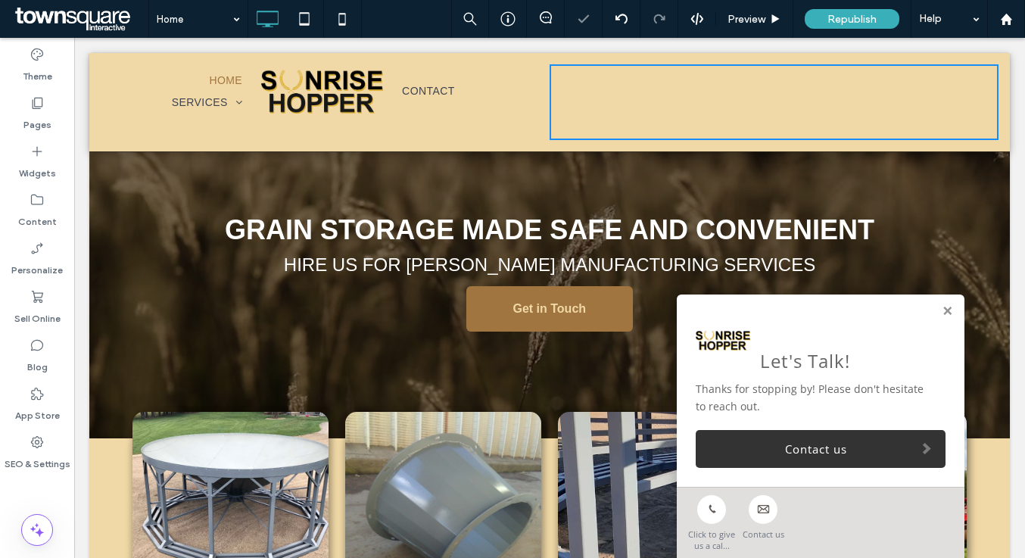
click at [607, 64] on div "Home Services [PERSON_NAME] Bottoms [PERSON_NAME] Retrofitting Accessories USA …" at bounding box center [549, 102] width 921 height 98
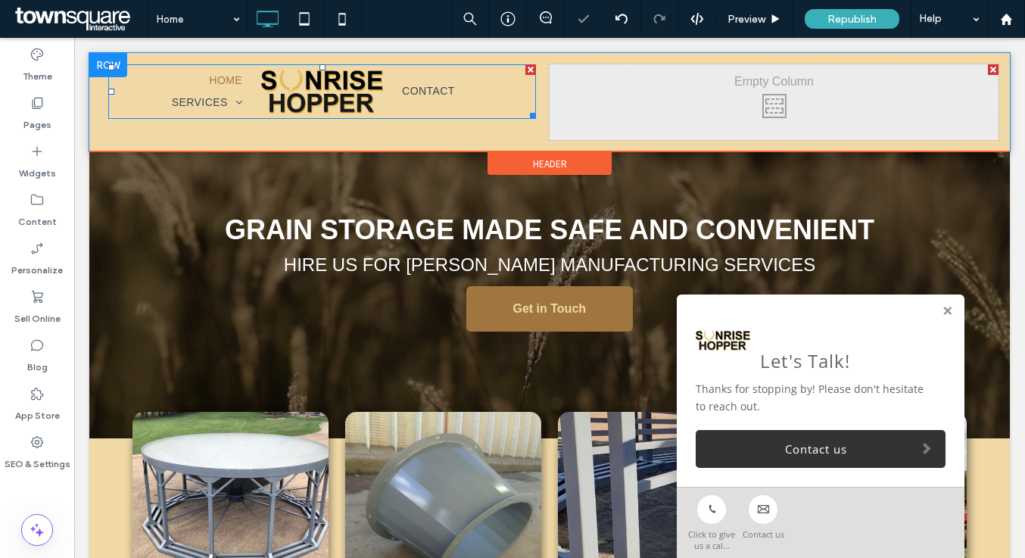
click at [557, 91] on div "Click To Paste Click To Paste" at bounding box center [774, 102] width 449 height 76
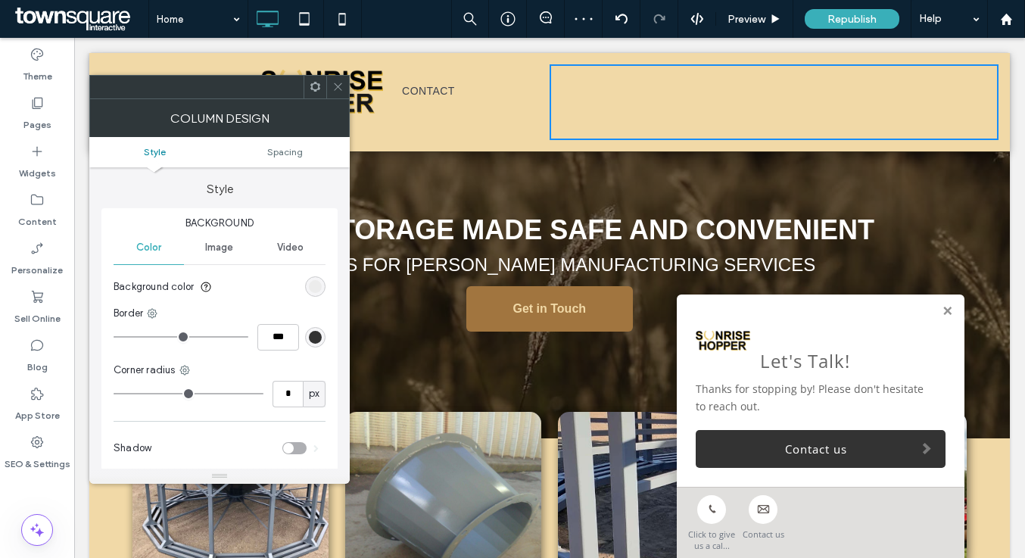
click at [347, 81] on div at bounding box center [337, 87] width 23 height 23
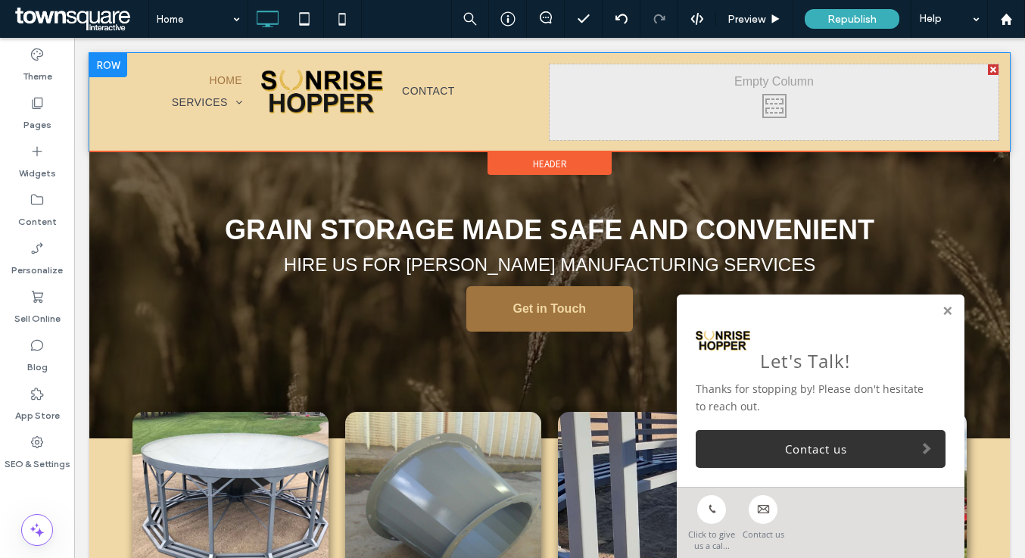
click at [551, 119] on div "Click To Paste Click To Paste" at bounding box center [774, 102] width 449 height 76
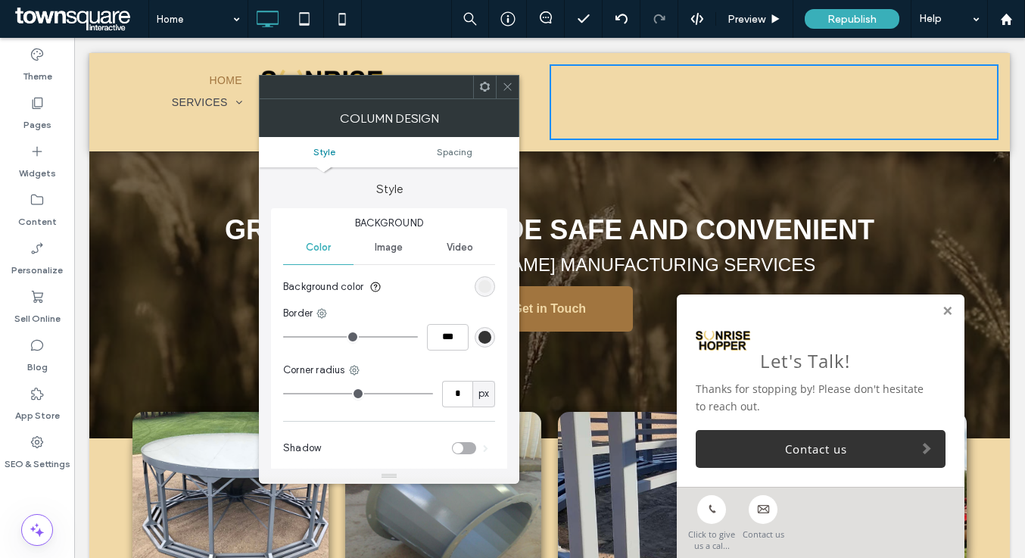
click at [552, 95] on div "Click To Paste Click To Paste" at bounding box center [774, 102] width 449 height 76
drag, startPoint x: 552, startPoint y: 95, endPoint x: 609, endPoint y: 95, distance: 56.8
click at [609, 95] on div "Click To Paste Click To Paste" at bounding box center [774, 102] width 449 height 76
click at [507, 80] on span at bounding box center [507, 87] width 11 height 23
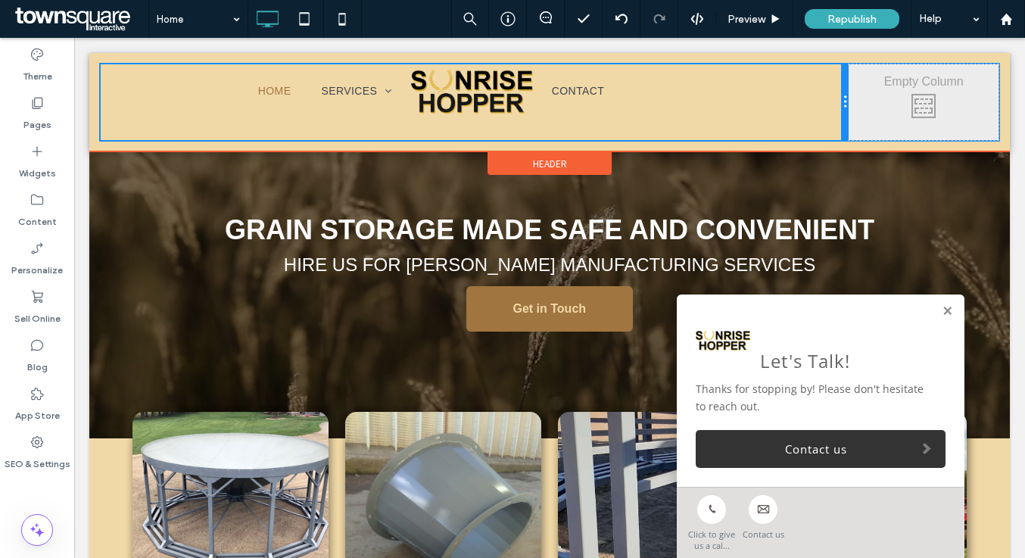
drag, startPoint x: 547, startPoint y: 92, endPoint x: 870, endPoint y: 112, distance: 324.0
click at [870, 112] on div "Home Services [PERSON_NAME] Bottoms [PERSON_NAME] Retrofitting Accessories USA …" at bounding box center [550, 102] width 898 height 76
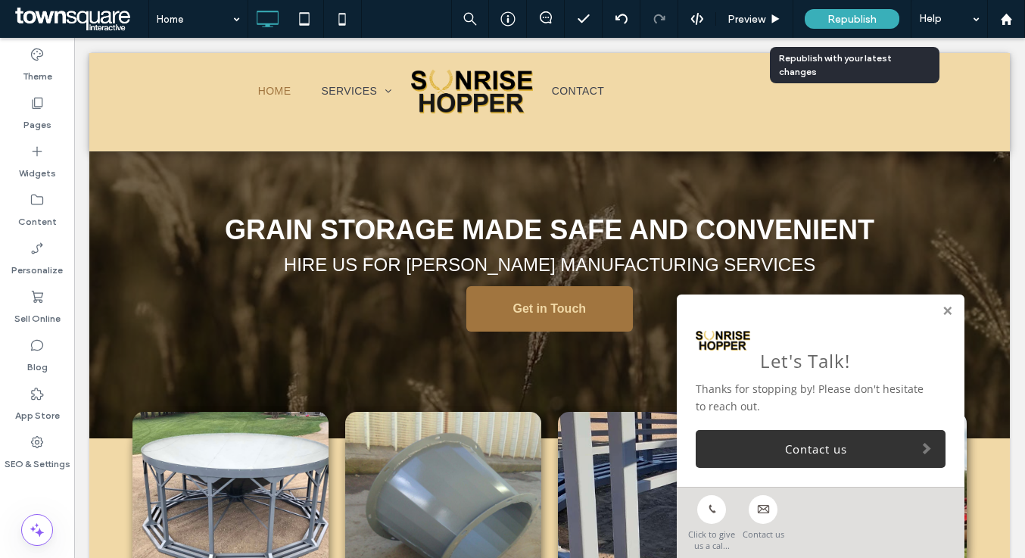
click at [838, 17] on span "Republish" at bounding box center [852, 19] width 49 height 13
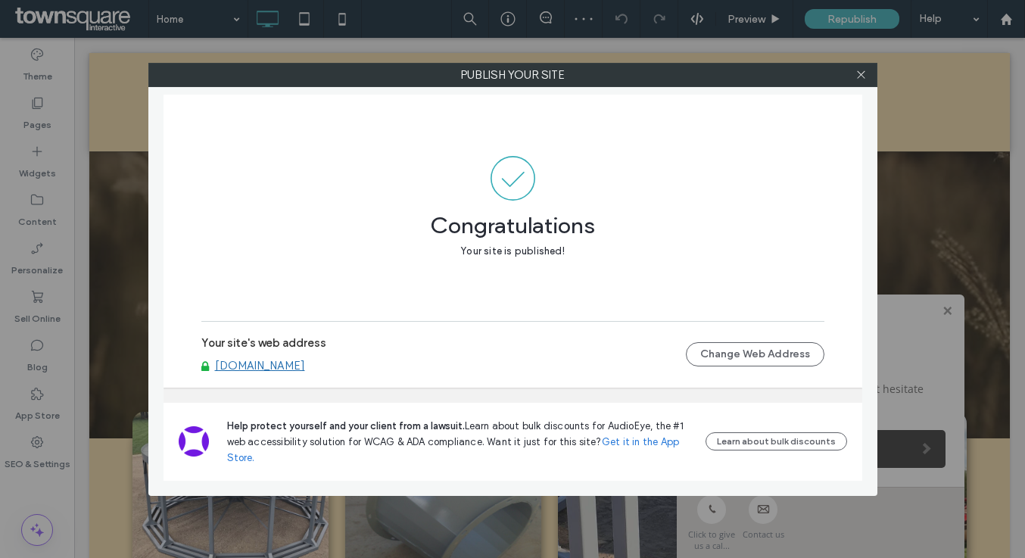
click at [280, 365] on link "[DOMAIN_NAME]" at bounding box center [260, 366] width 90 height 14
